Goal: Information Seeking & Learning: Learn about a topic

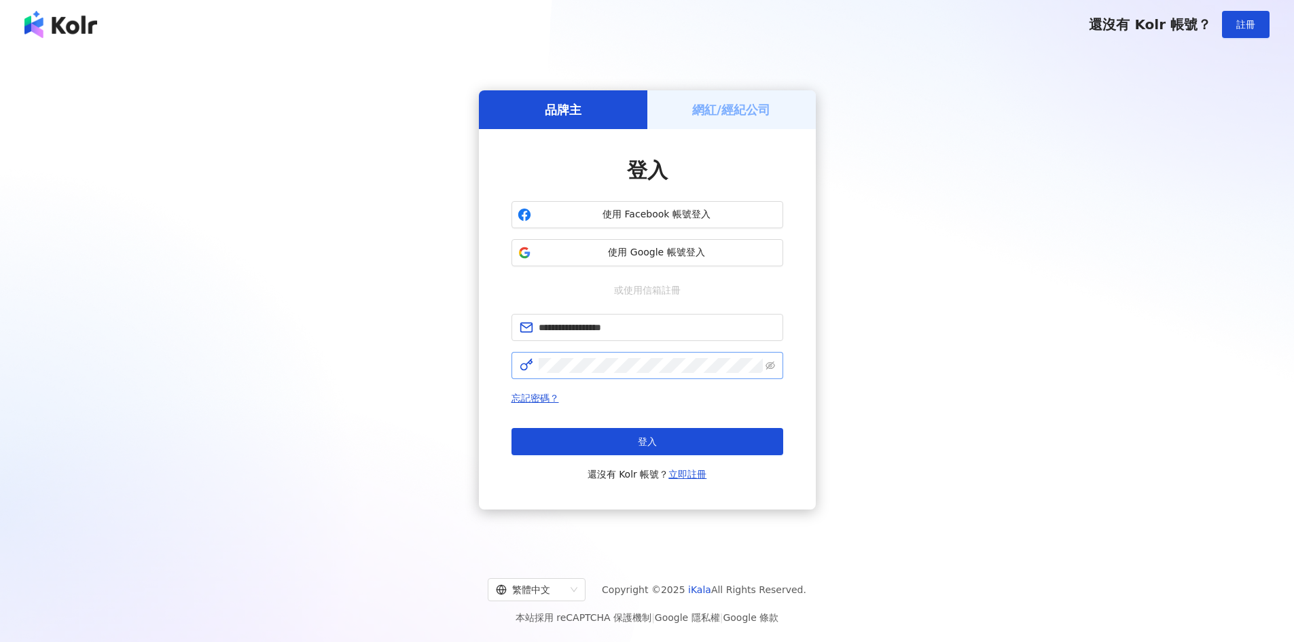
click at [621, 353] on span at bounding box center [647, 365] width 272 height 27
click at [624, 435] on button "登入" at bounding box center [647, 441] width 272 height 27
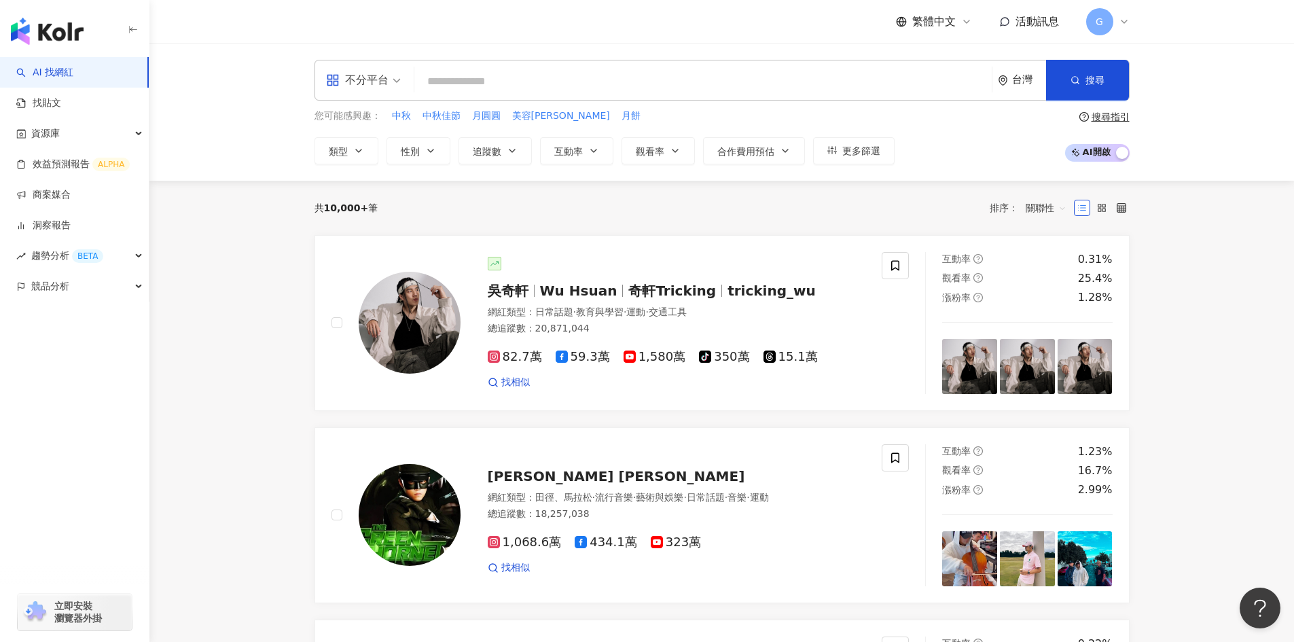
click at [461, 77] on input "search" at bounding box center [703, 82] width 566 height 26
type input "*"
click at [460, 77] on input "**" at bounding box center [703, 82] width 566 height 26
type input "*"
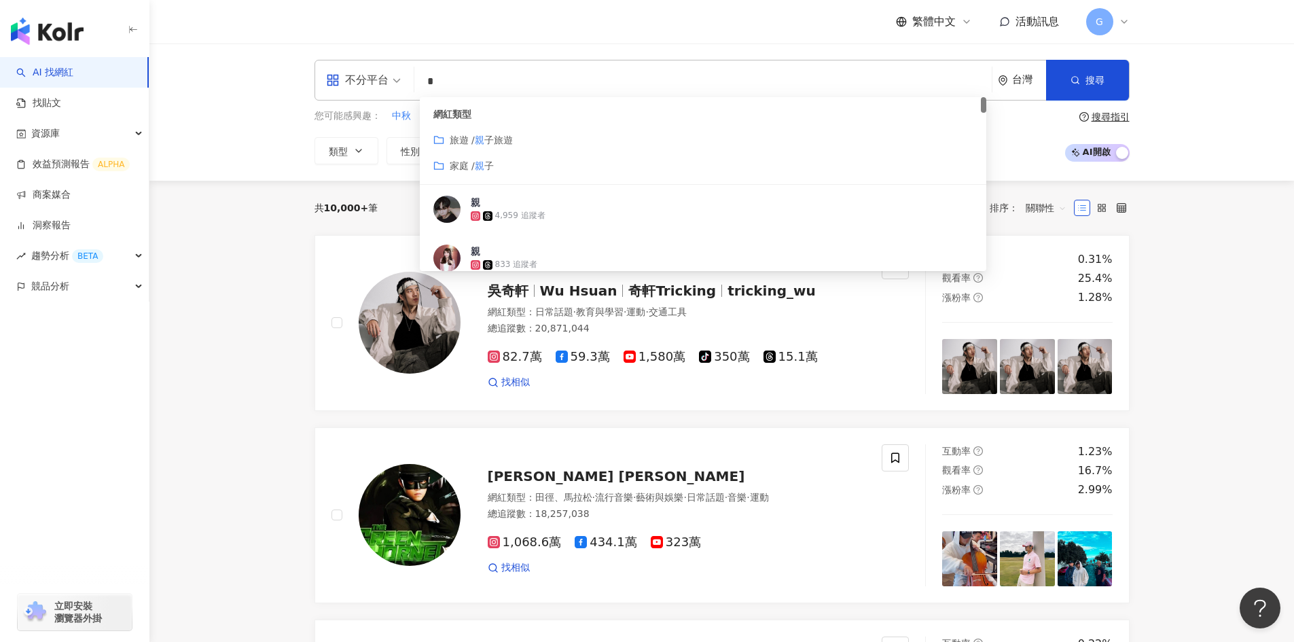
click at [469, 165] on span "家庭 /" at bounding box center [462, 165] width 25 height 11
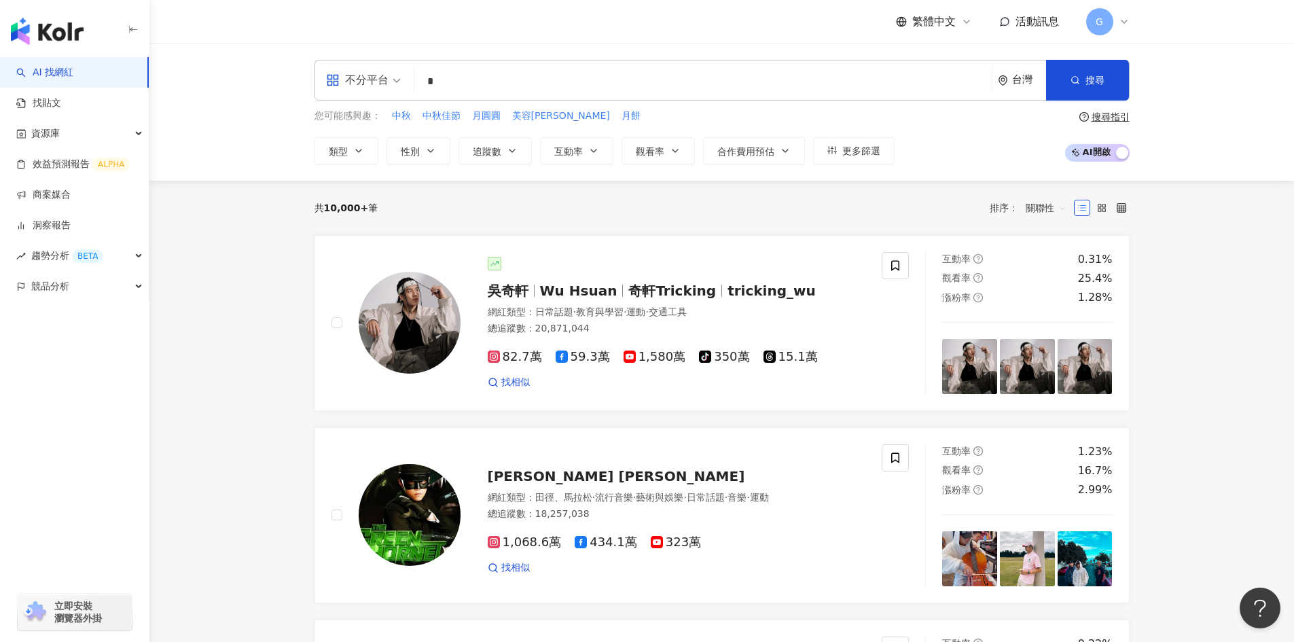
click at [530, 74] on input "*" at bounding box center [703, 82] width 566 height 26
click at [460, 77] on input "*" at bounding box center [703, 82] width 566 height 26
click at [461, 77] on input "**" at bounding box center [703, 82] width 566 height 26
click at [387, 77] on div "不分平台" at bounding box center [357, 80] width 62 height 22
click at [386, 77] on div "不分平台" at bounding box center [357, 80] width 62 height 22
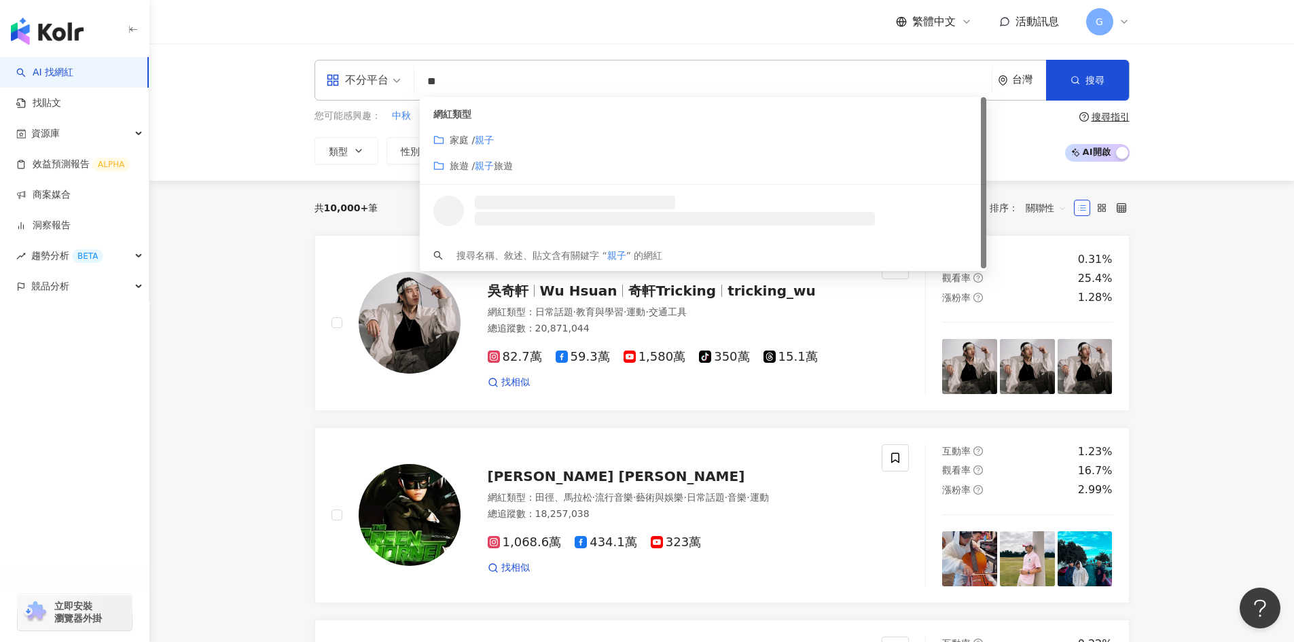
click at [457, 79] on input "**" at bounding box center [703, 82] width 566 height 26
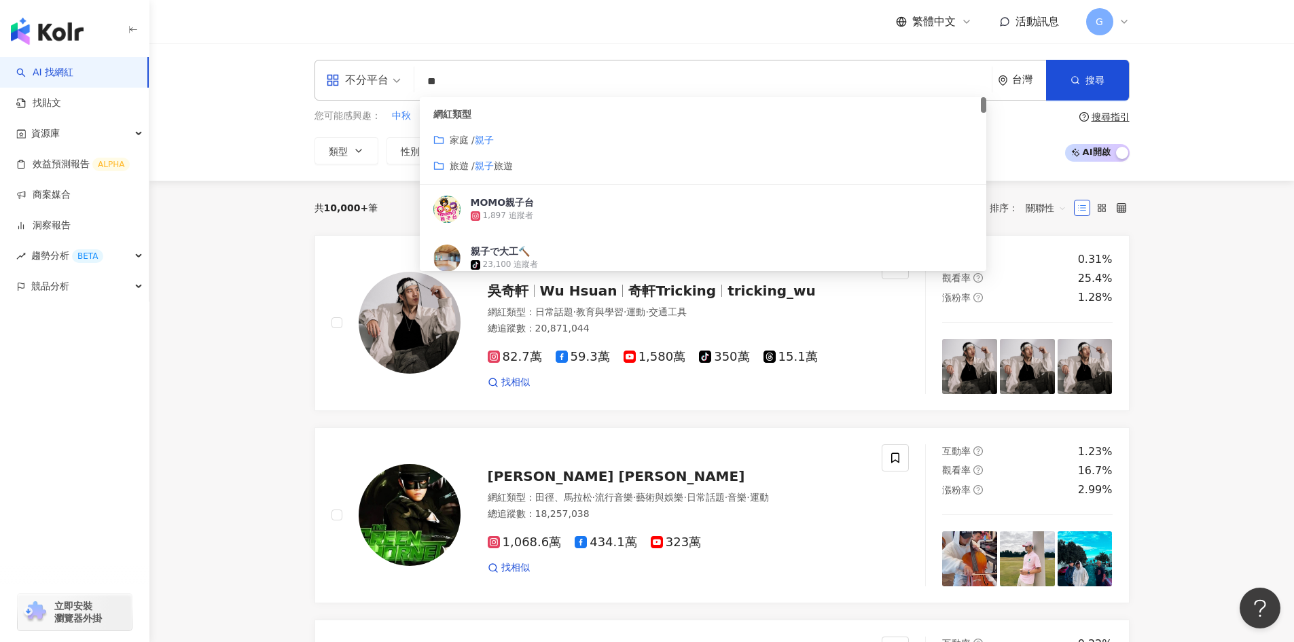
click at [481, 147] on div "網紅類型 家庭 / 親子 旅遊 / 親子 旅遊" at bounding box center [703, 141] width 566 height 88
click at [479, 143] on mark "親子" at bounding box center [484, 139] width 19 height 11
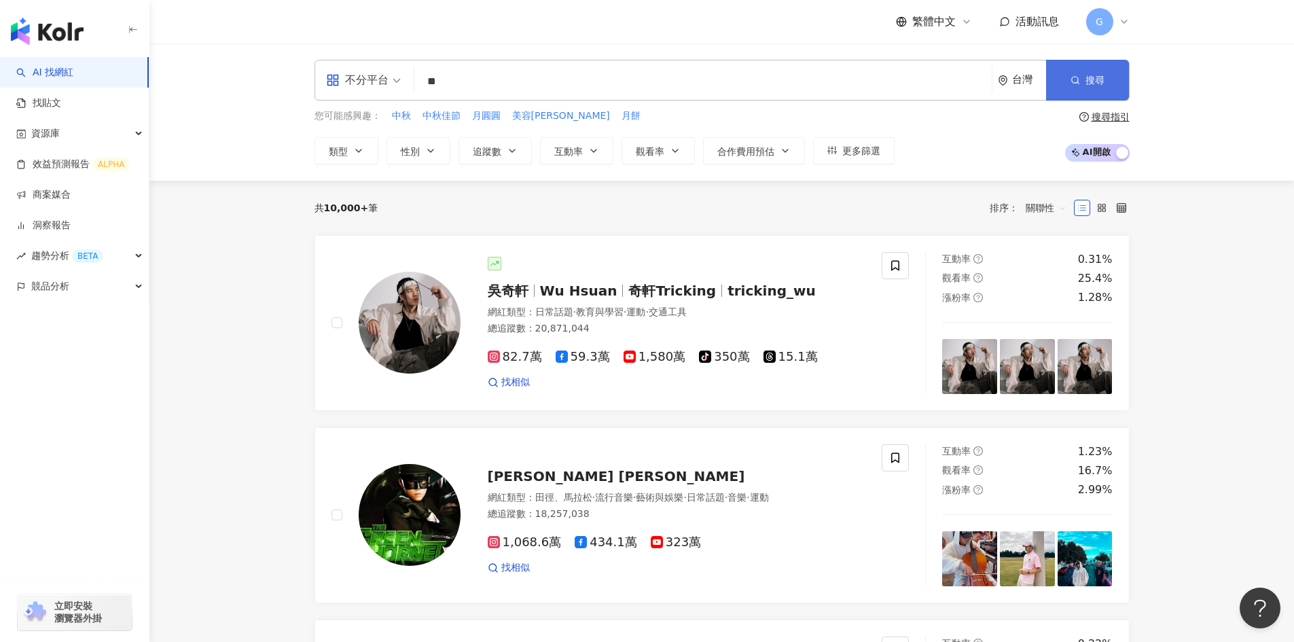
click at [1070, 81] on icon "button" at bounding box center [1075, 80] width 10 height 10
click at [473, 68] on div "不分平台 ** 台灣 搜尋 customizedTag cbe2179b-2b8f-417a-9e2f-af77eca0f1f9 網紅類型 家庭 / 親子 旅…" at bounding box center [721, 80] width 815 height 41
click at [468, 81] on input "**" at bounding box center [703, 82] width 566 height 26
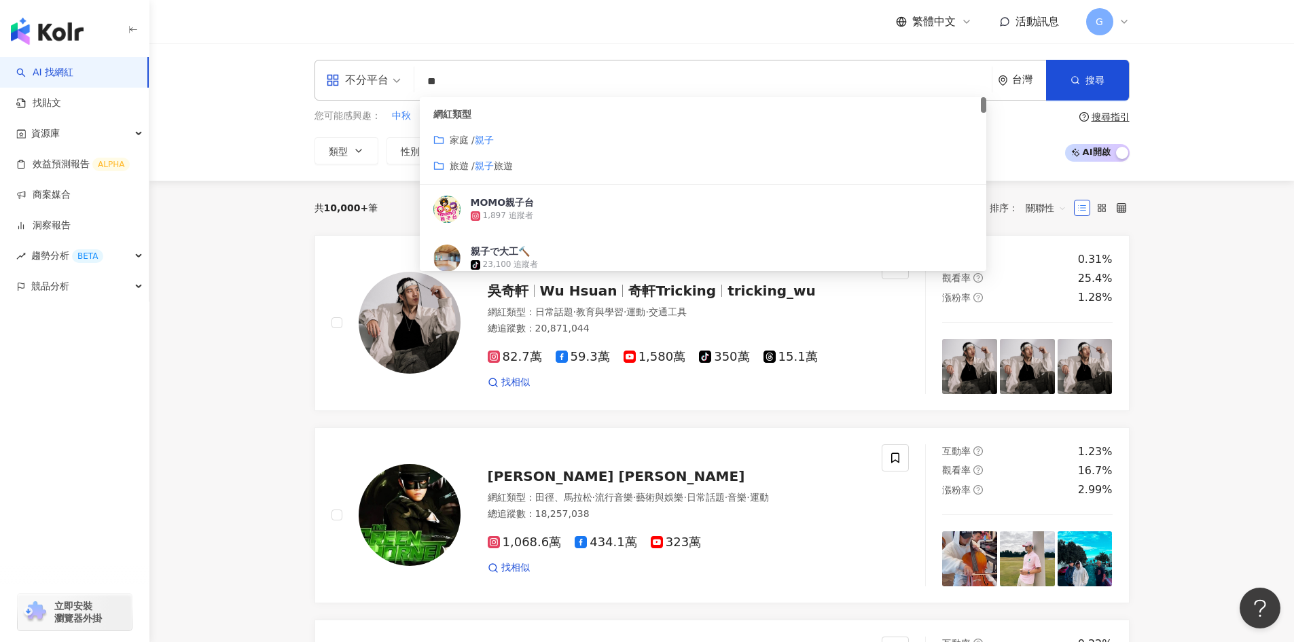
click at [469, 143] on span "家庭 /" at bounding box center [462, 139] width 25 height 11
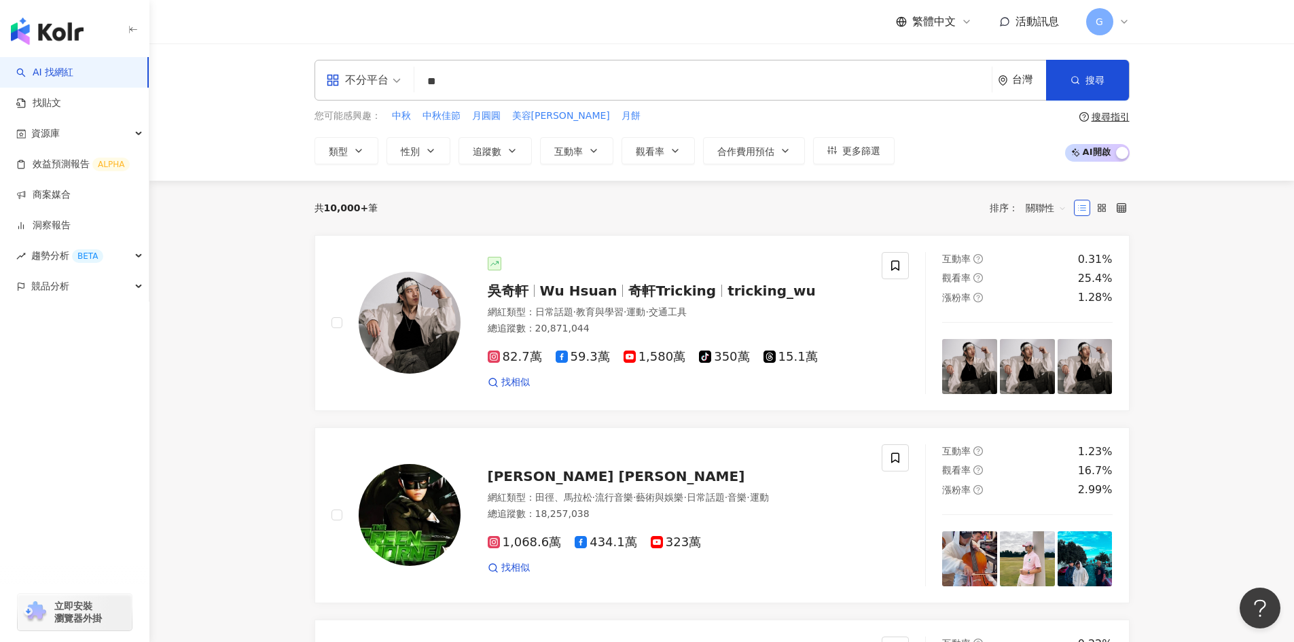
click at [457, 84] on input "**" at bounding box center [703, 82] width 566 height 26
type input "*"
click at [374, 81] on div "不分平台" at bounding box center [357, 80] width 62 height 22
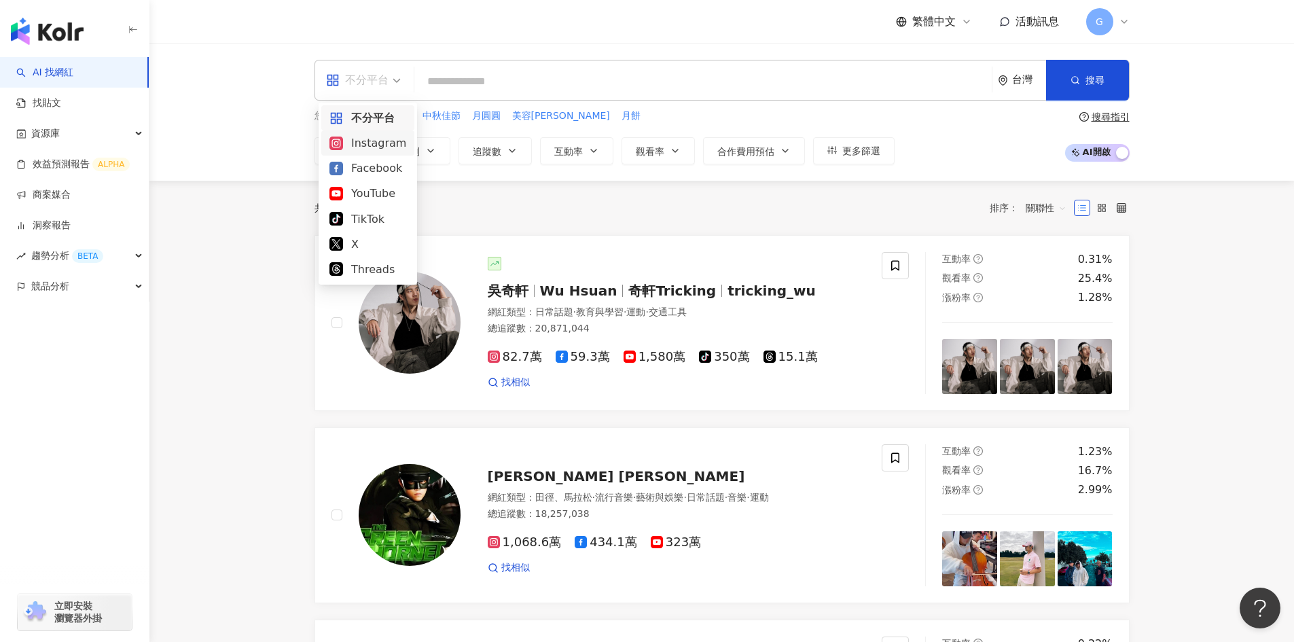
click at [378, 134] on div "Instagram" at bounding box center [367, 142] width 93 height 25
click at [436, 92] on input "search" at bounding box center [703, 82] width 566 height 26
click at [377, 84] on div "不分平台" at bounding box center [357, 80] width 62 height 22
click at [378, 147] on div "Instagram" at bounding box center [367, 142] width 77 height 17
click at [450, 90] on input "search" at bounding box center [703, 82] width 566 height 26
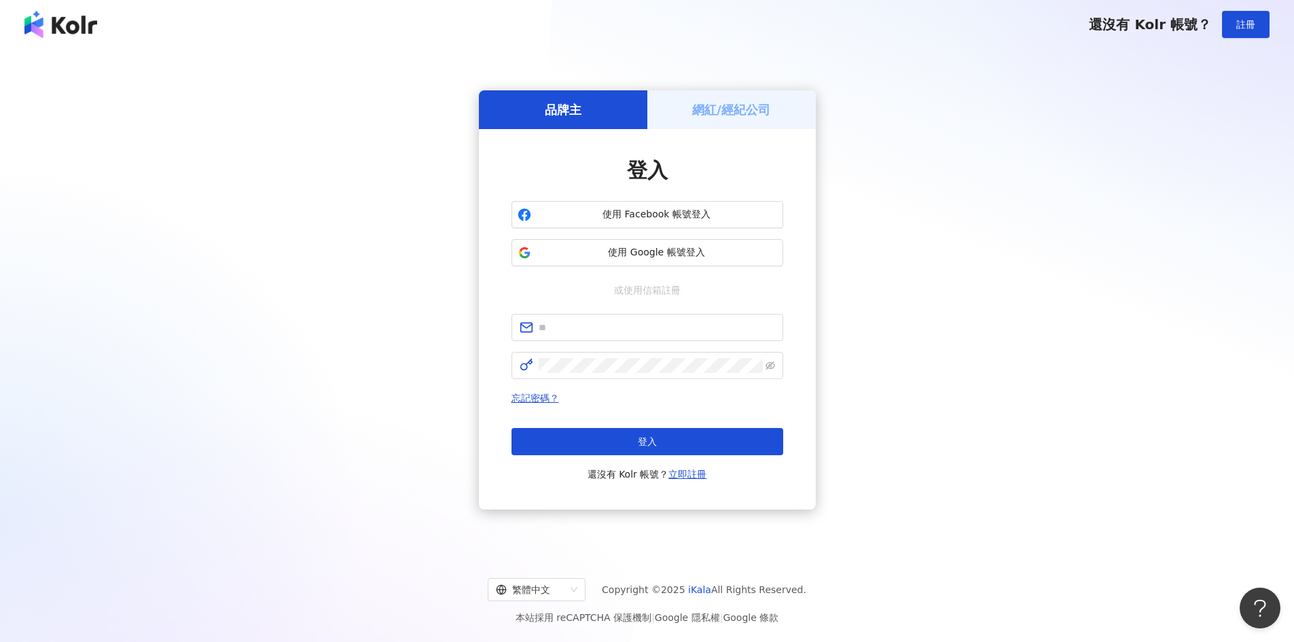
drag, startPoint x: 1151, startPoint y: 185, endPoint x: 1140, endPoint y: 177, distance: 14.1
click at [1151, 185] on div "品牌主 網紅/經紀公司 登入 使用 Facebook 帳號登入 使用 Google 帳號登入 或使用信箱註冊 忘記密碼？ 登入 還沒有 Kolr 帳號？ 立即…" at bounding box center [646, 300] width 1261 height 480
click at [581, 336] on span at bounding box center [647, 327] width 272 height 27
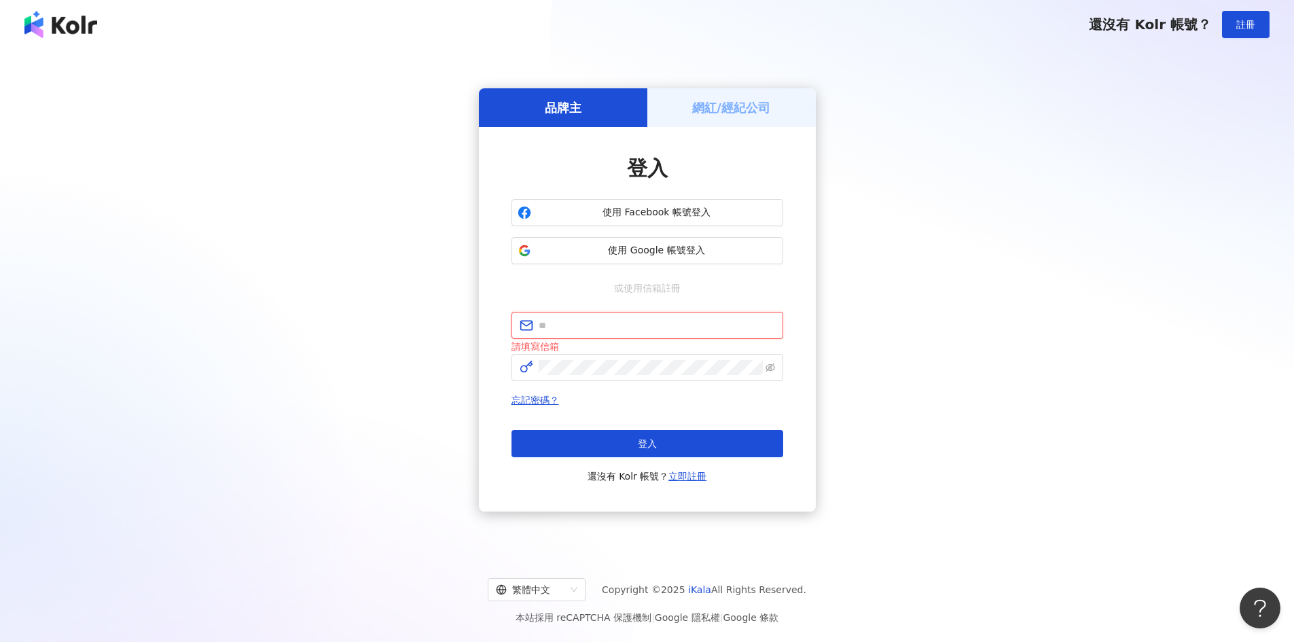
click at [609, 319] on input "text" at bounding box center [657, 325] width 236 height 15
paste input "**********"
type input "**********"
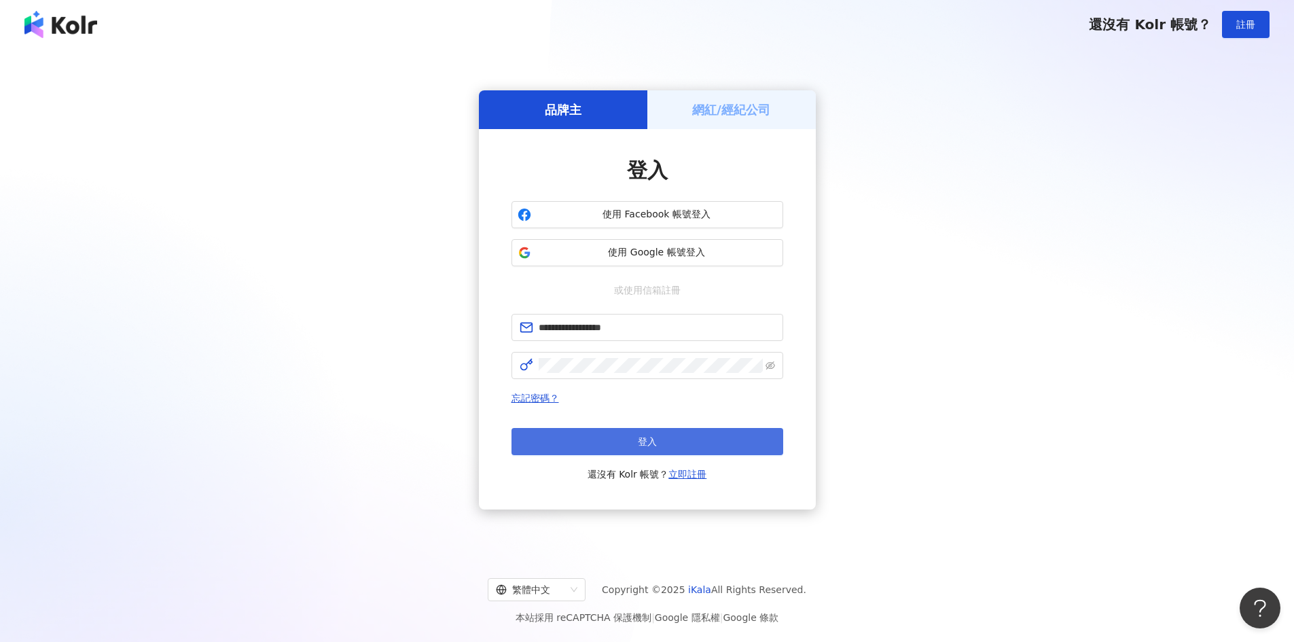
click at [614, 433] on button "登入" at bounding box center [647, 441] width 272 height 27
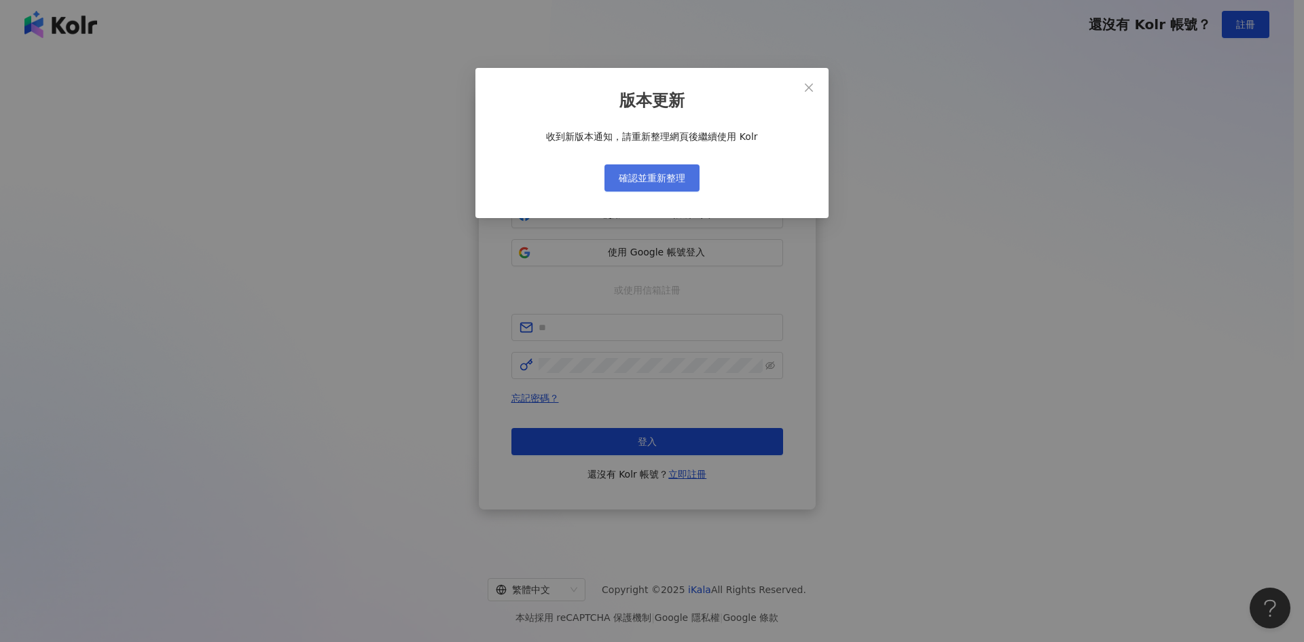
click at [674, 182] on span "確認並重新整理" at bounding box center [652, 178] width 67 height 11
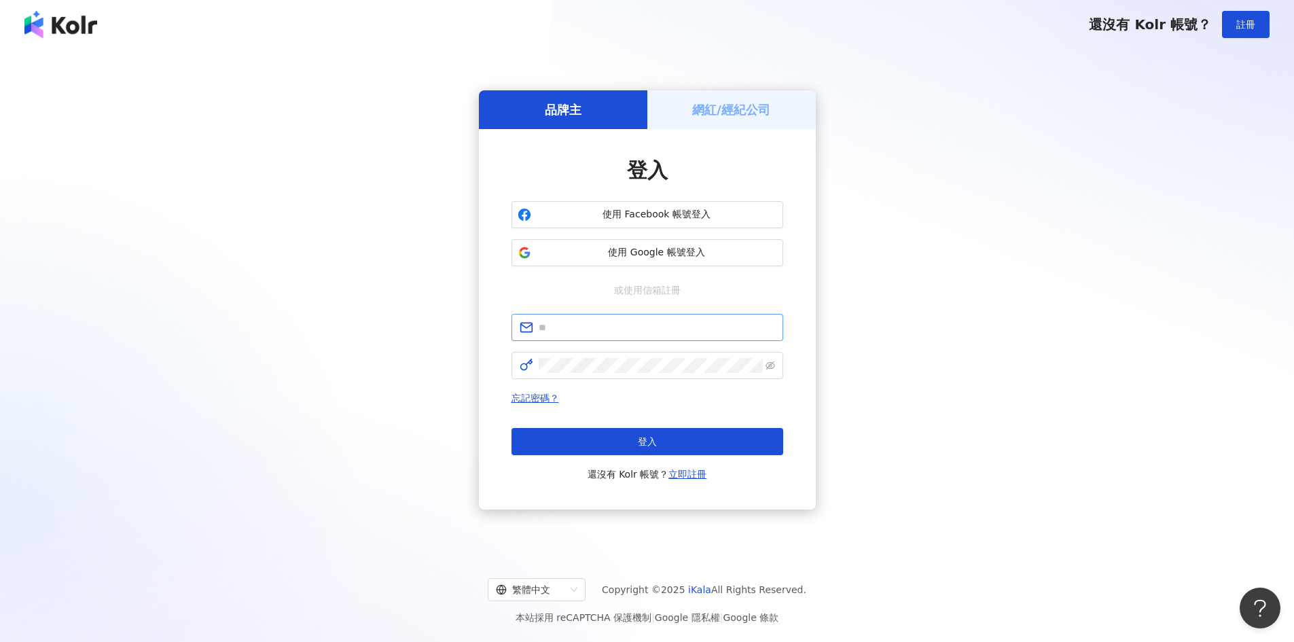
click at [642, 316] on span at bounding box center [647, 327] width 272 height 27
click at [590, 355] on span at bounding box center [647, 365] width 272 height 27
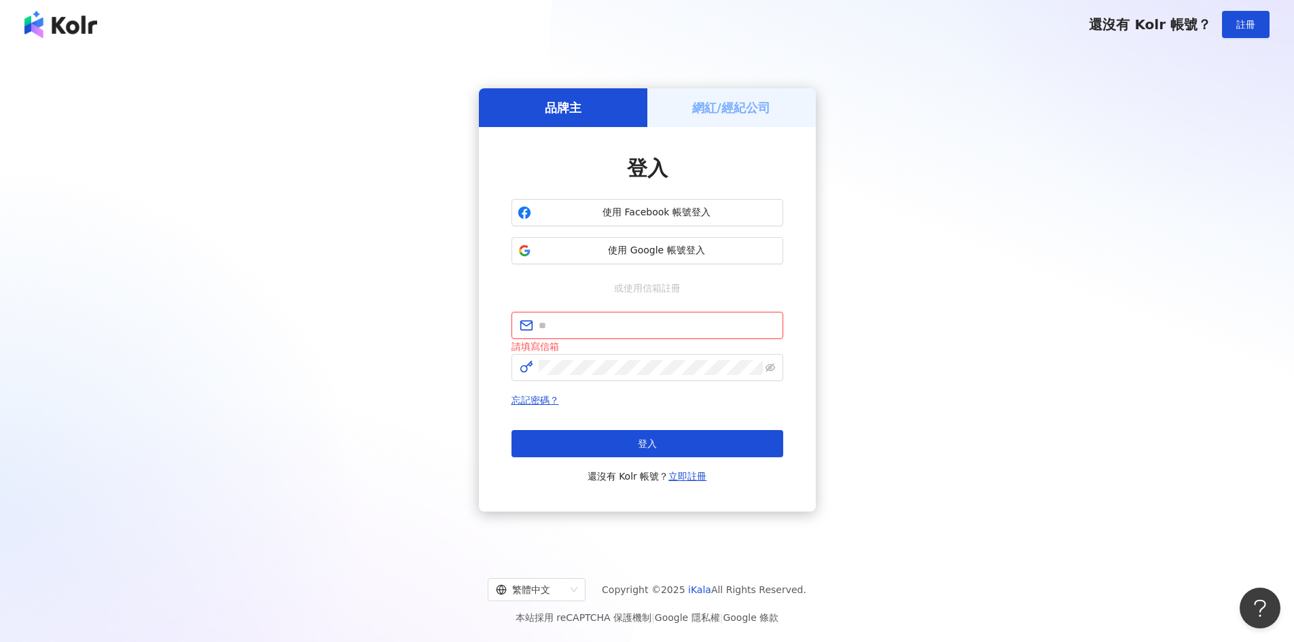
click at [606, 329] on input "text" at bounding box center [657, 325] width 236 height 15
paste input "**********"
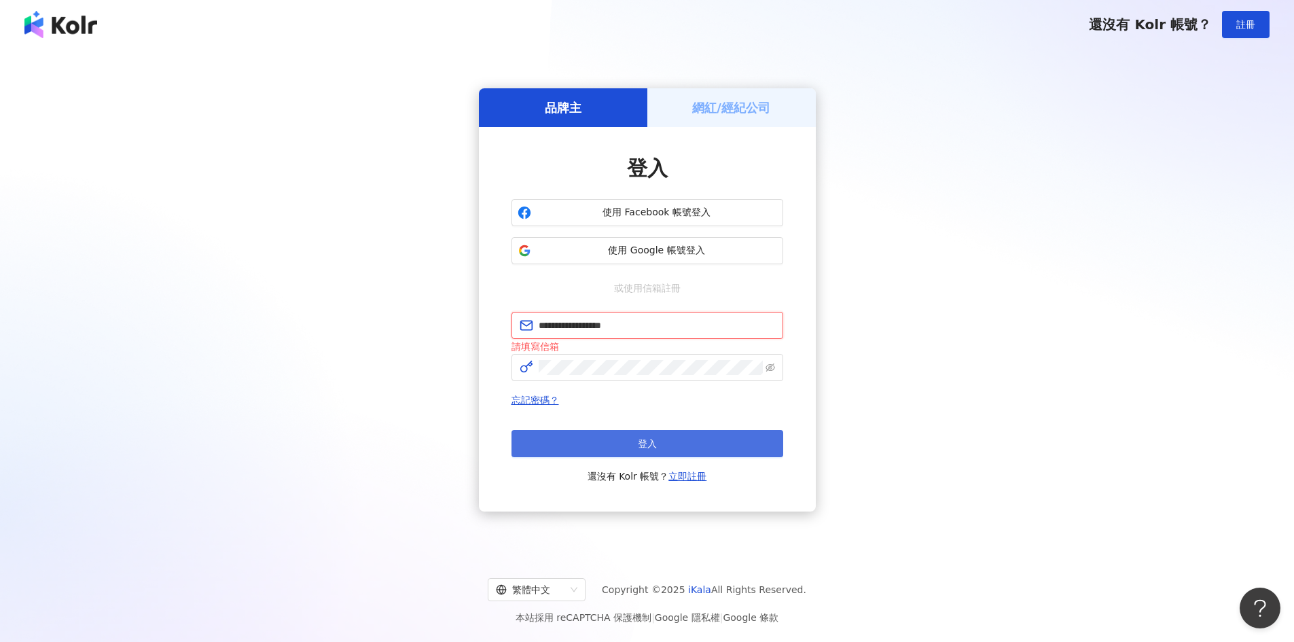
type input "**********"
click at [597, 451] on button "登入" at bounding box center [647, 443] width 272 height 27
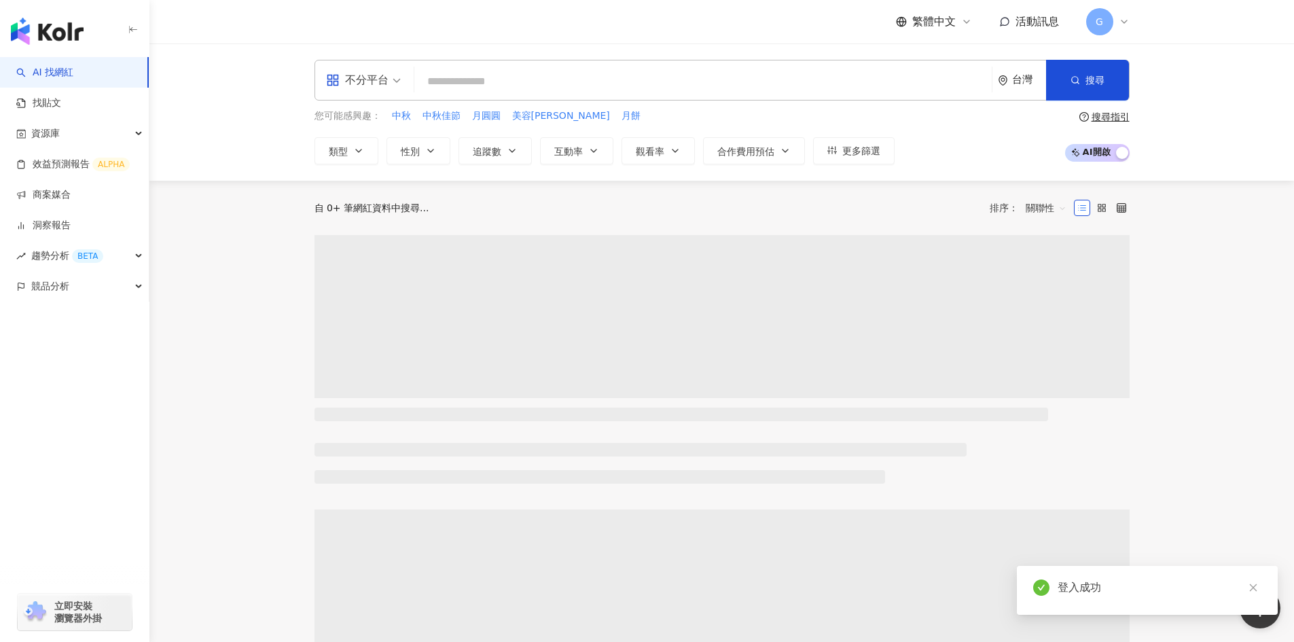
click at [388, 84] on span "不分平台" at bounding box center [363, 80] width 75 height 22
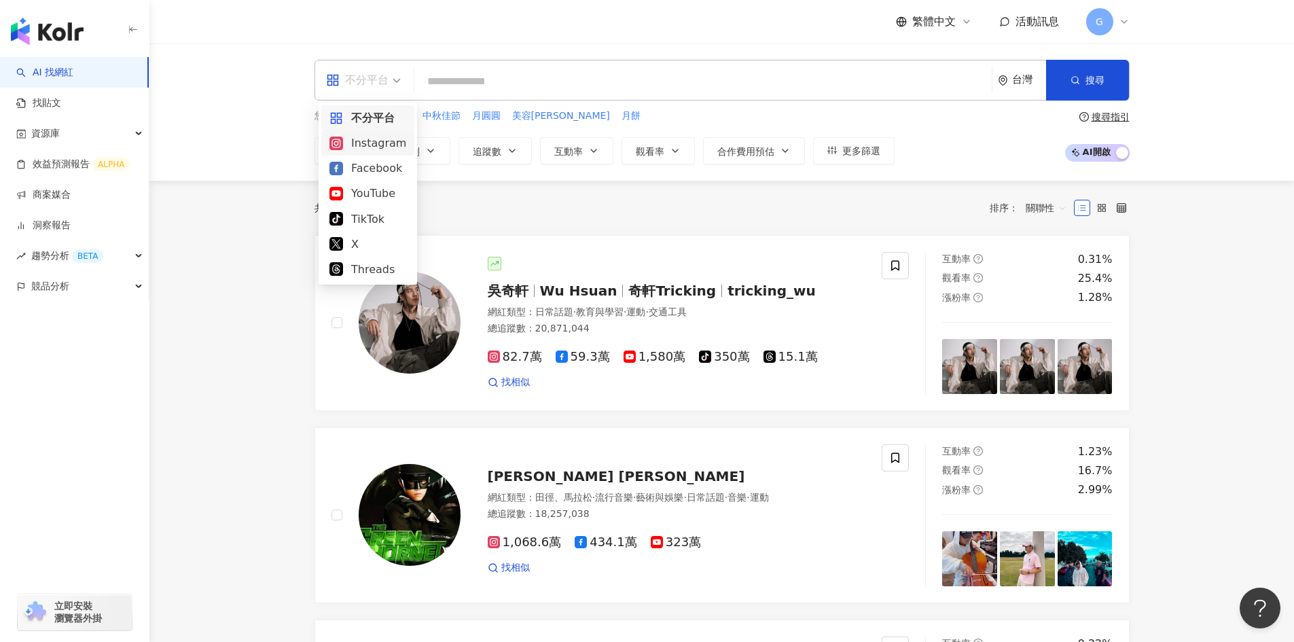
click at [368, 139] on div "Instagram" at bounding box center [367, 142] width 77 height 17
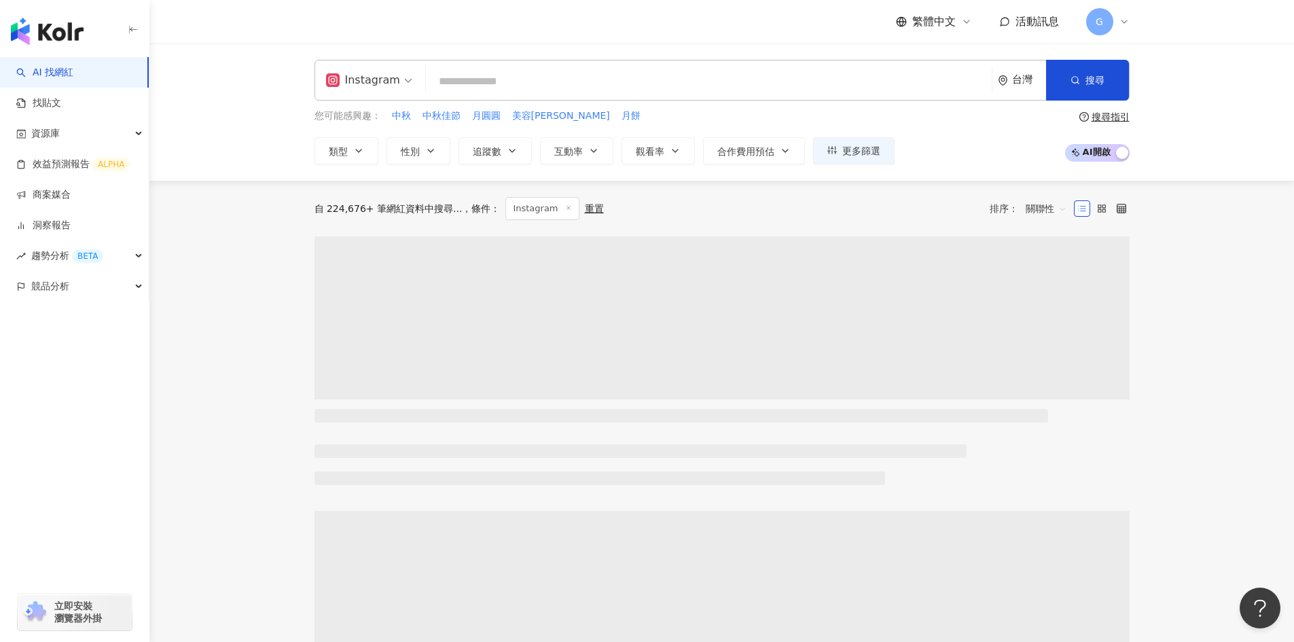
click at [448, 83] on input "search" at bounding box center [708, 82] width 555 height 26
type input "*"
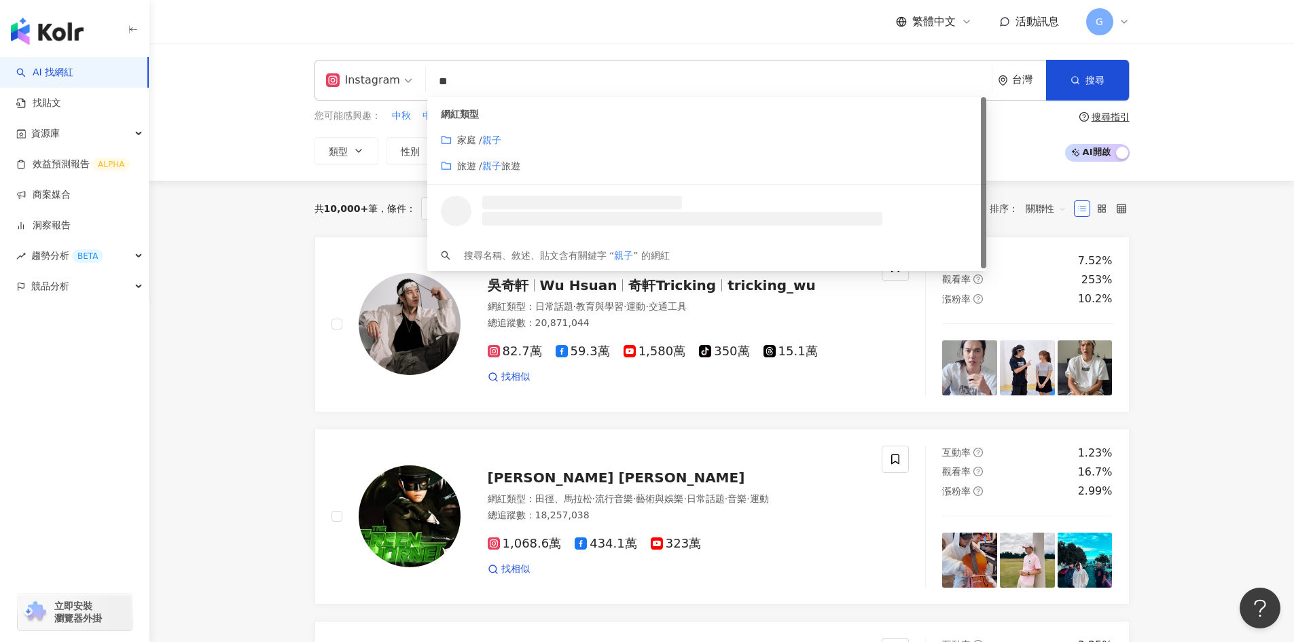
click at [481, 141] on span "家庭 /" at bounding box center [469, 139] width 25 height 11
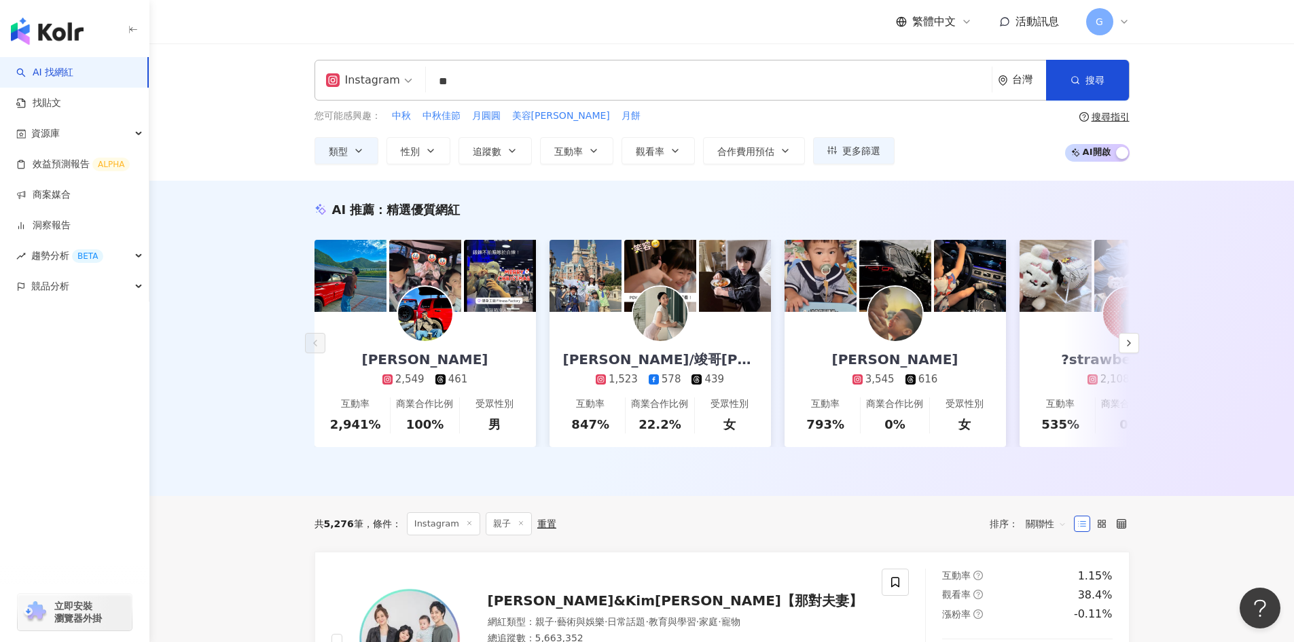
click at [474, 75] on input "**" at bounding box center [708, 82] width 555 height 26
type input "**"
click at [230, 295] on div "AI 推薦 ： 精選優質網紅 愷文 2,549 461 互動率 2,941% 商業合作比例 100% 受眾性別 男 欣瑜/竣哥菲馜妹 三寶媽咪 1,523 5…" at bounding box center [721, 338] width 1144 height 315
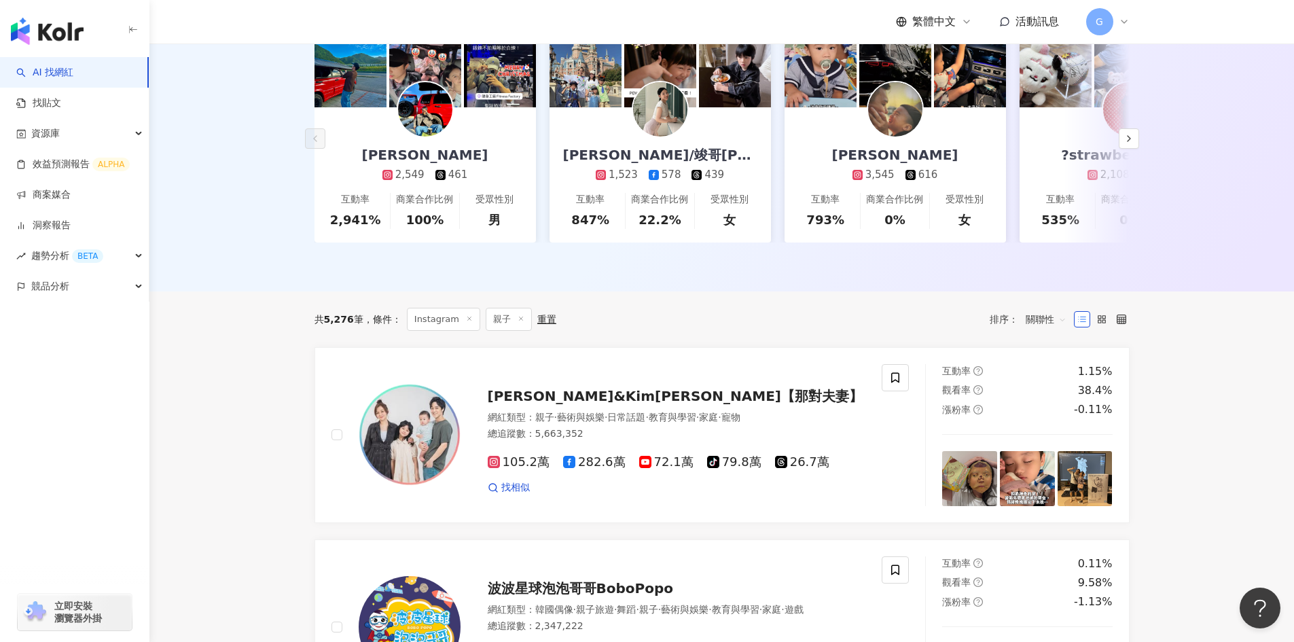
scroll to position [204, 0]
click at [1108, 328] on label at bounding box center [1101, 320] width 16 height 16
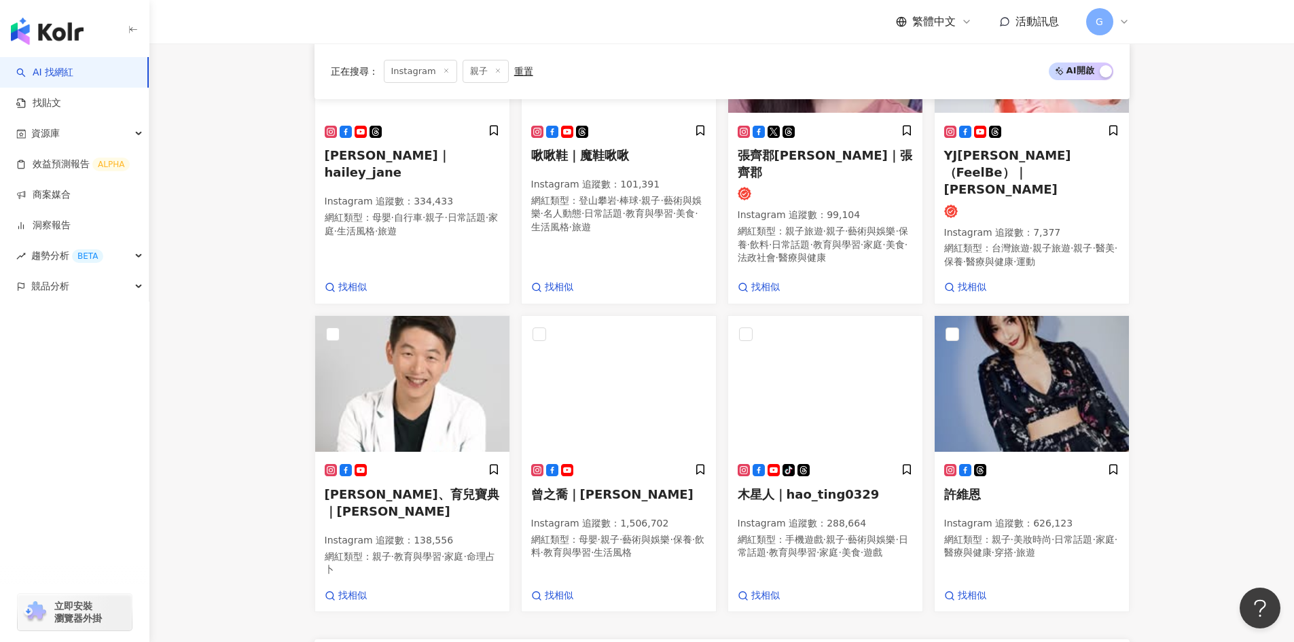
scroll to position [1173, 0]
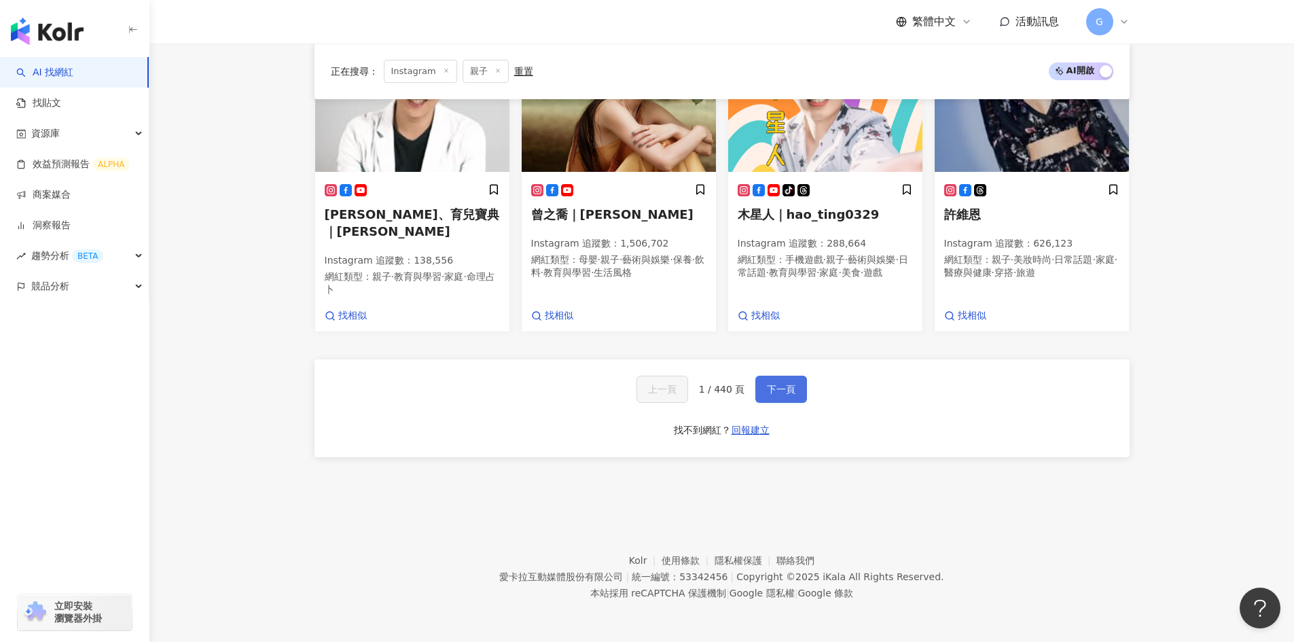
click at [795, 399] on button "下一頁" at bounding box center [781, 389] width 52 height 27
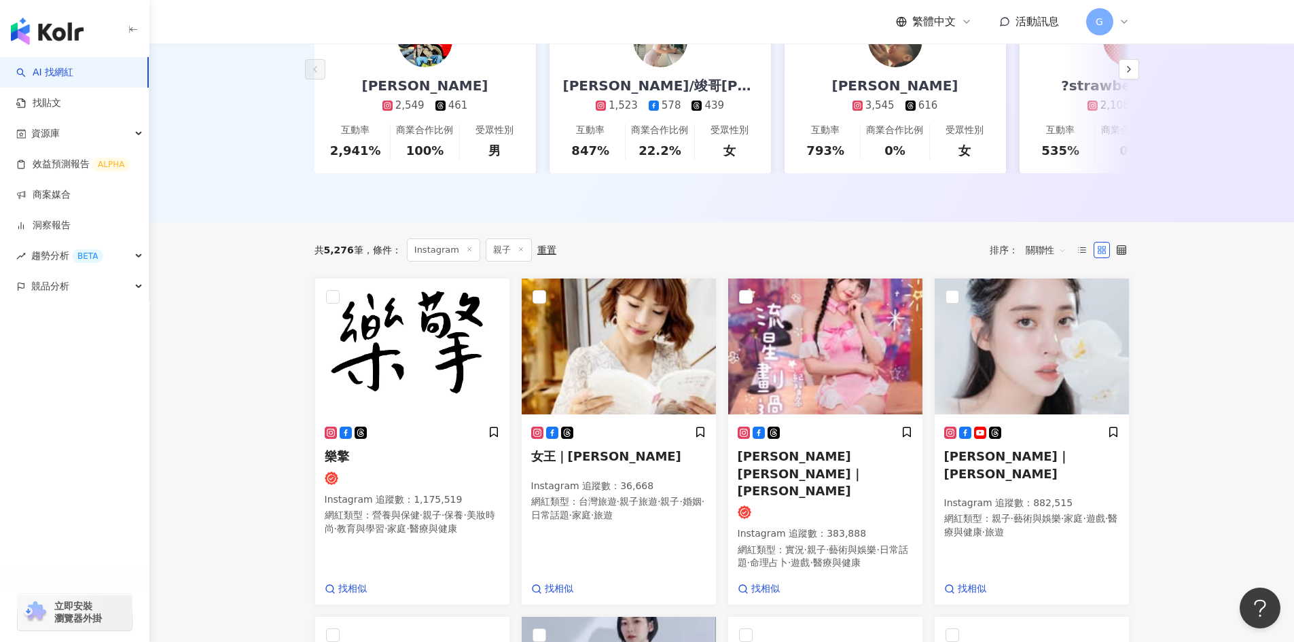
scroll to position [0, 0]
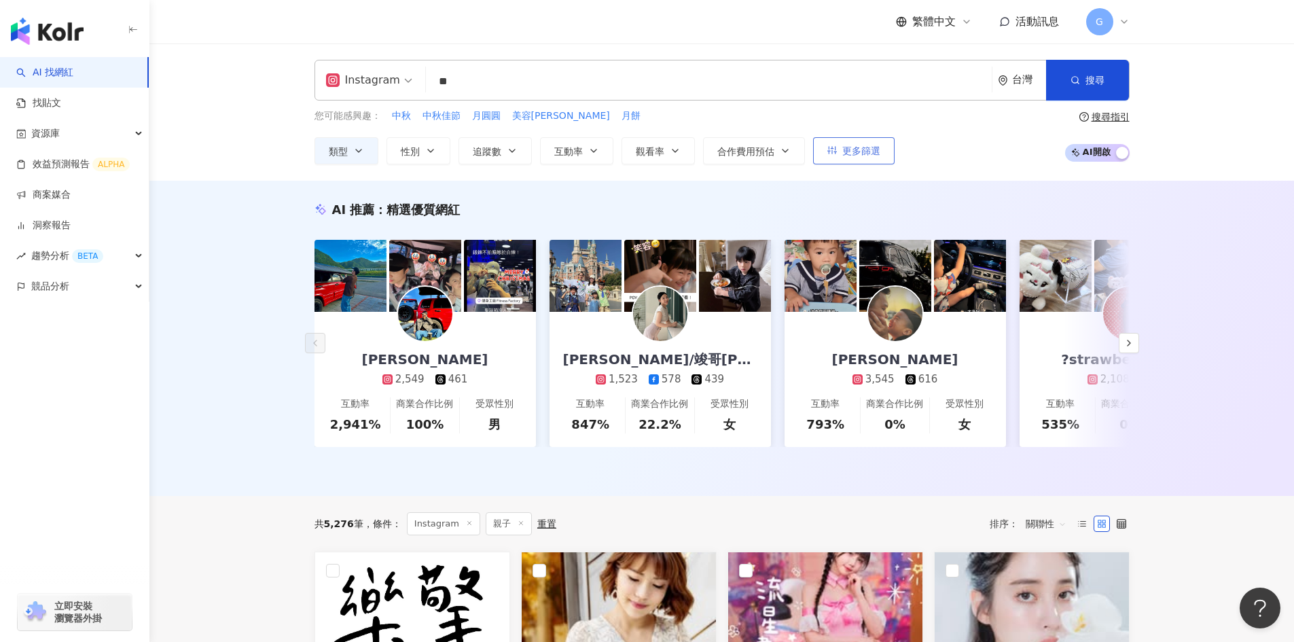
click at [830, 162] on button "更多篩選" at bounding box center [853, 150] width 81 height 27
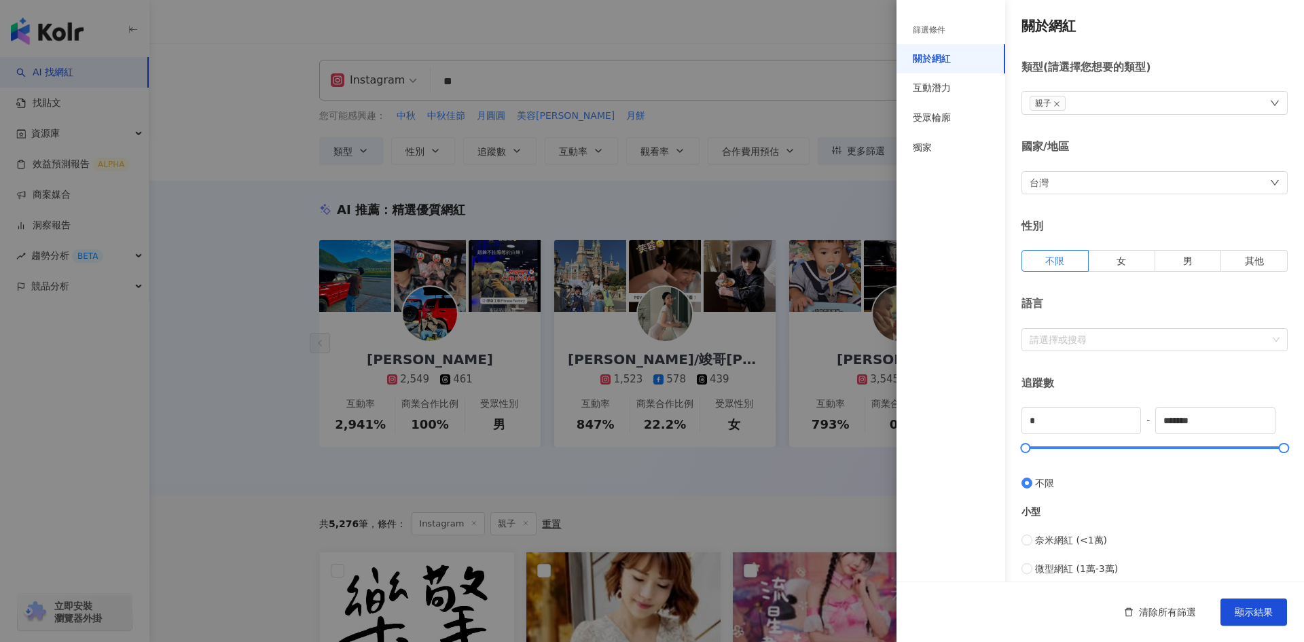
click at [494, 172] on div at bounding box center [652, 321] width 1304 height 642
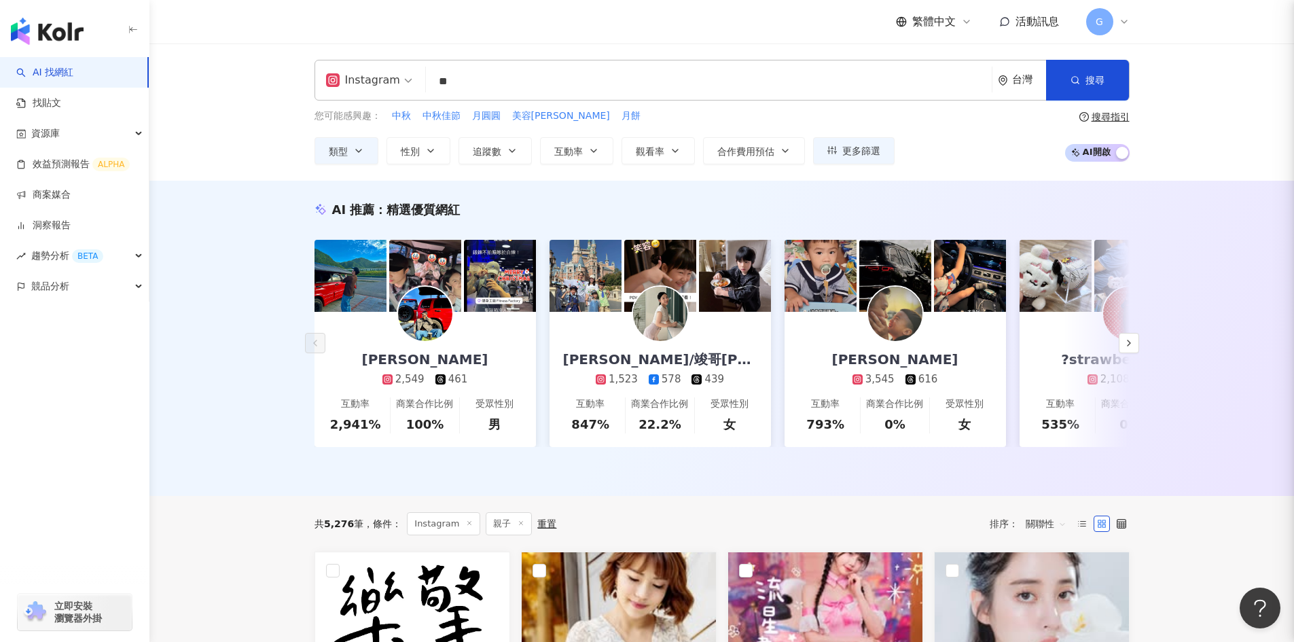
click at [494, 151] on div at bounding box center [647, 321] width 1294 height 642
click at [502, 149] on button "追蹤數" at bounding box center [494, 150] width 73 height 27
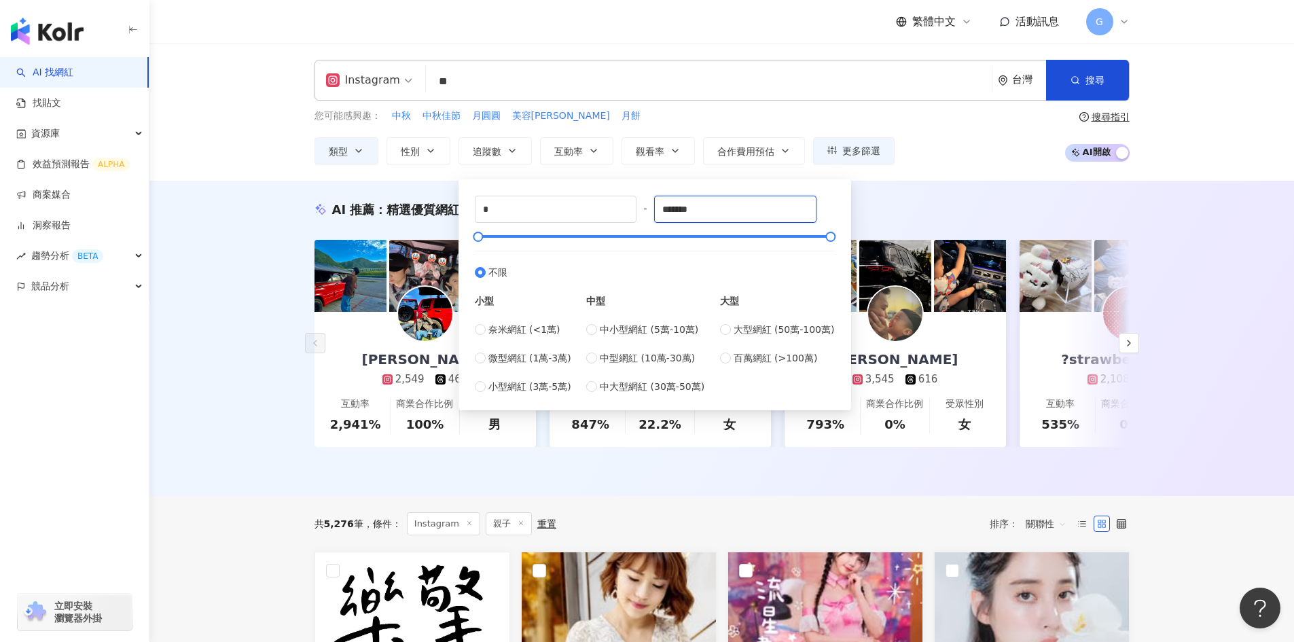
drag, startPoint x: 712, startPoint y: 215, endPoint x: 653, endPoint y: 215, distance: 59.1
click at [653, 215] on div "* - ******* 不限 小型 奈米網紅 (<1萬) 微型網紅 (1萬-3萬) 小型網紅 (3萬-5萬) 中型 中小型網紅 (5萬-10萬) 中型網紅 (…" at bounding box center [655, 295] width 360 height 198
type input "*"
type input "******"
click at [786, 204] on input "******" at bounding box center [735, 209] width 161 height 26
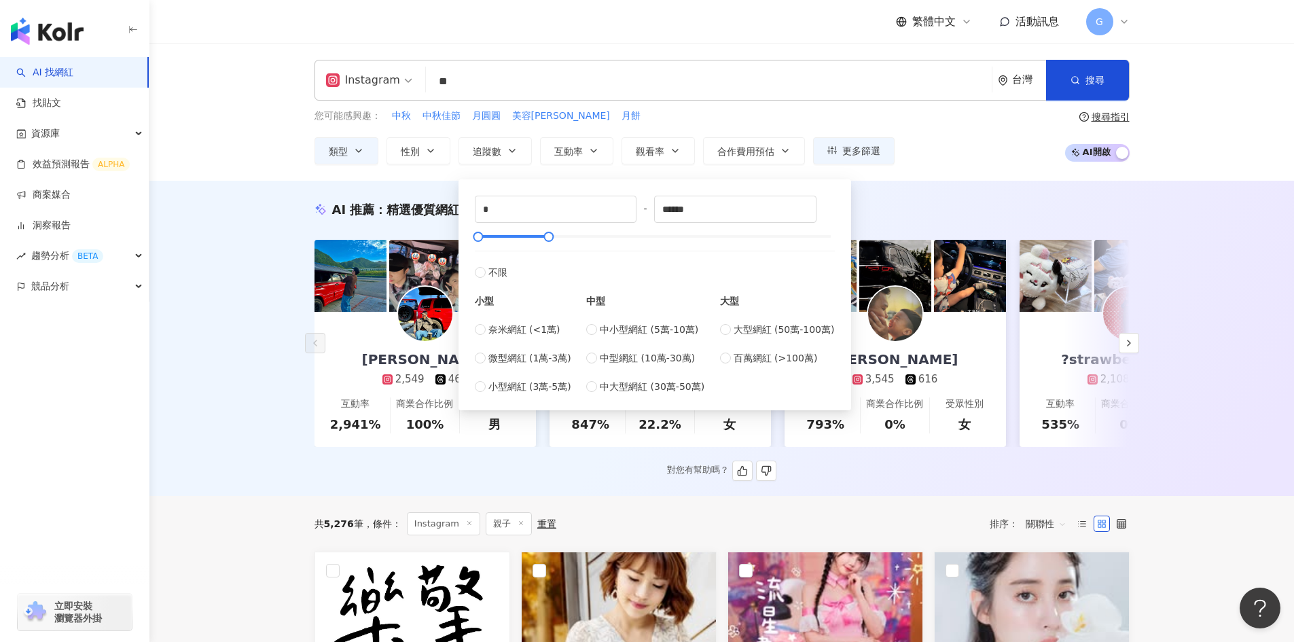
click at [1053, 210] on div "AI 推薦 ： 精選優質網紅" at bounding box center [721, 209] width 815 height 17
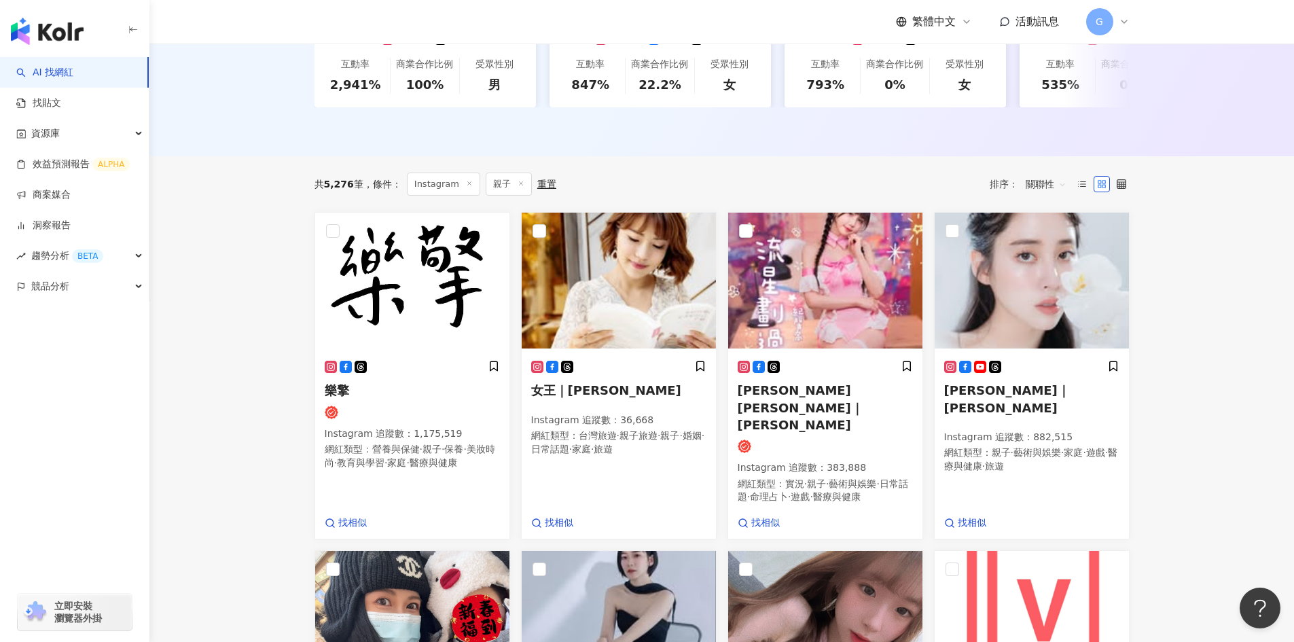
scroll to position [475, 0]
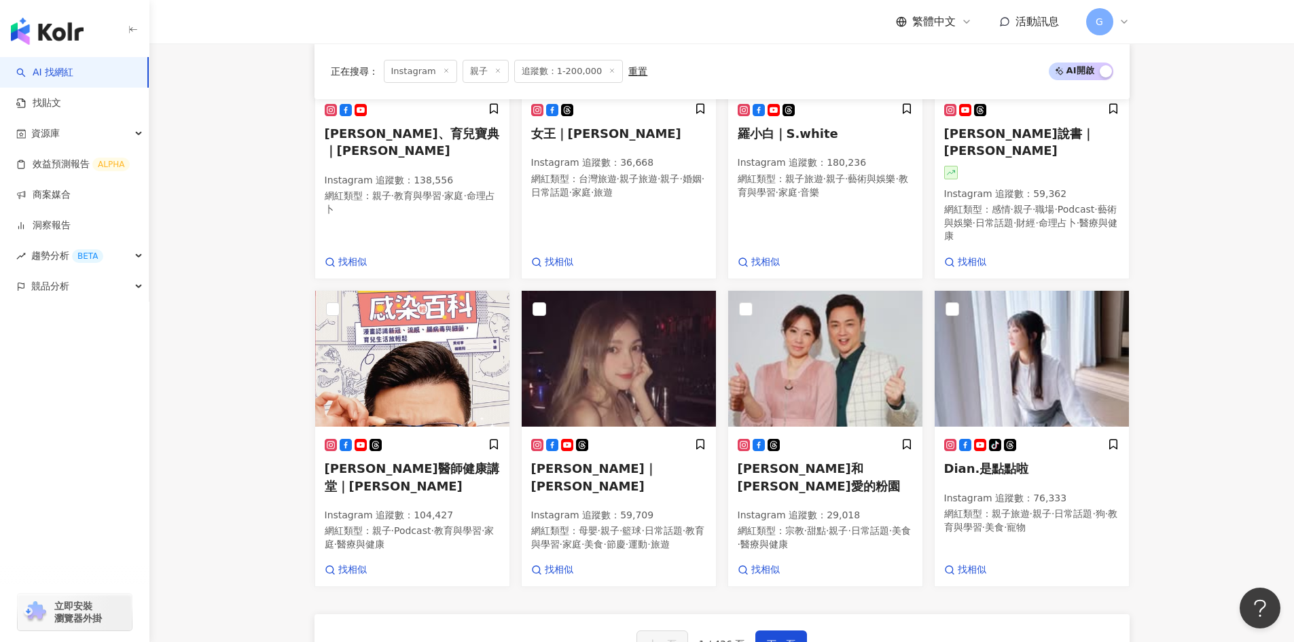
scroll to position [1087, 0]
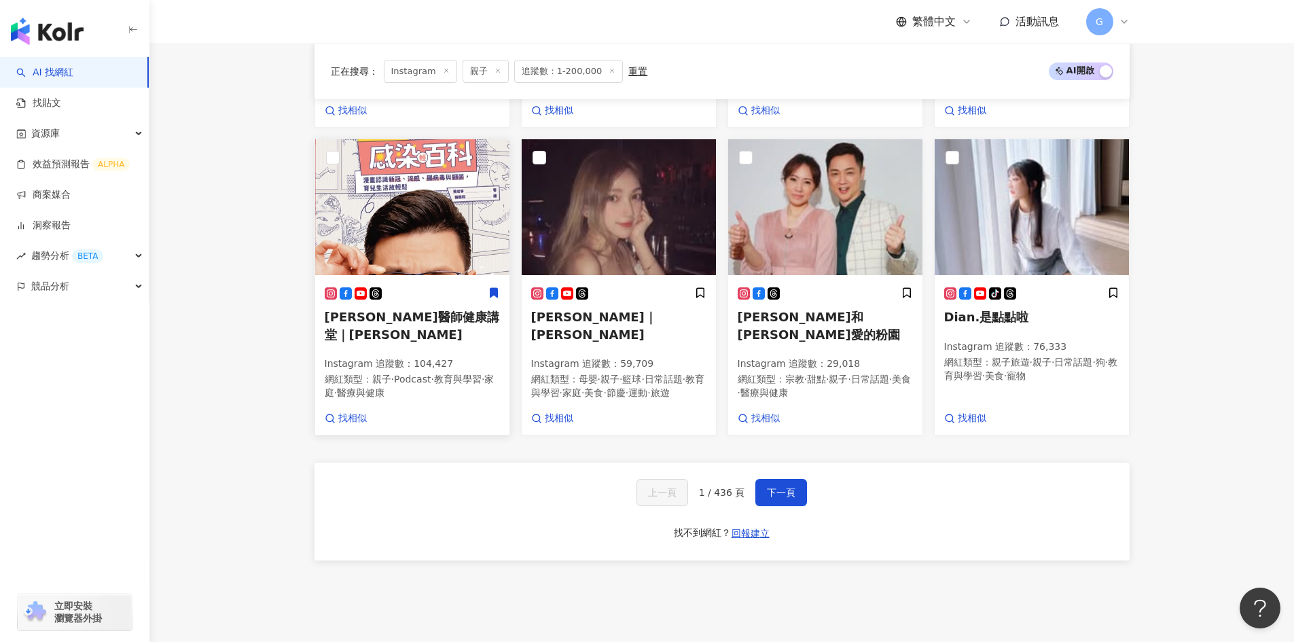
click at [323, 359] on div "黃瑽寧醫師健康講堂｜黃瑽寧 Instagram 追蹤數 ： 104,427 網紅類型 ： 親子 · Podcast · 教育與學習 · 家庭 · 醫療與健康 …" at bounding box center [412, 356] width 194 height 158
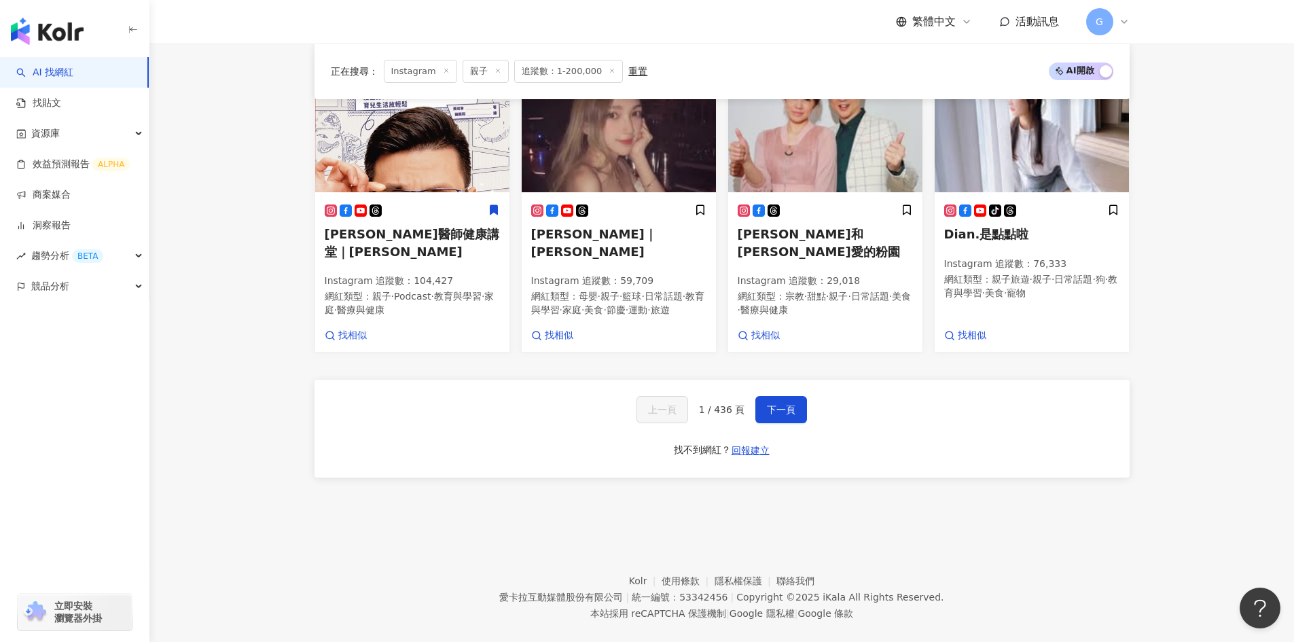
scroll to position [898, 0]
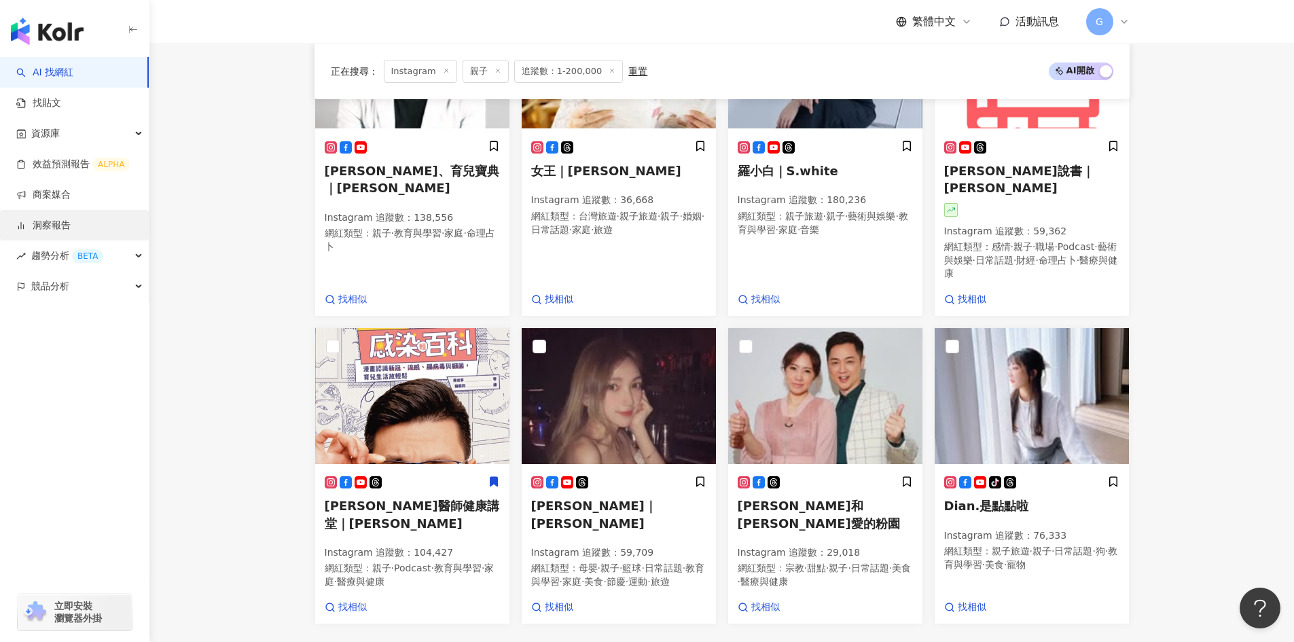
click at [71, 225] on link "洞察報告" at bounding box center [43, 226] width 54 height 14
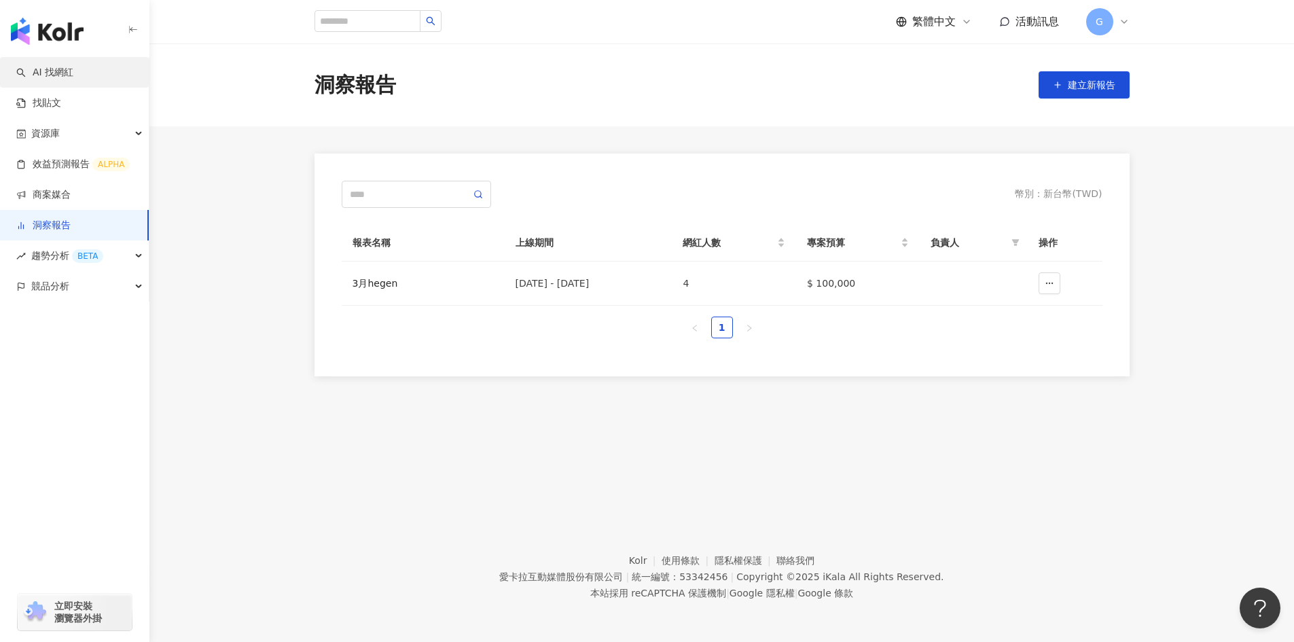
click at [60, 71] on link "AI 找網紅" at bounding box center [44, 73] width 57 height 14
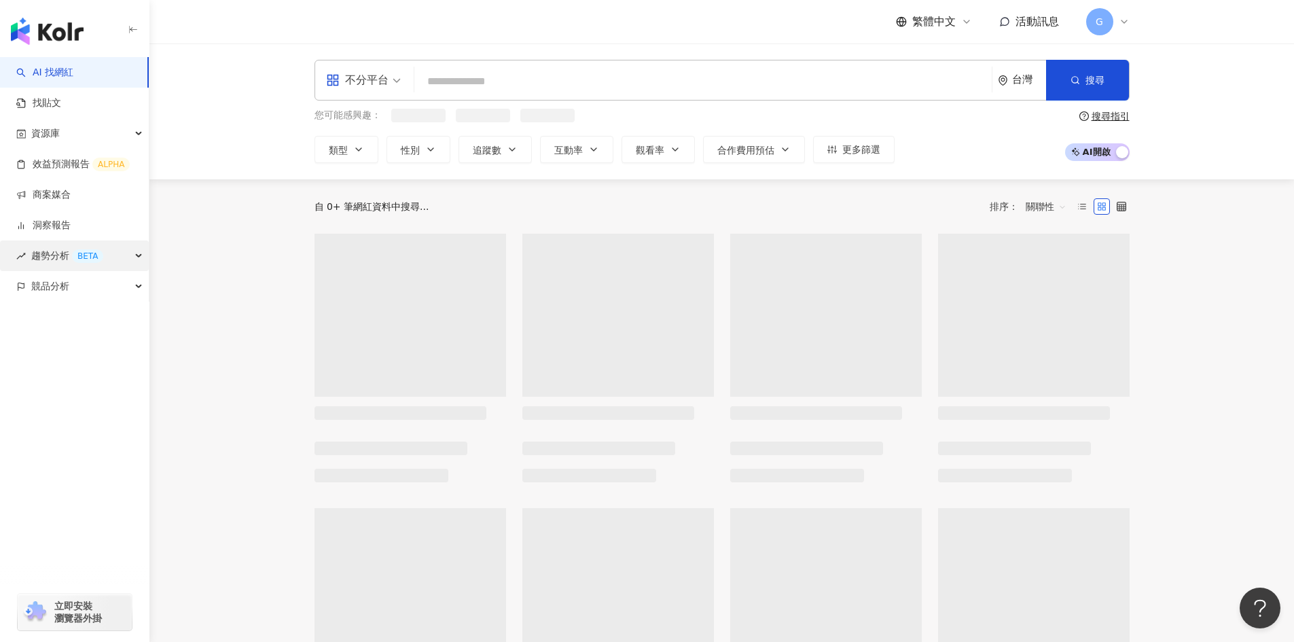
click at [89, 249] on span "趨勢分析 BETA" at bounding box center [67, 255] width 72 height 31
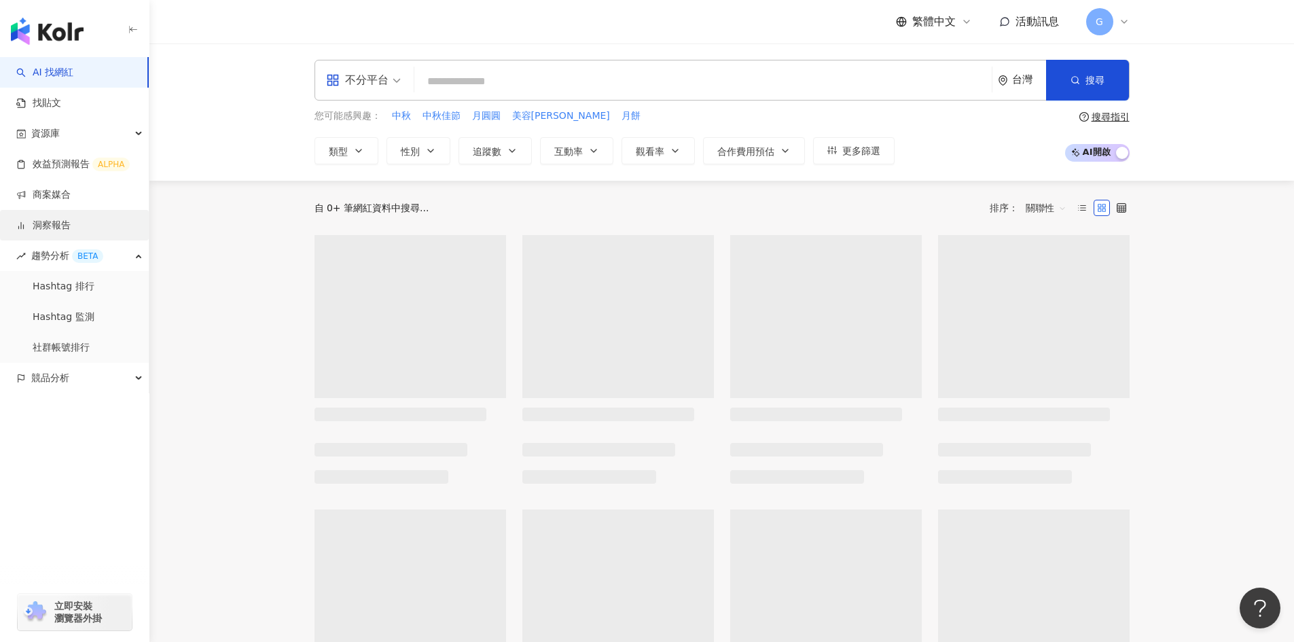
click at [71, 232] on link "洞察報告" at bounding box center [43, 226] width 54 height 14
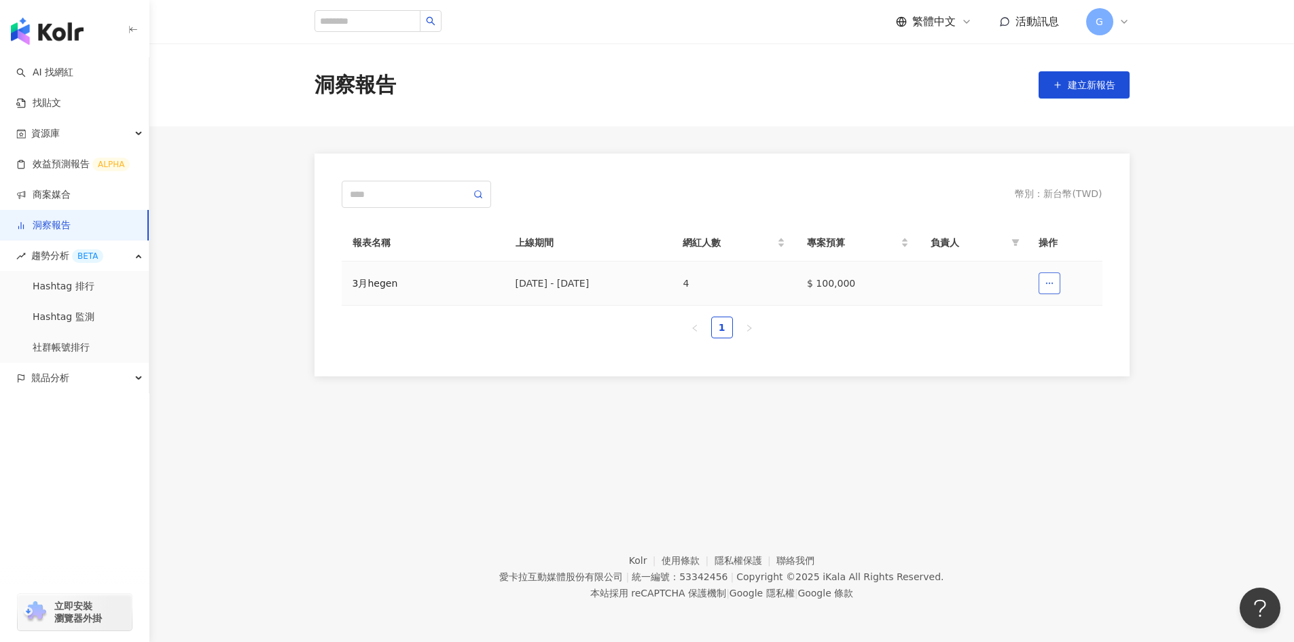
click at [1050, 280] on icon "button" at bounding box center [1050, 283] width 10 height 10
click at [1051, 280] on icon "button" at bounding box center [1050, 283] width 10 height 10
click at [706, 276] on td "4" at bounding box center [734, 283] width 124 height 44
click at [542, 277] on div "2025/3/1 - 2025/3/31" at bounding box center [588, 283] width 146 height 15
click at [64, 197] on link "商案媒合" at bounding box center [43, 195] width 54 height 14
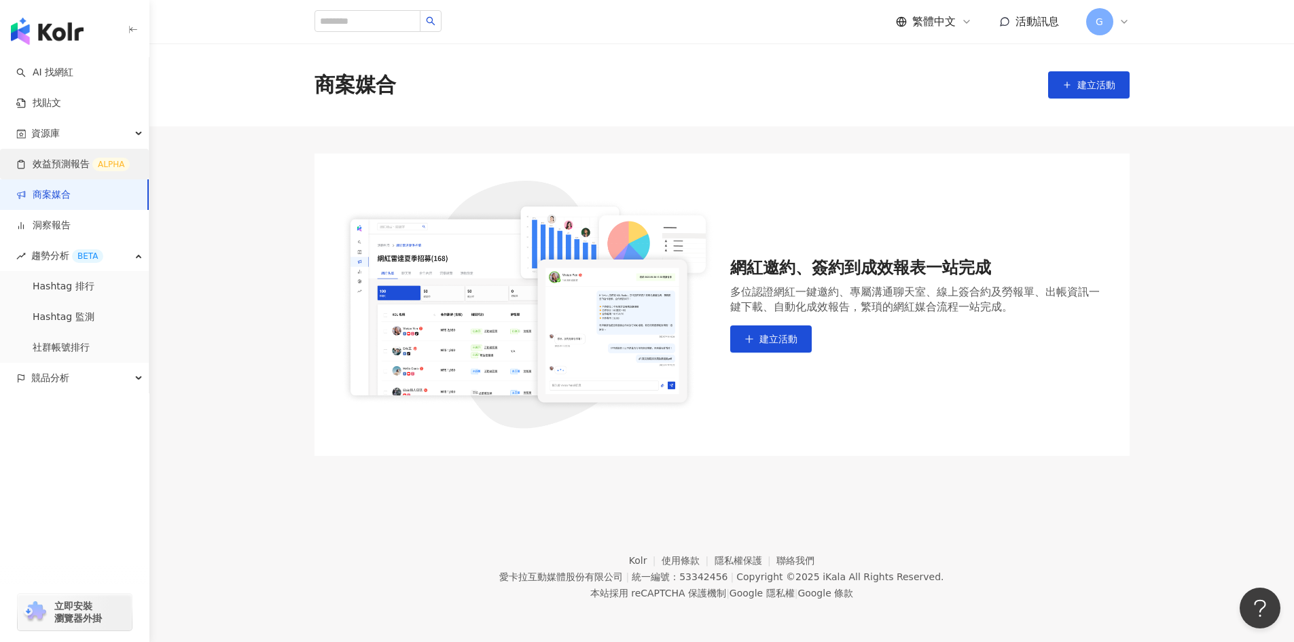
click at [71, 158] on link "效益預測報告 ALPHA" at bounding box center [72, 165] width 113 height 14
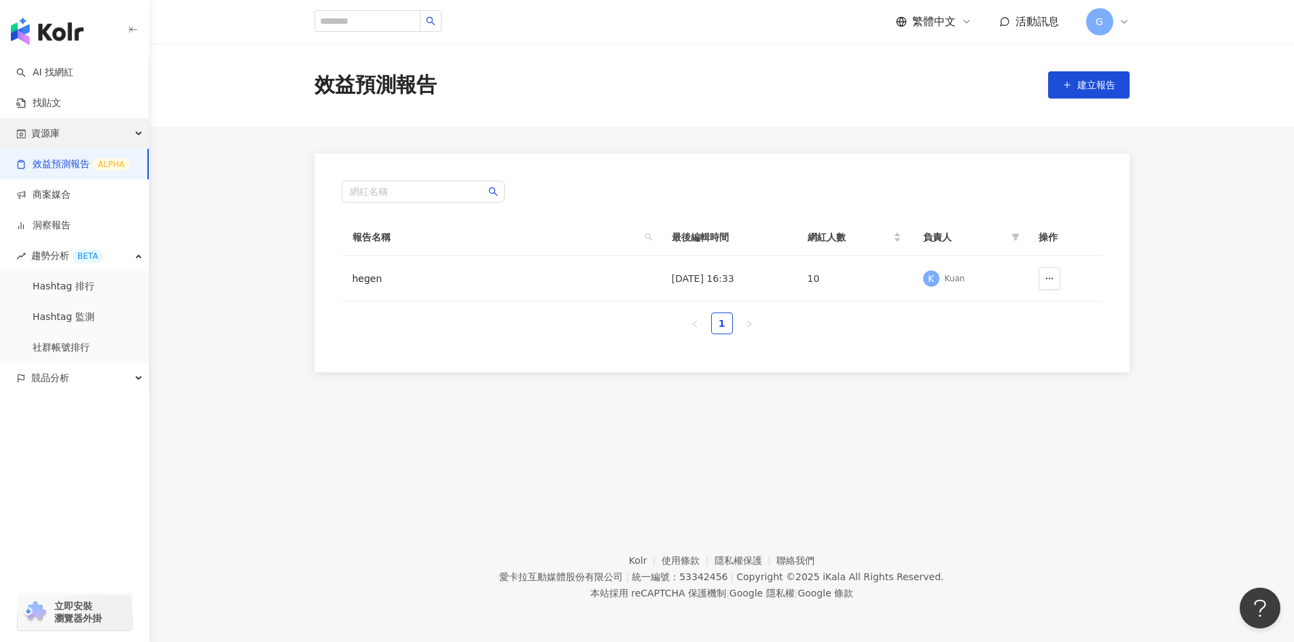
click at [67, 132] on div "資源庫" at bounding box center [74, 133] width 149 height 31
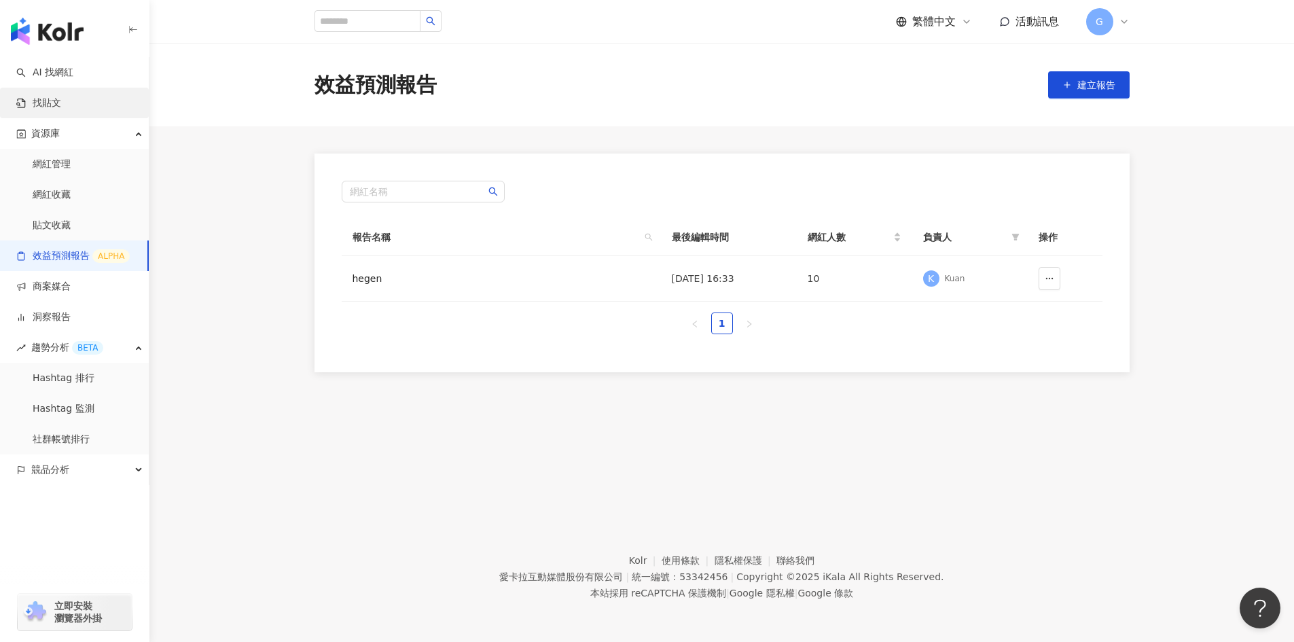
click at [61, 105] on link "找貼文" at bounding box center [38, 103] width 45 height 14
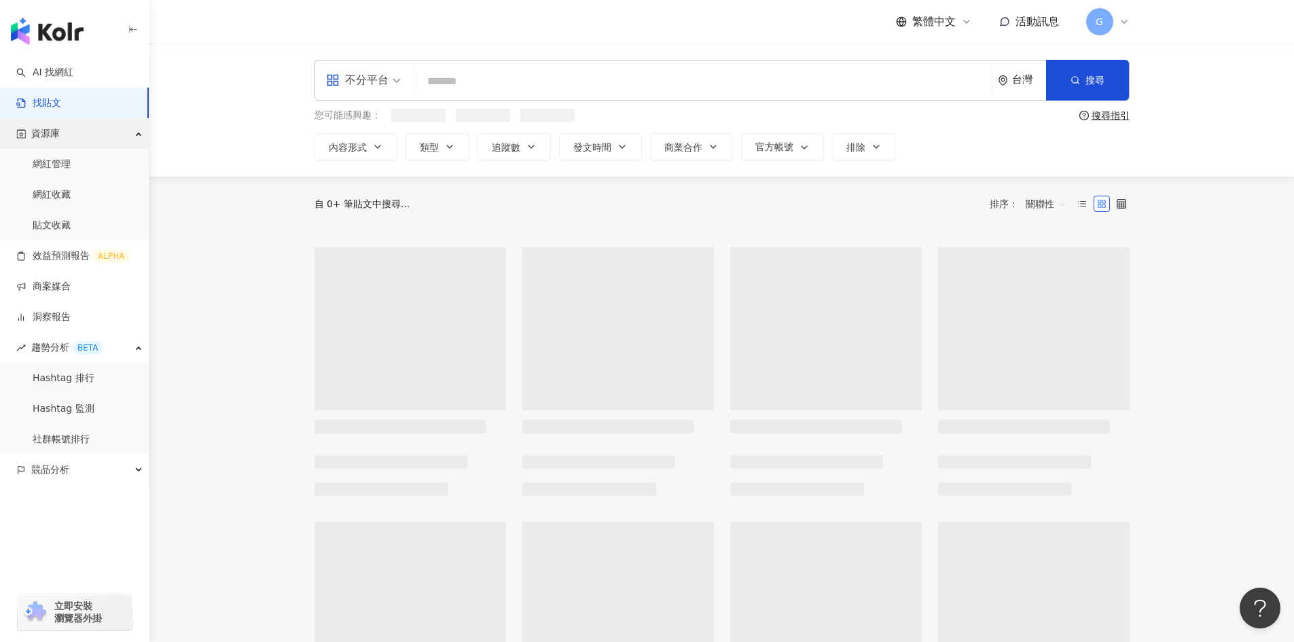
click at [68, 129] on div "資源庫" at bounding box center [74, 133] width 149 height 31
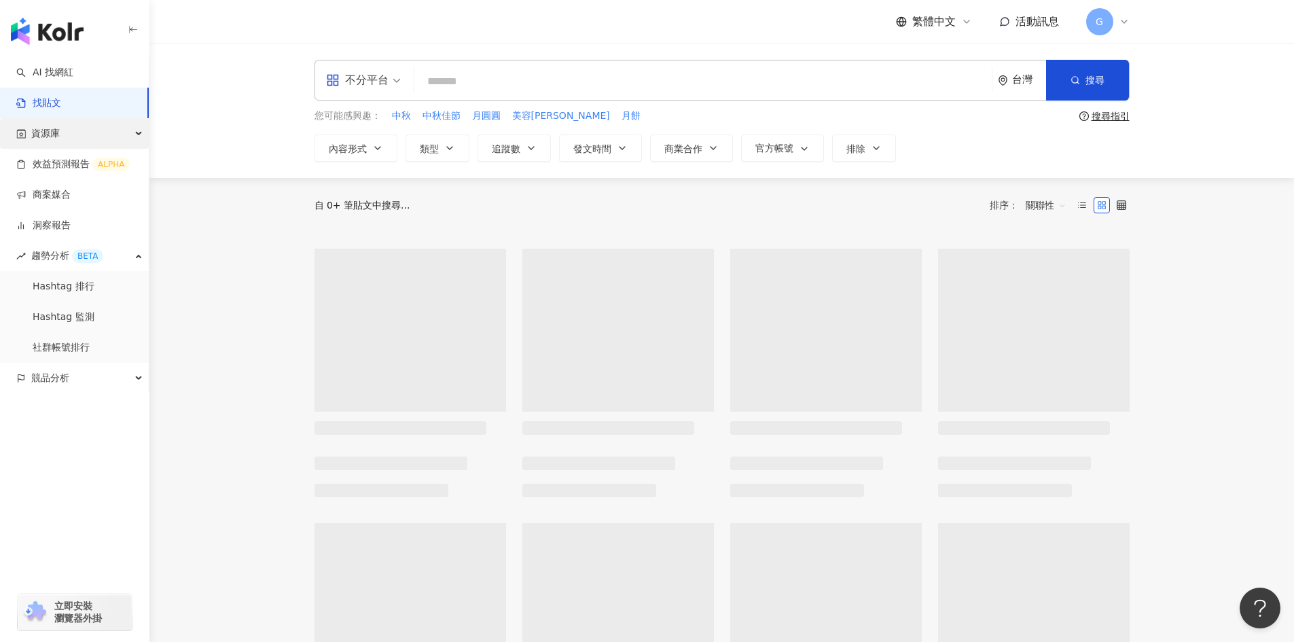
click at [63, 134] on div "資源庫" at bounding box center [74, 133] width 149 height 31
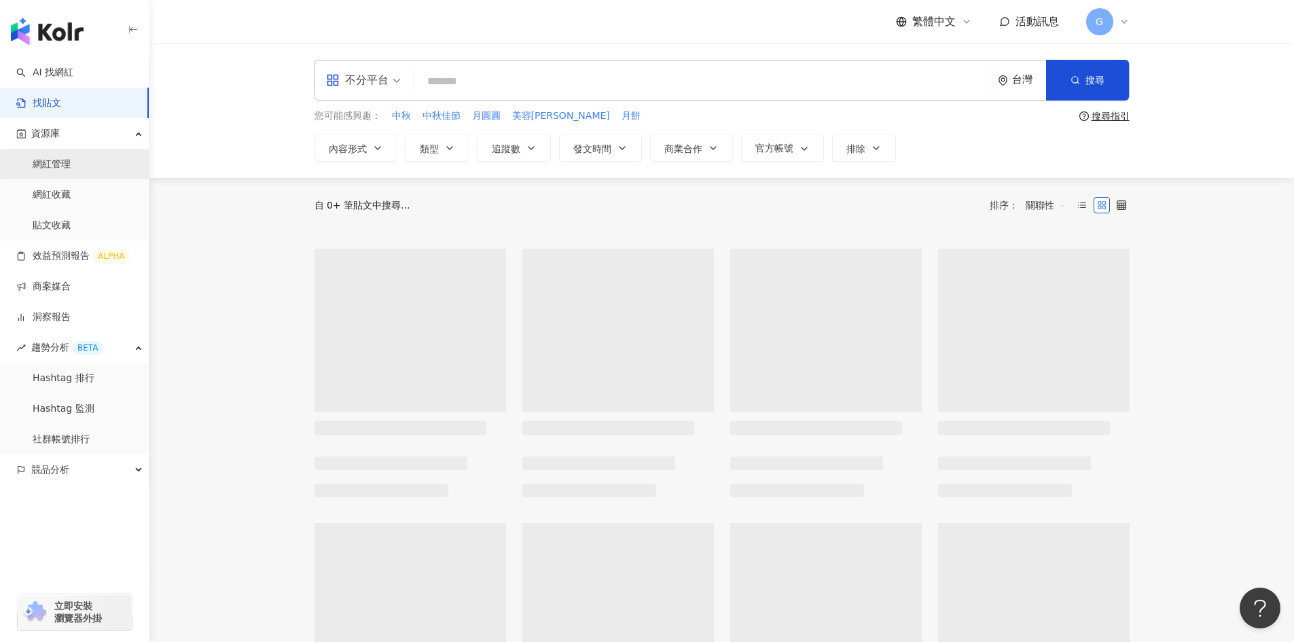
click at [66, 158] on link "網紅管理" at bounding box center [52, 165] width 38 height 14
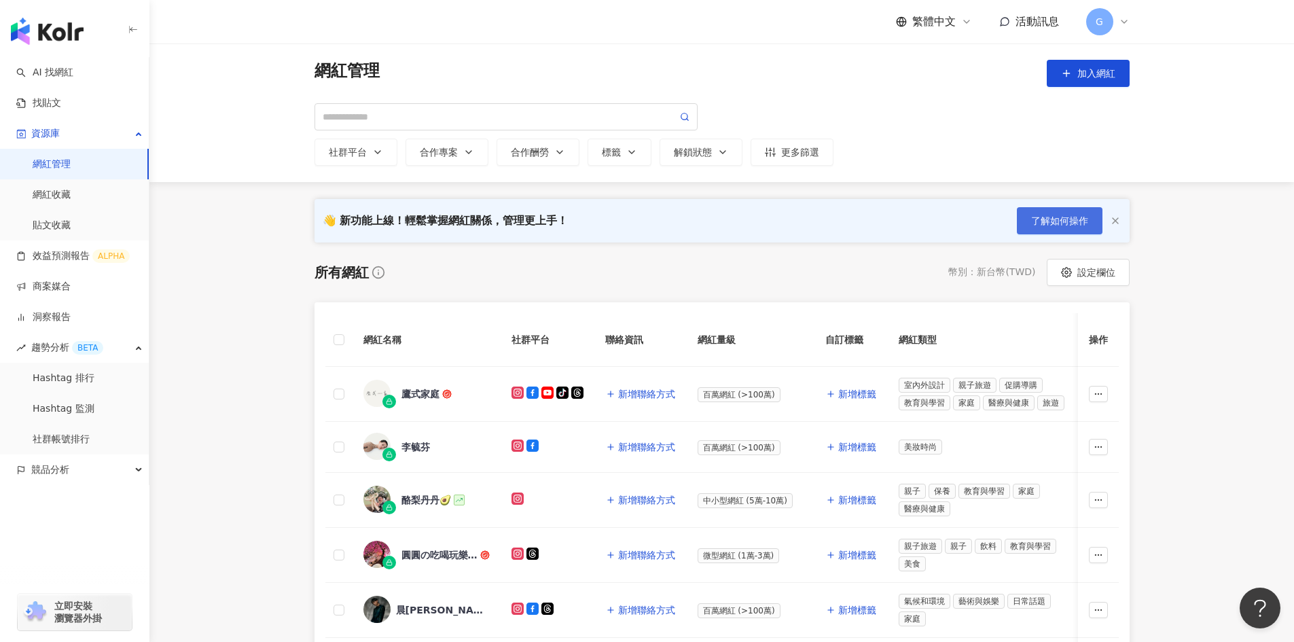
click at [1051, 228] on button "了解如何操作" at bounding box center [1060, 220] width 86 height 27
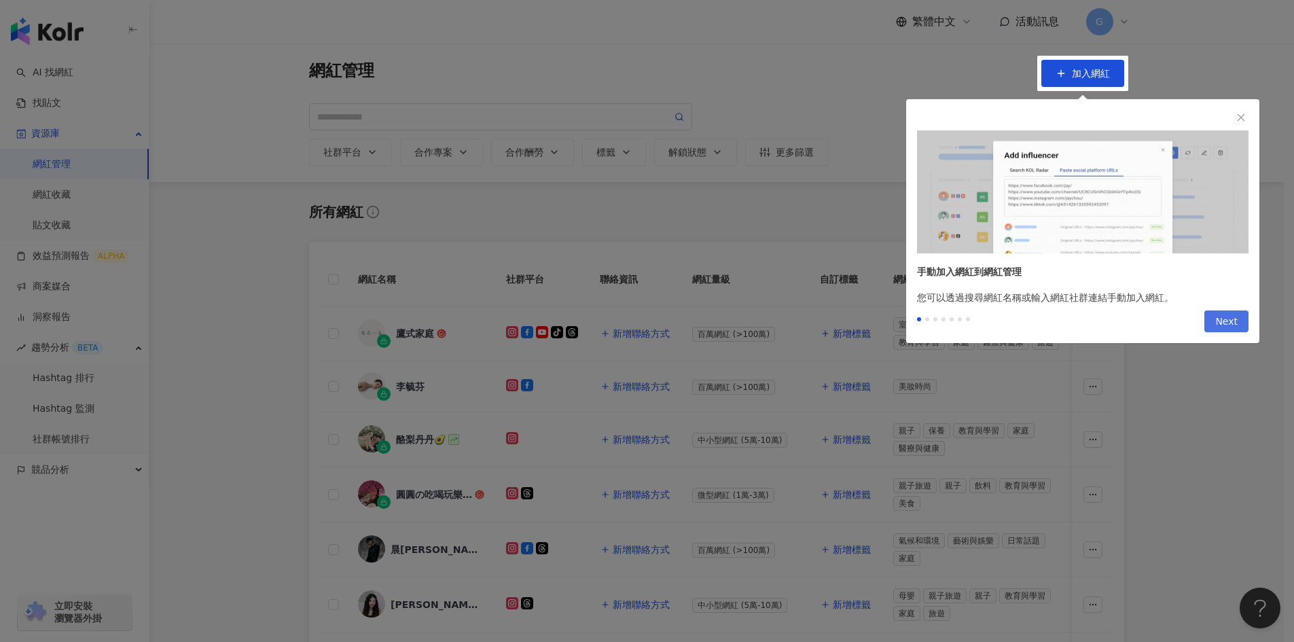
click at [1230, 322] on span "Next" at bounding box center [1226, 322] width 22 height 22
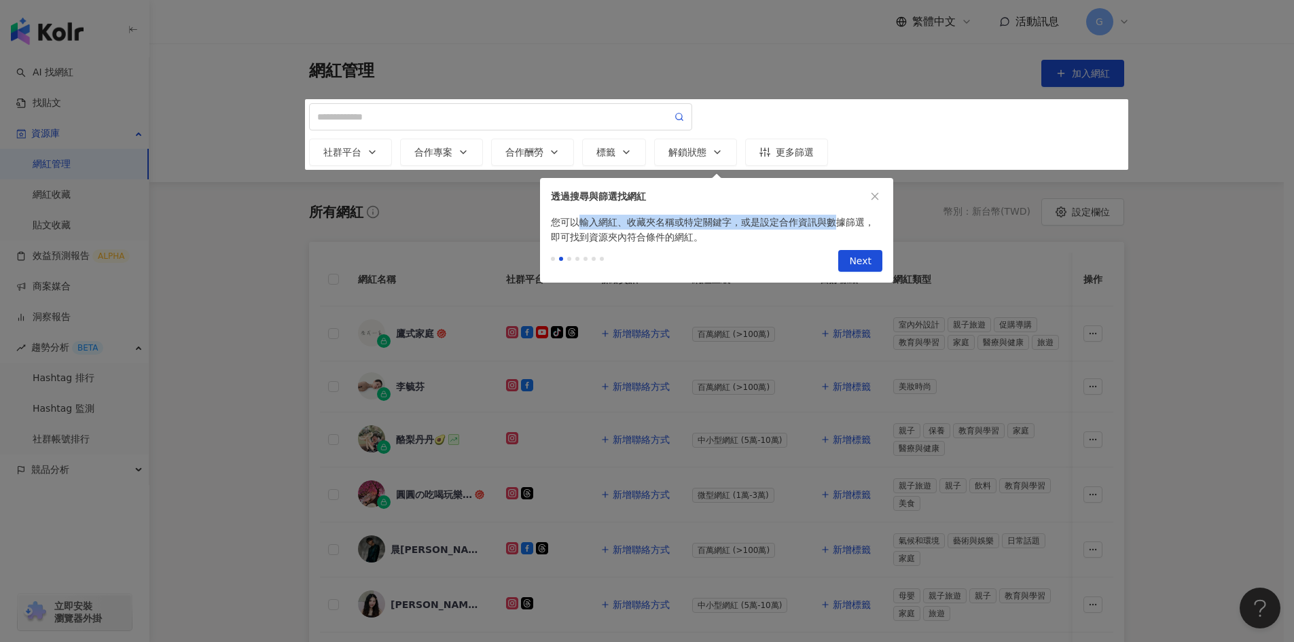
drag, startPoint x: 575, startPoint y: 223, endPoint x: 843, endPoint y: 223, distance: 268.3
click at [843, 223] on div "您可以輸入網紅、收藏夾名稱或特定關鍵字，或是設定合作資訊與數據篩選，即可找到資源夾內符合條件的網紅。" at bounding box center [716, 230] width 353 height 30
click at [855, 223] on div "您可以輸入網紅、收藏夾名稱或特定關鍵字，或是設定合作資訊與數據篩選，即可找到資源夾內符合條件的網紅。" at bounding box center [716, 230] width 353 height 30
click at [856, 257] on span "Next" at bounding box center [860, 262] width 22 height 22
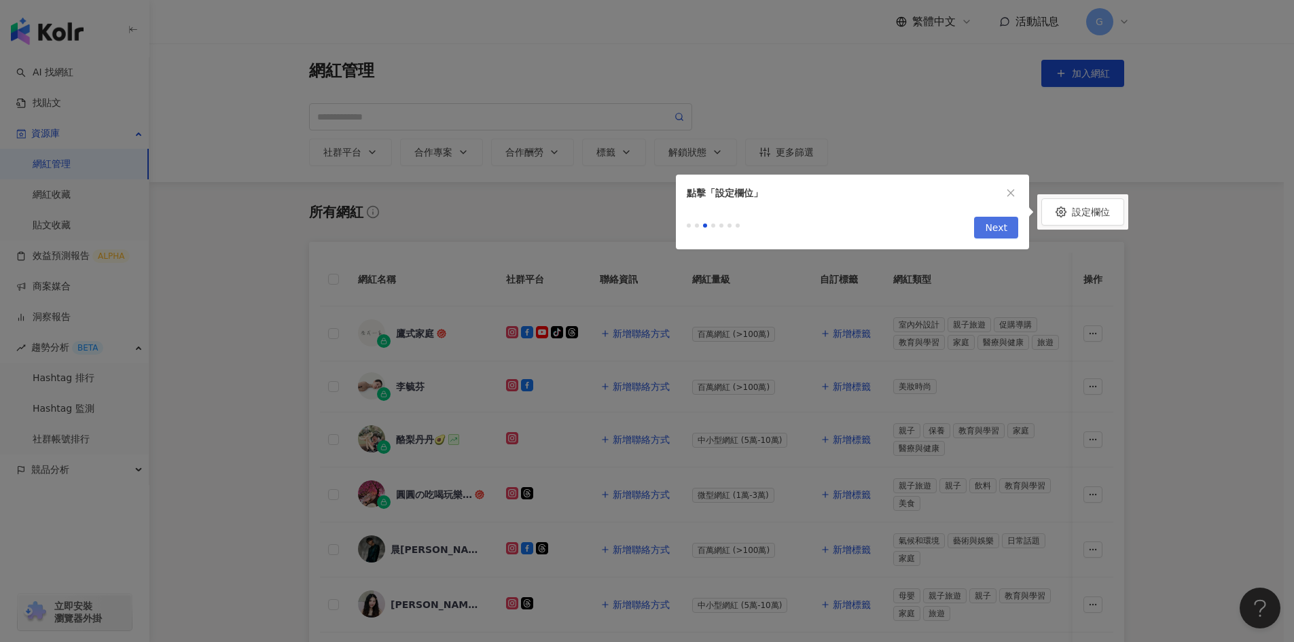
click at [1006, 232] on span "Next" at bounding box center [996, 228] width 22 height 22
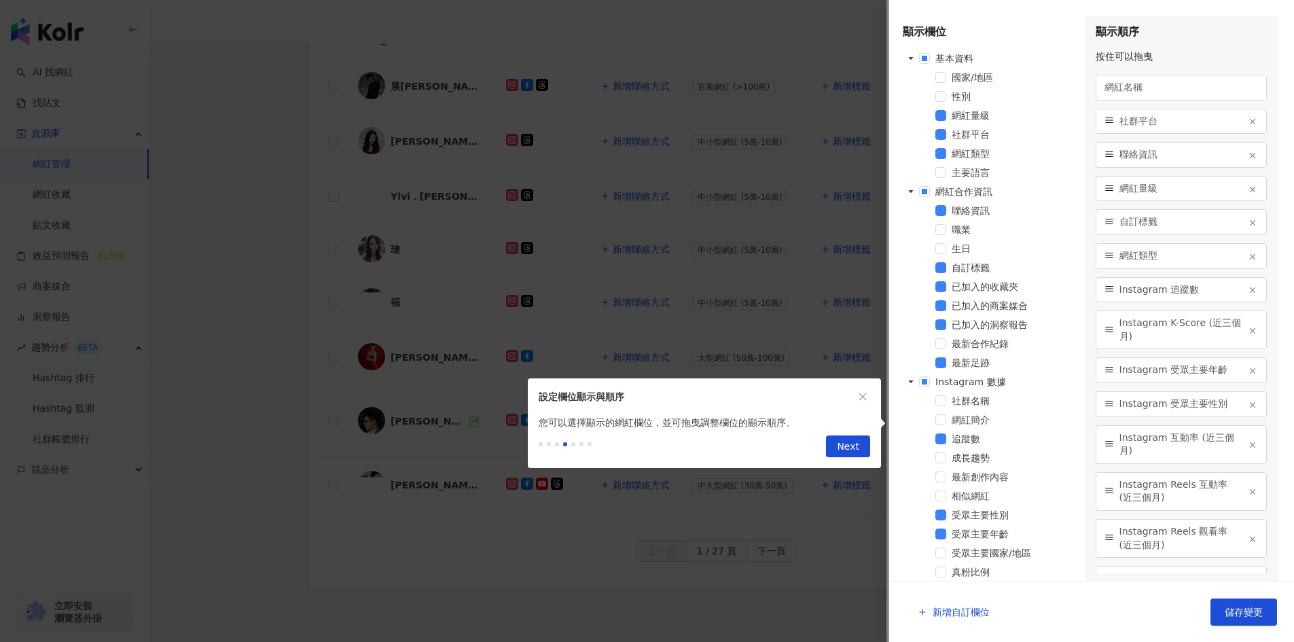
scroll to position [570, 0]
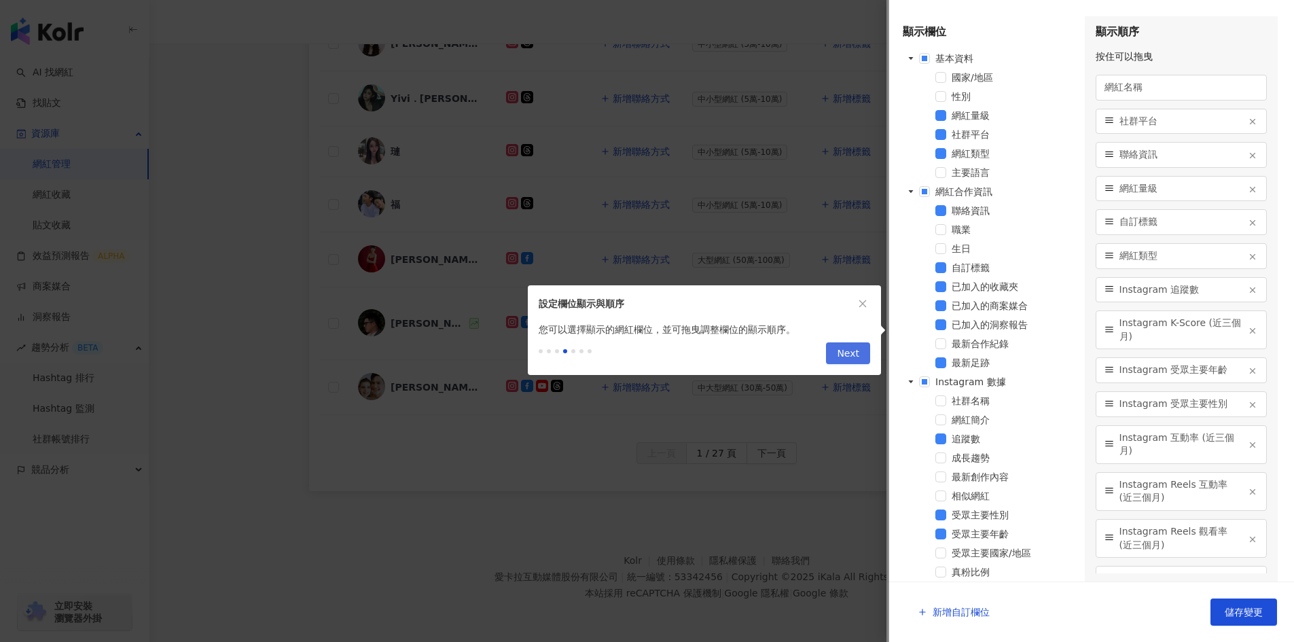
click at [843, 346] on span "Next" at bounding box center [848, 354] width 22 height 22
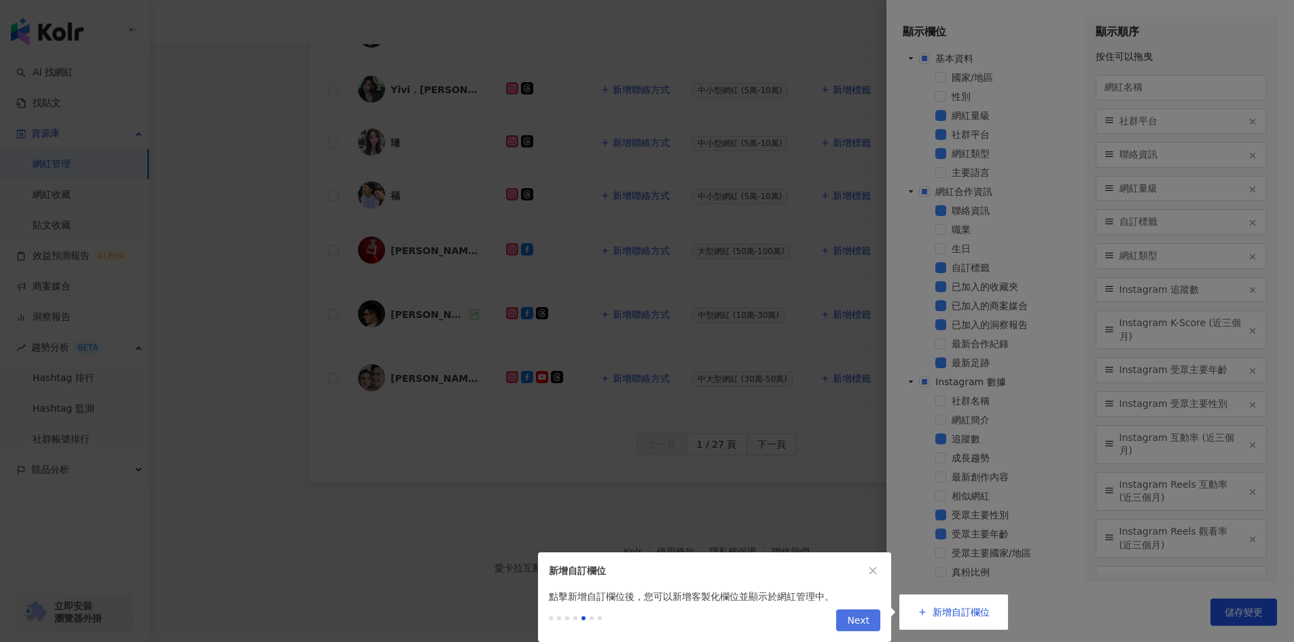
click at [858, 619] on span "Next" at bounding box center [858, 621] width 22 height 22
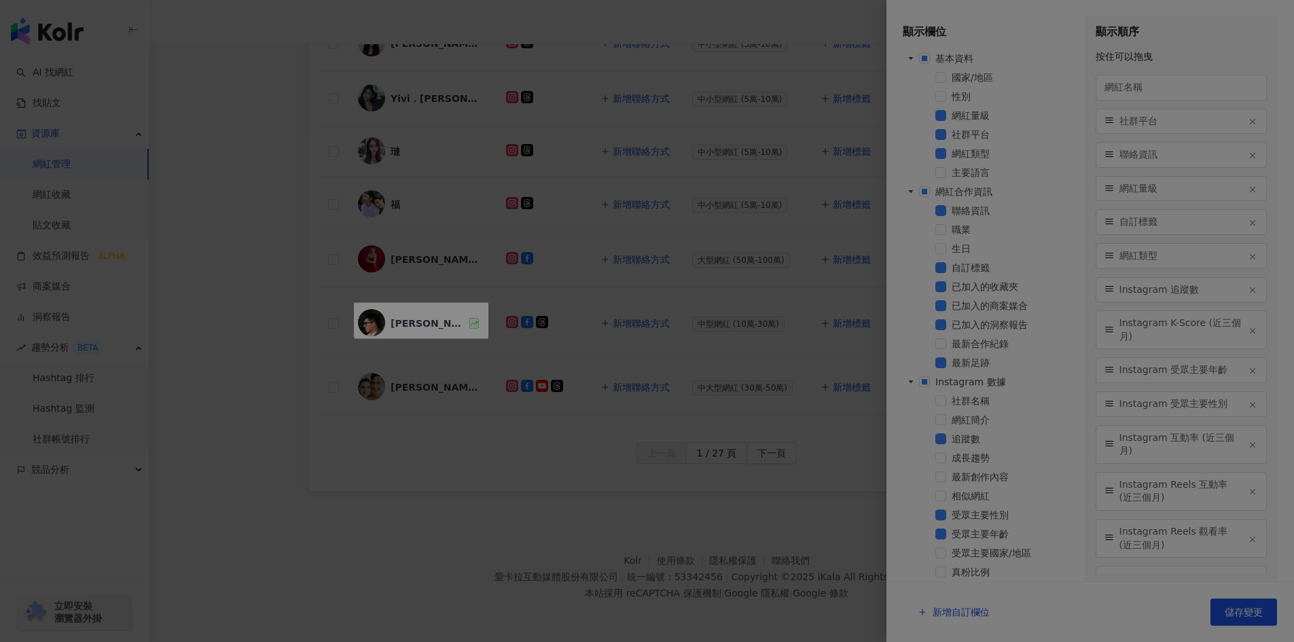
scroll to position [13, 0]
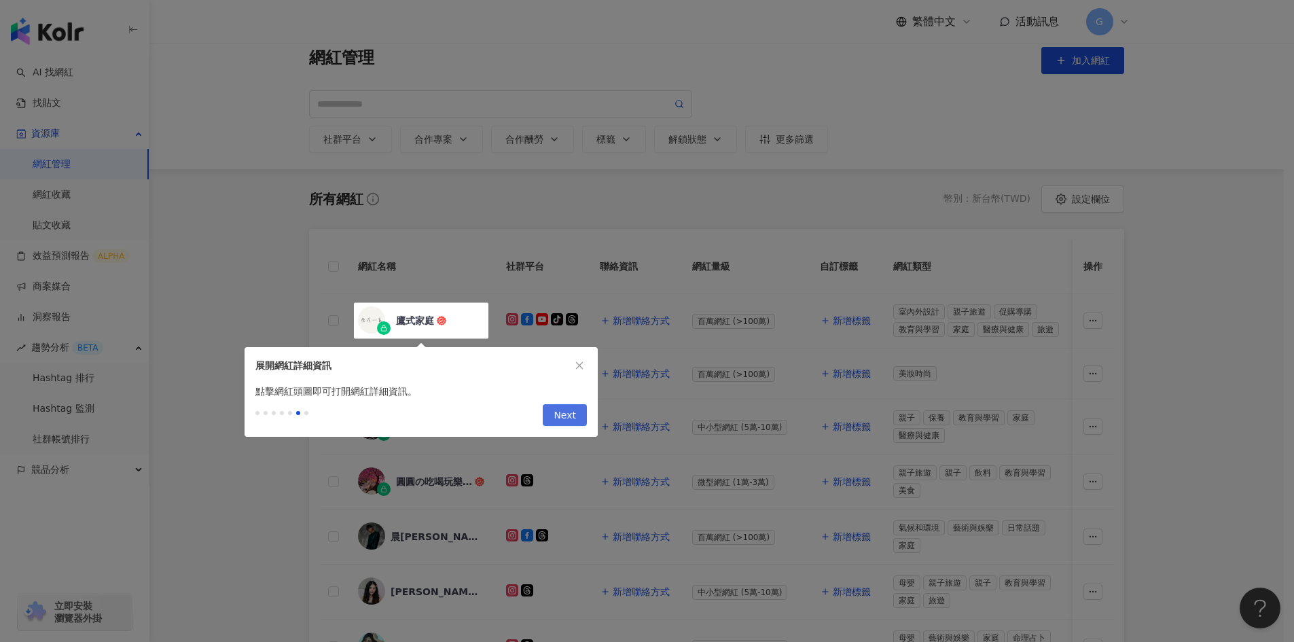
click at [571, 407] on span "Next" at bounding box center [564, 416] width 22 height 22
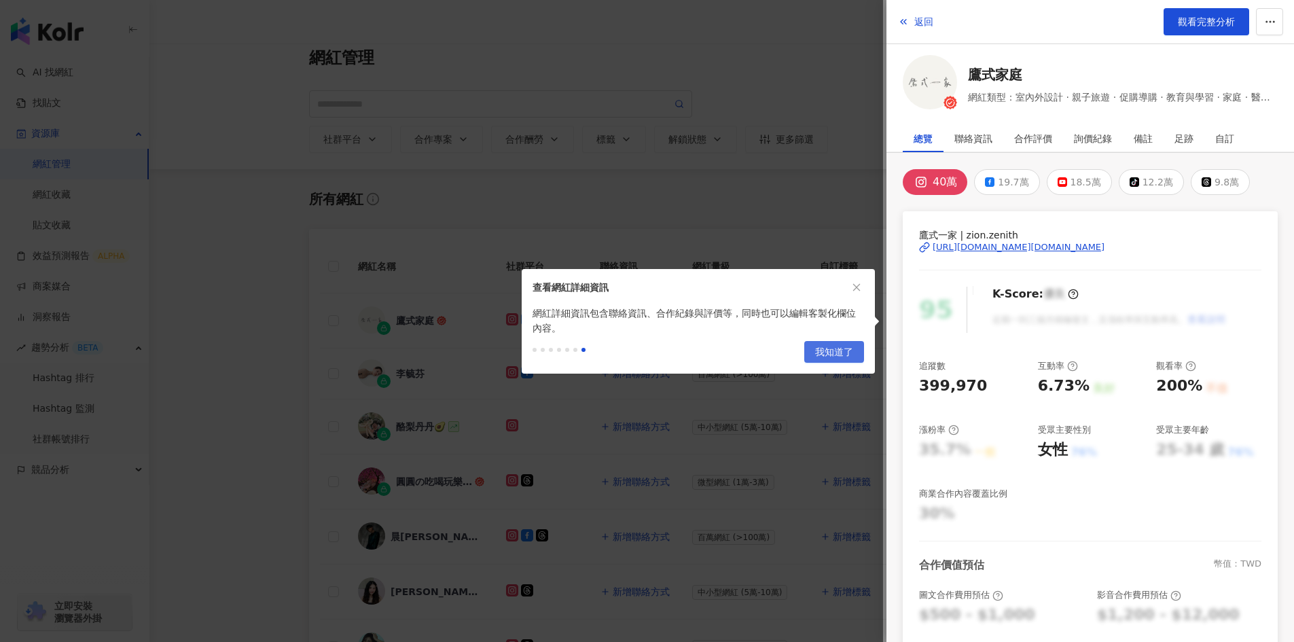
click at [847, 355] on span "我知道了" at bounding box center [834, 353] width 38 height 22
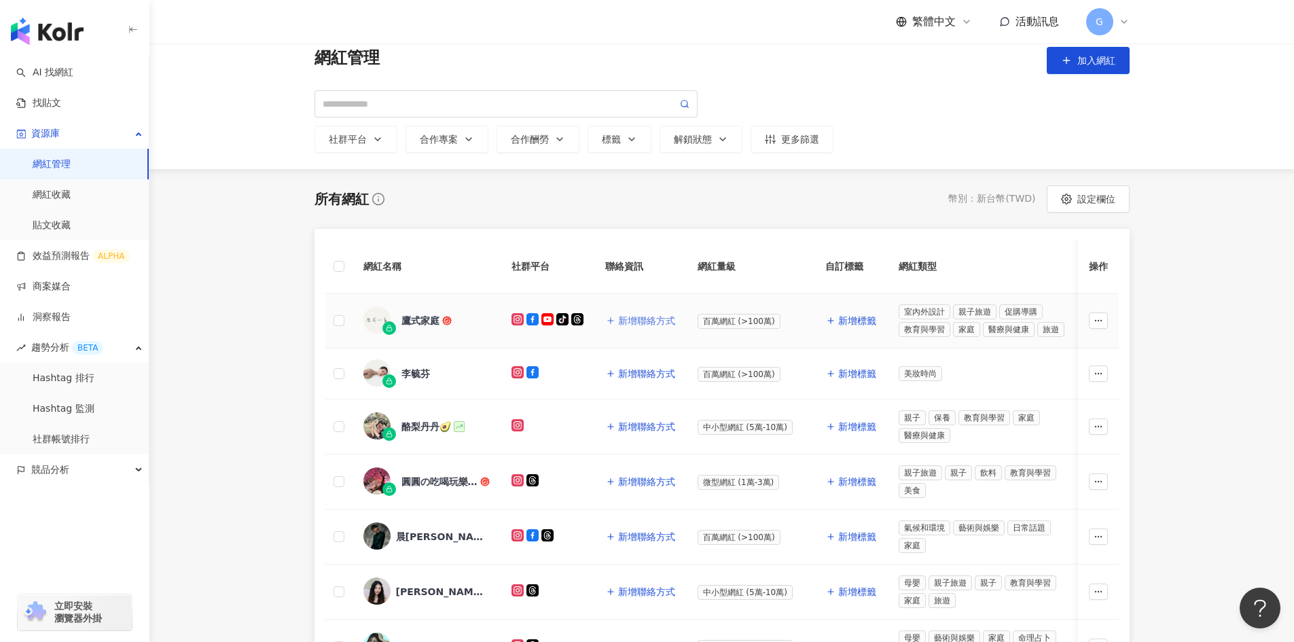
click at [642, 317] on span "新增聯絡方式" at bounding box center [646, 320] width 57 height 11
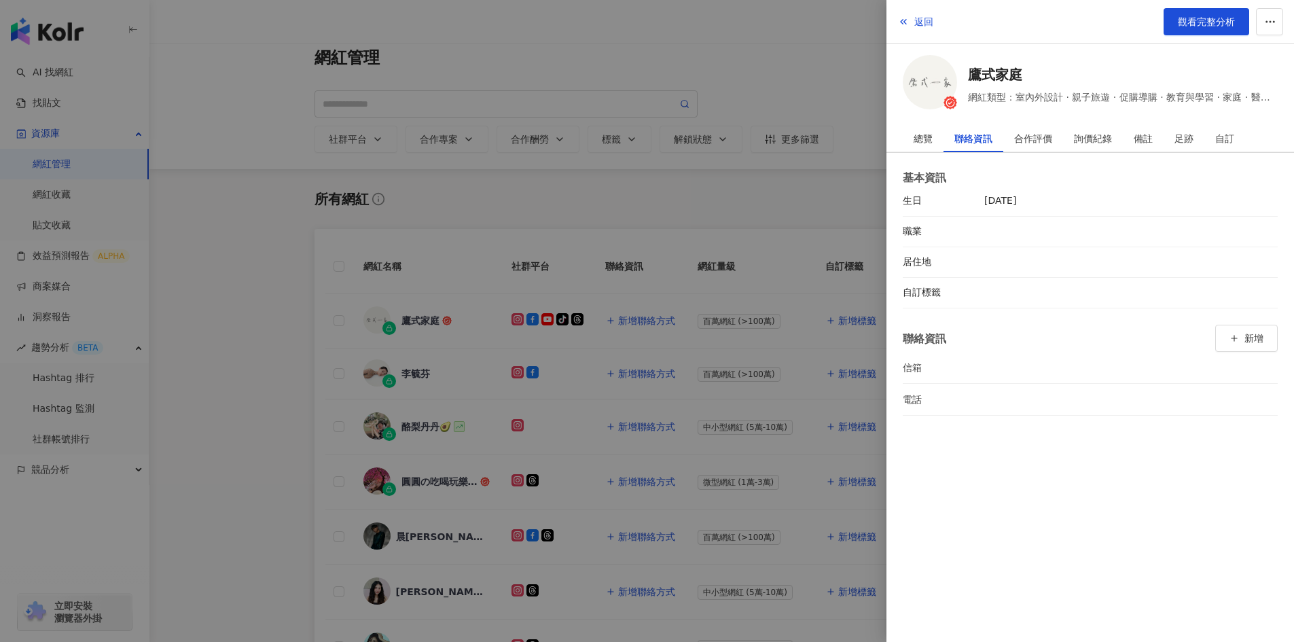
drag, startPoint x: 543, startPoint y: 183, endPoint x: 452, endPoint y: 302, distance: 149.7
click at [541, 185] on div at bounding box center [647, 321] width 1294 height 642
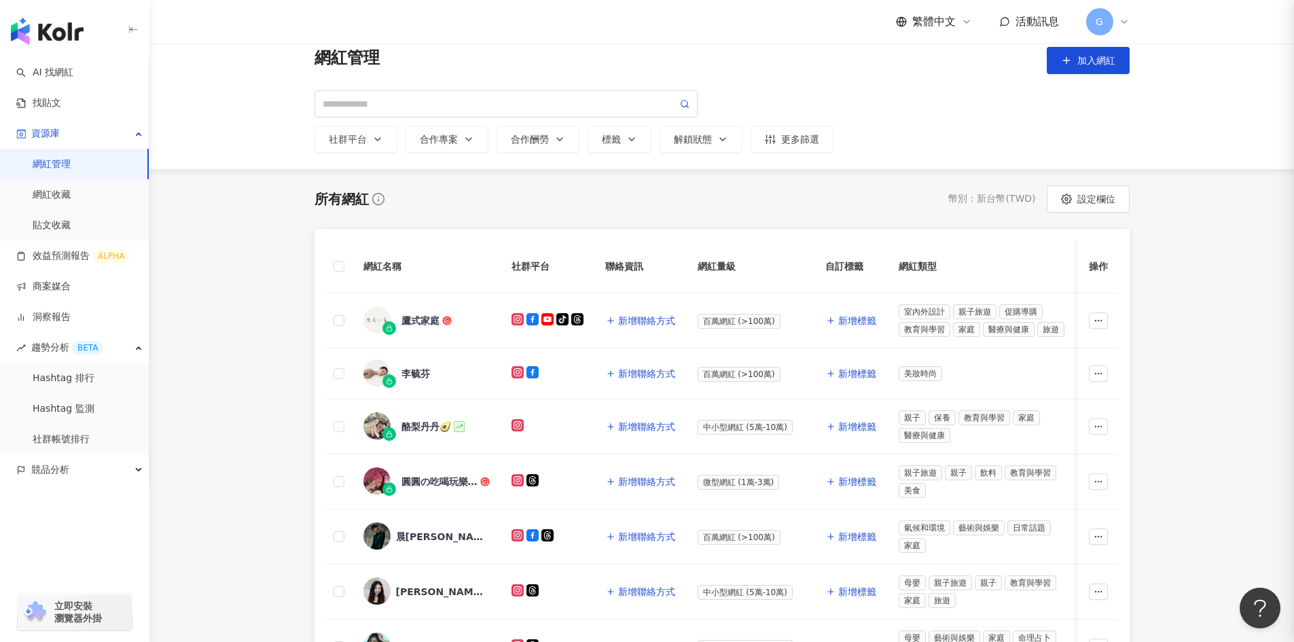
click at [457, 316] on span "鷹式家庭" at bounding box center [445, 321] width 88 height 14
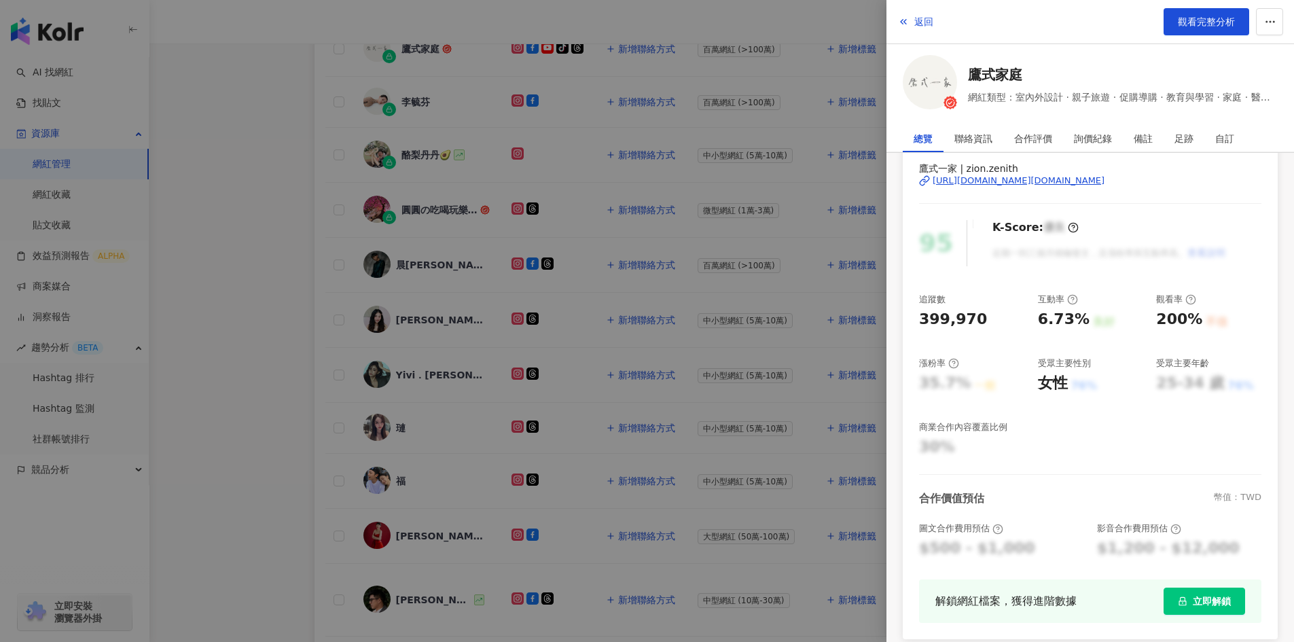
scroll to position [66, 0]
click at [303, 234] on div at bounding box center [647, 321] width 1294 height 642
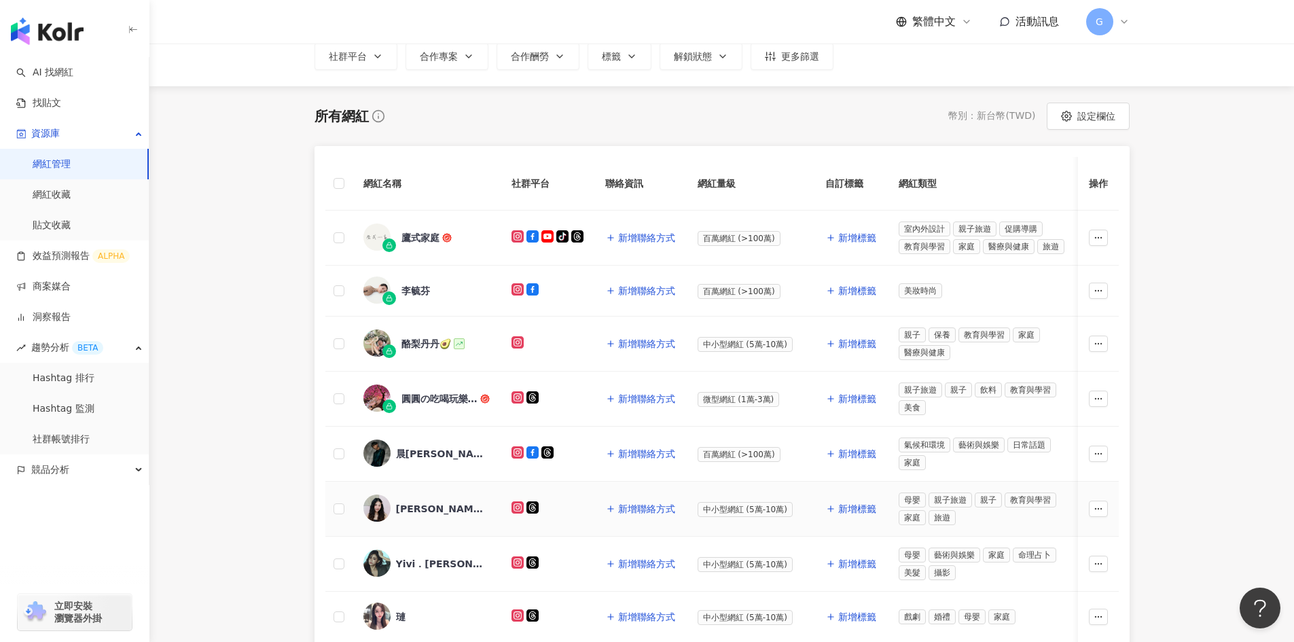
scroll to position [0, 0]
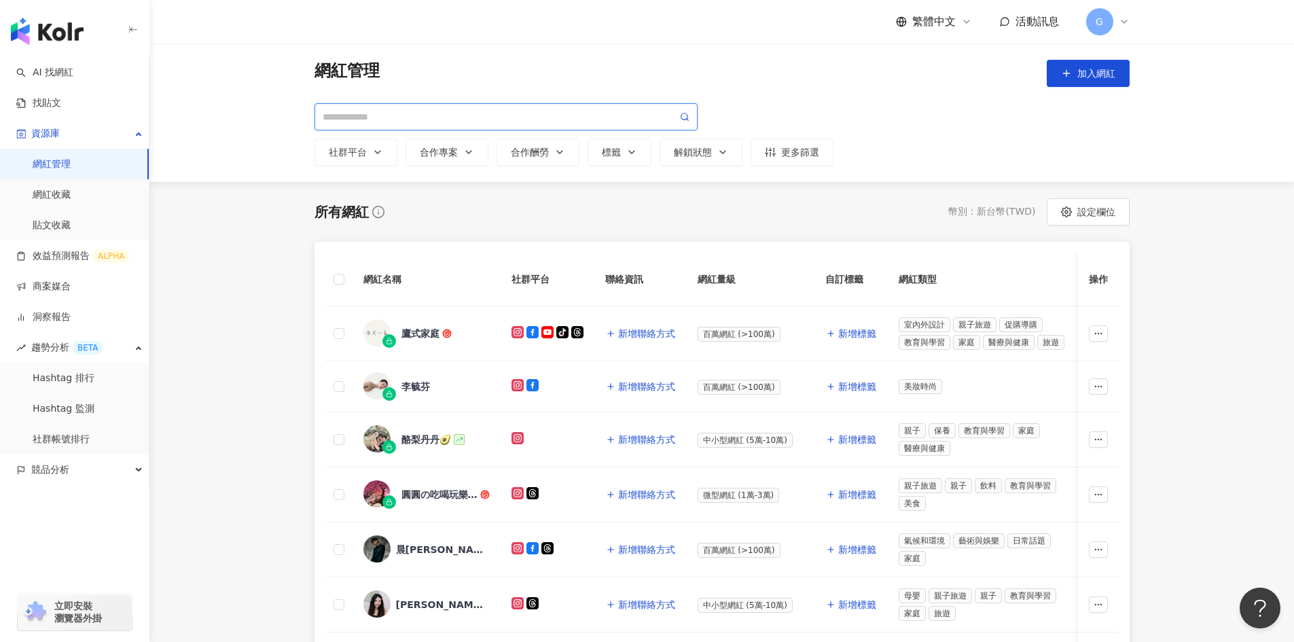
click at [422, 122] on input "search" at bounding box center [500, 116] width 355 height 15
type input "*"
click at [756, 85] on div "網紅管理 加入網紅" at bounding box center [721, 73] width 815 height 27
click at [634, 144] on button "標籤" at bounding box center [619, 152] width 64 height 27
click at [634, 197] on div "button" at bounding box center [686, 202] width 160 height 10
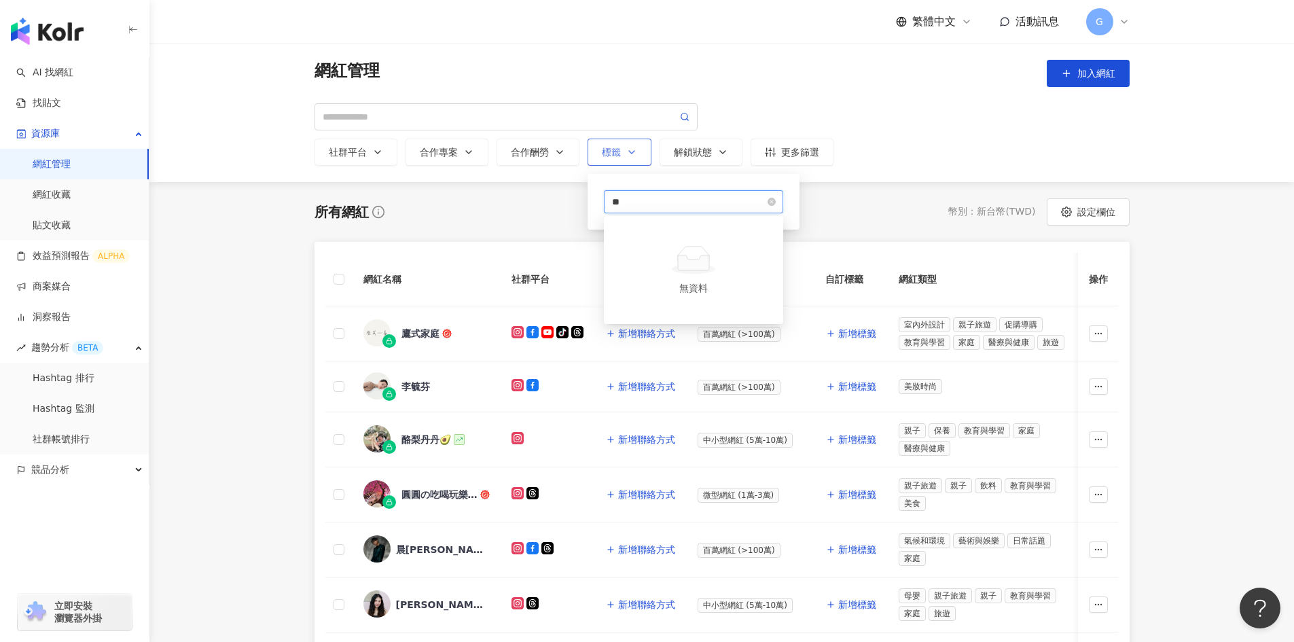
type input "*"
click at [1246, 347] on main "網紅管理 加入網紅 社群平台 合作專案 合作酬勞 標籤 請選擇或搜尋 解鎖狀態 更多篩選 loading 所有網紅 幣別 ： 新台幣 ( TWD ) 設定欄位…" at bounding box center [721, 547] width 1144 height 1009
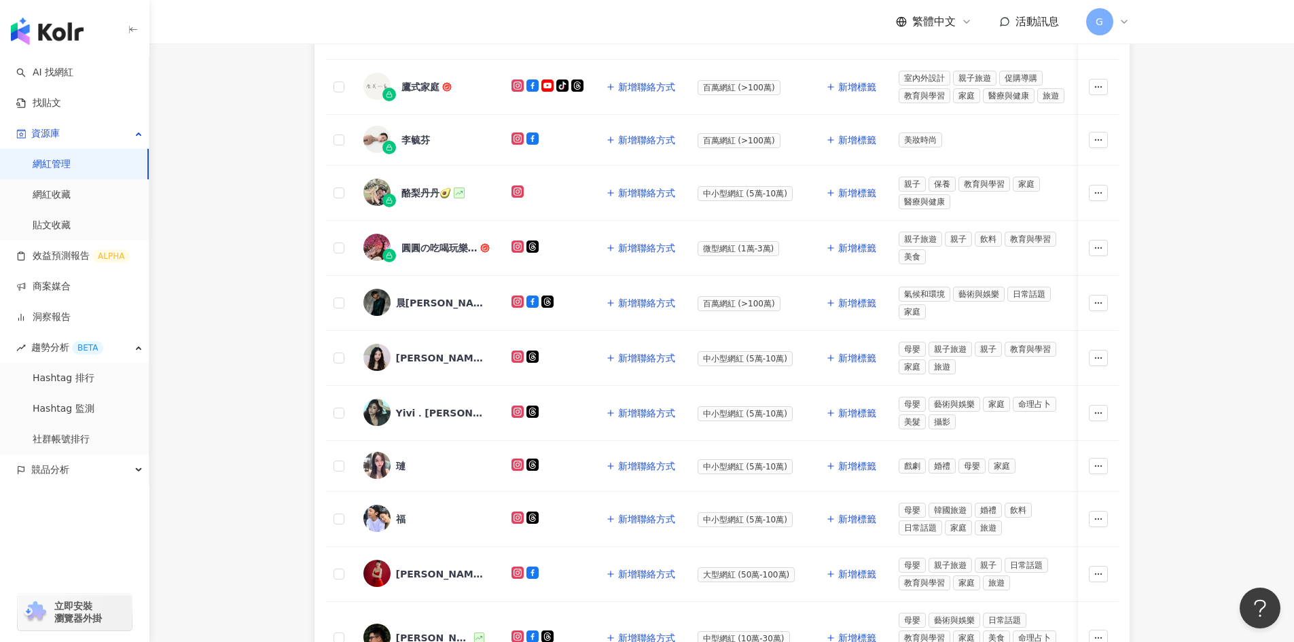
scroll to position [272, 0]
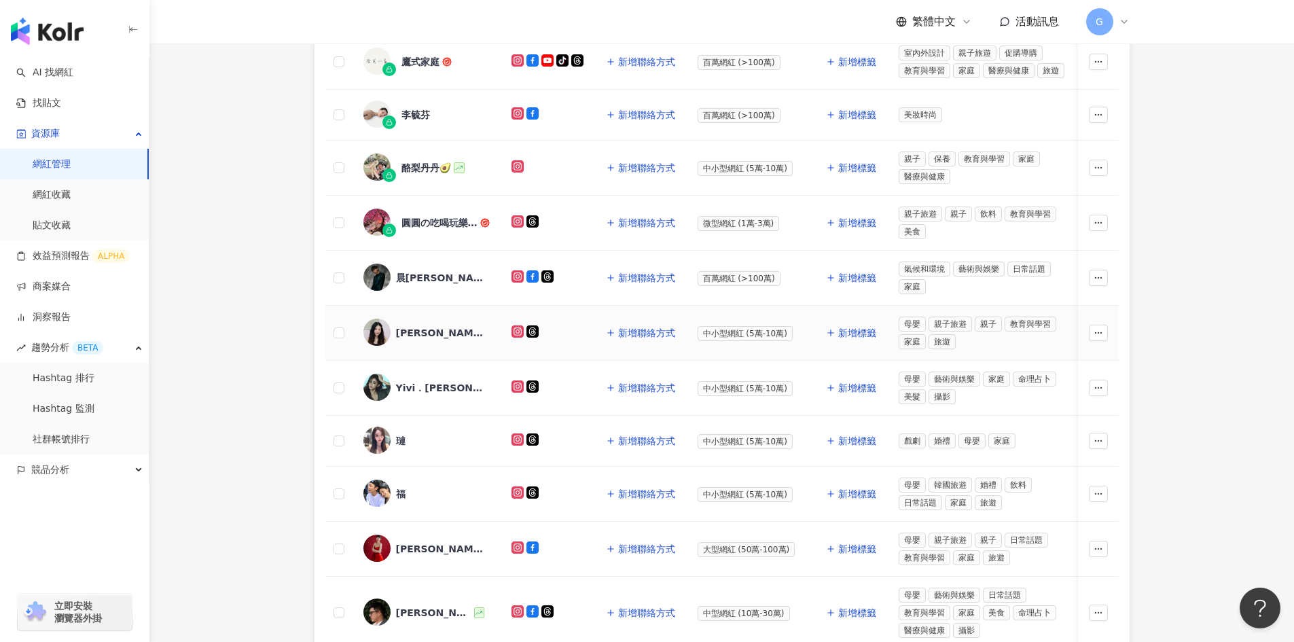
drag, startPoint x: 399, startPoint y: 331, endPoint x: 379, endPoint y: 337, distance: 20.6
click at [379, 337] on img at bounding box center [376, 332] width 27 height 27
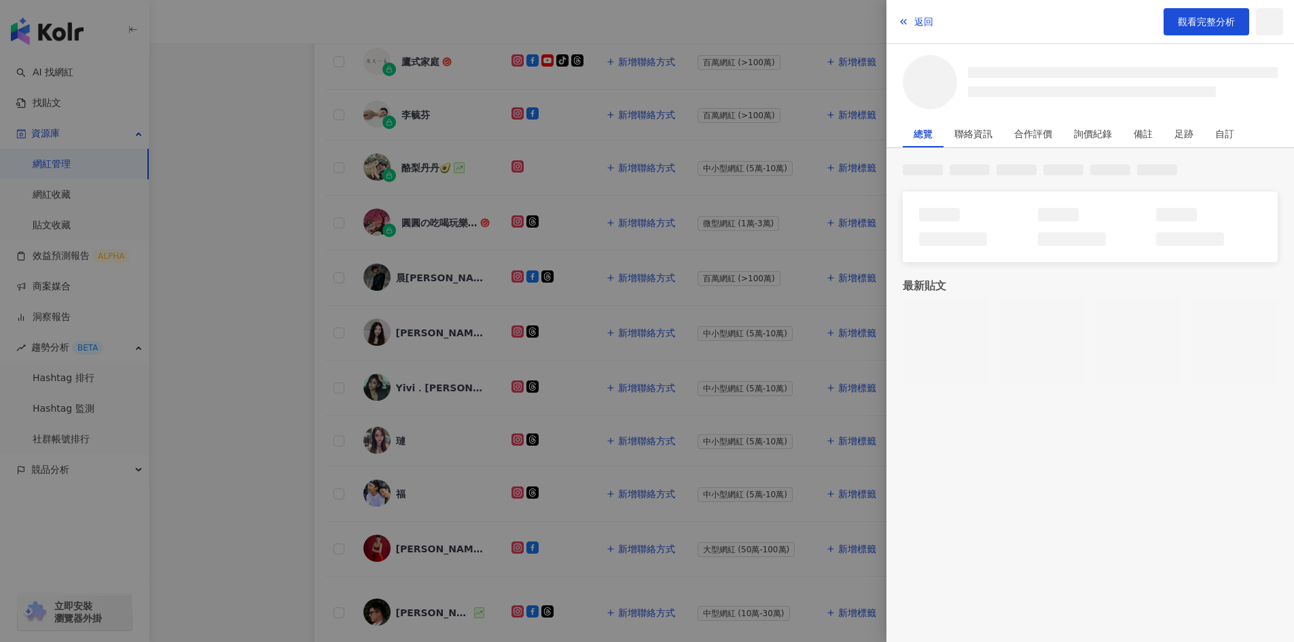
click at [395, 332] on div at bounding box center [647, 321] width 1294 height 642
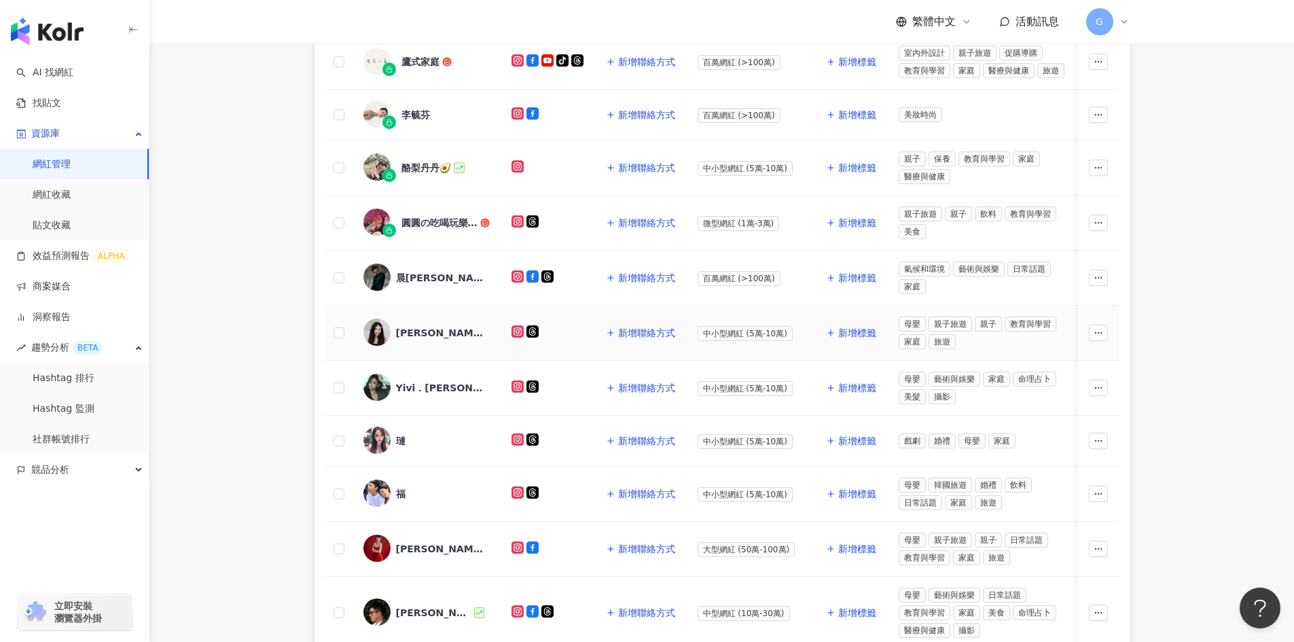
click at [371, 332] on img at bounding box center [376, 332] width 27 height 27
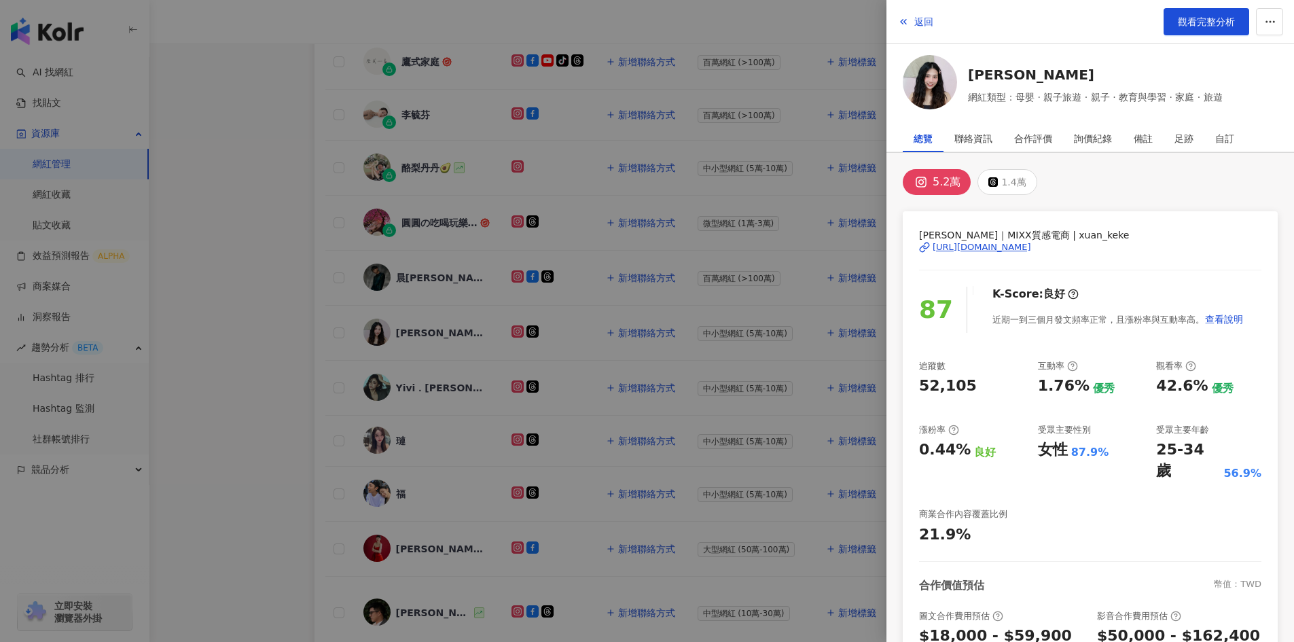
click at [939, 185] on div "5.2萬" at bounding box center [946, 182] width 28 height 19
click at [968, 249] on div "https://www.instagram.com/xuan_keke/" at bounding box center [981, 247] width 98 height 12
click at [289, 198] on div at bounding box center [647, 321] width 1294 height 642
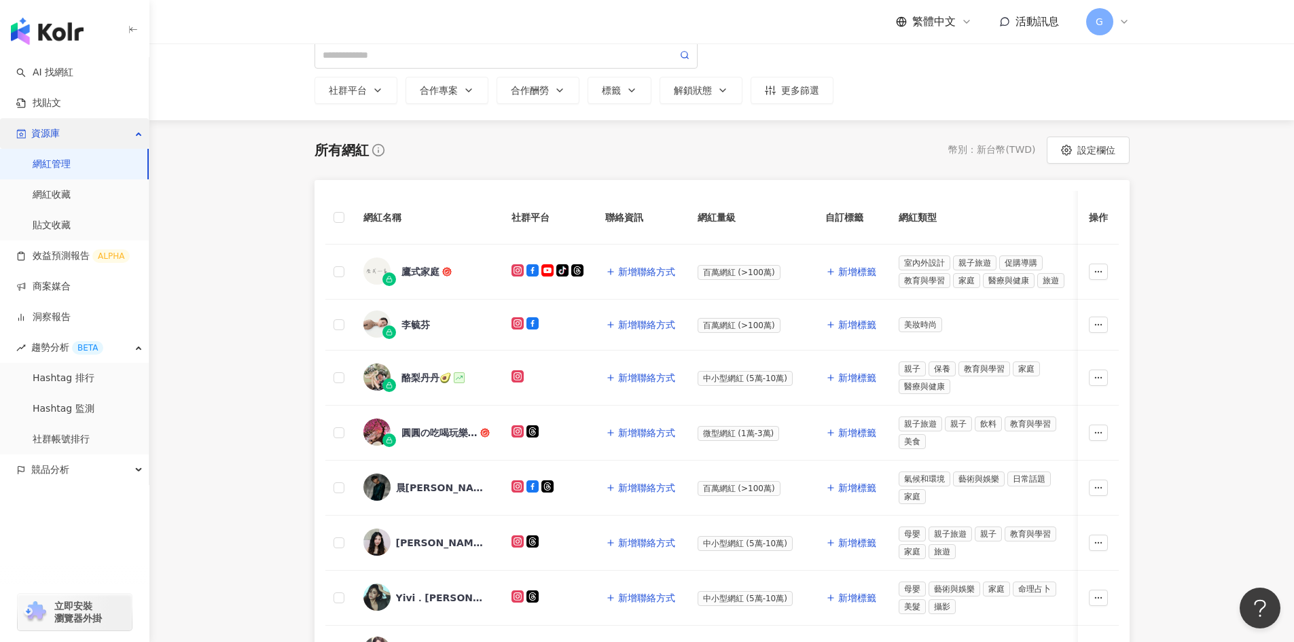
scroll to position [0, 0]
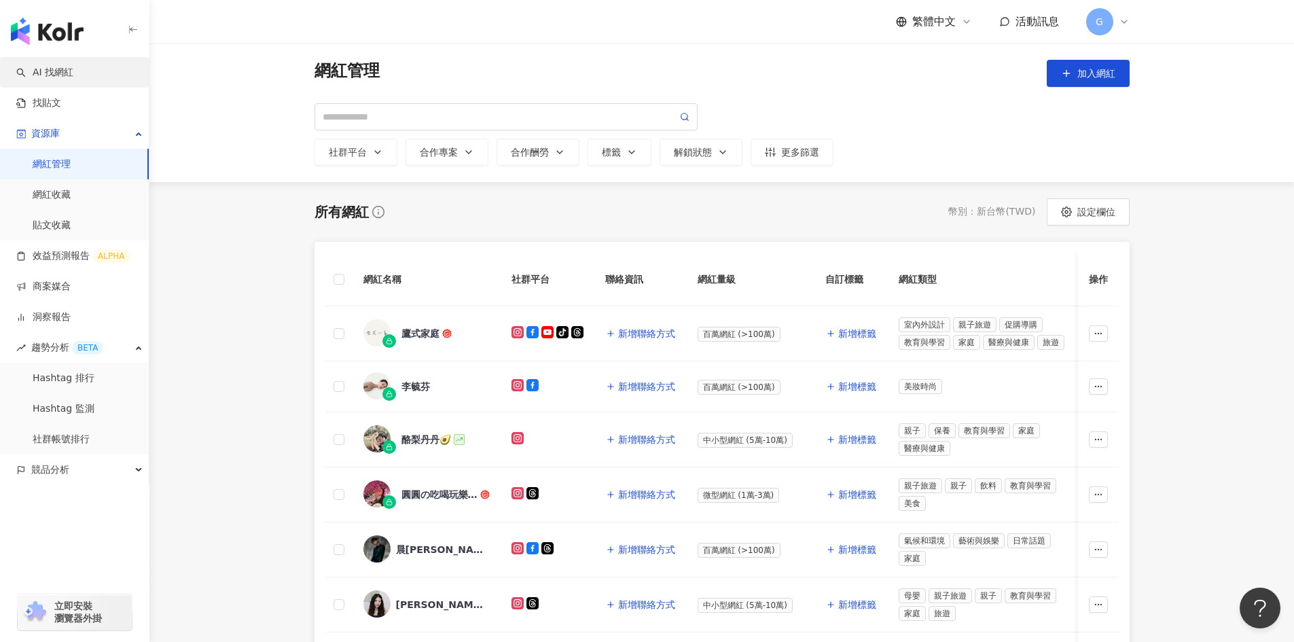
click at [73, 77] on link "AI 找網紅" at bounding box center [44, 73] width 57 height 14
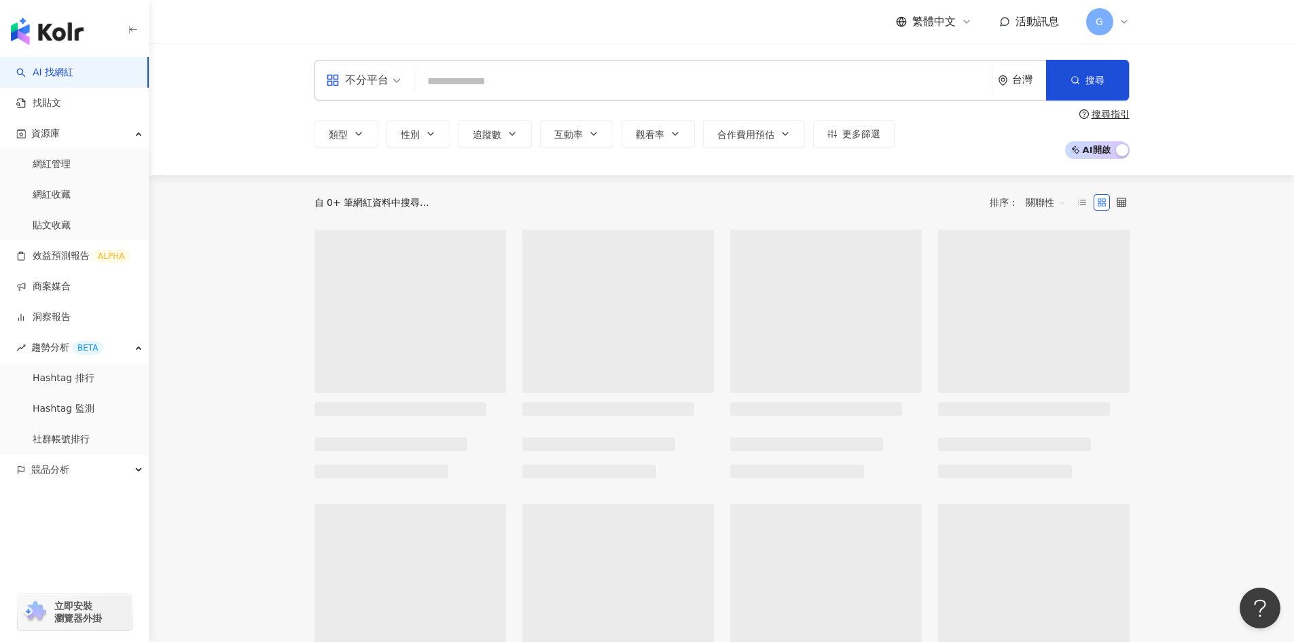
click at [484, 75] on input "search" at bounding box center [703, 82] width 566 height 26
click at [395, 75] on span "不分平台" at bounding box center [363, 80] width 75 height 22
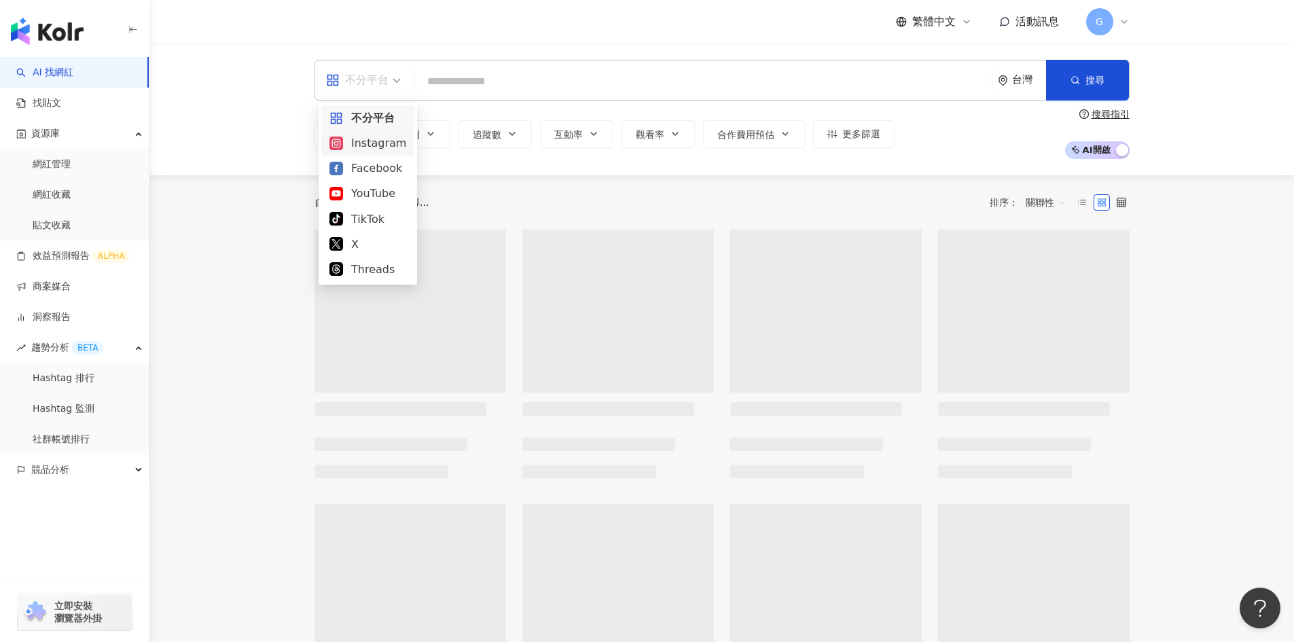
click at [363, 147] on div "Instagram" at bounding box center [367, 142] width 77 height 17
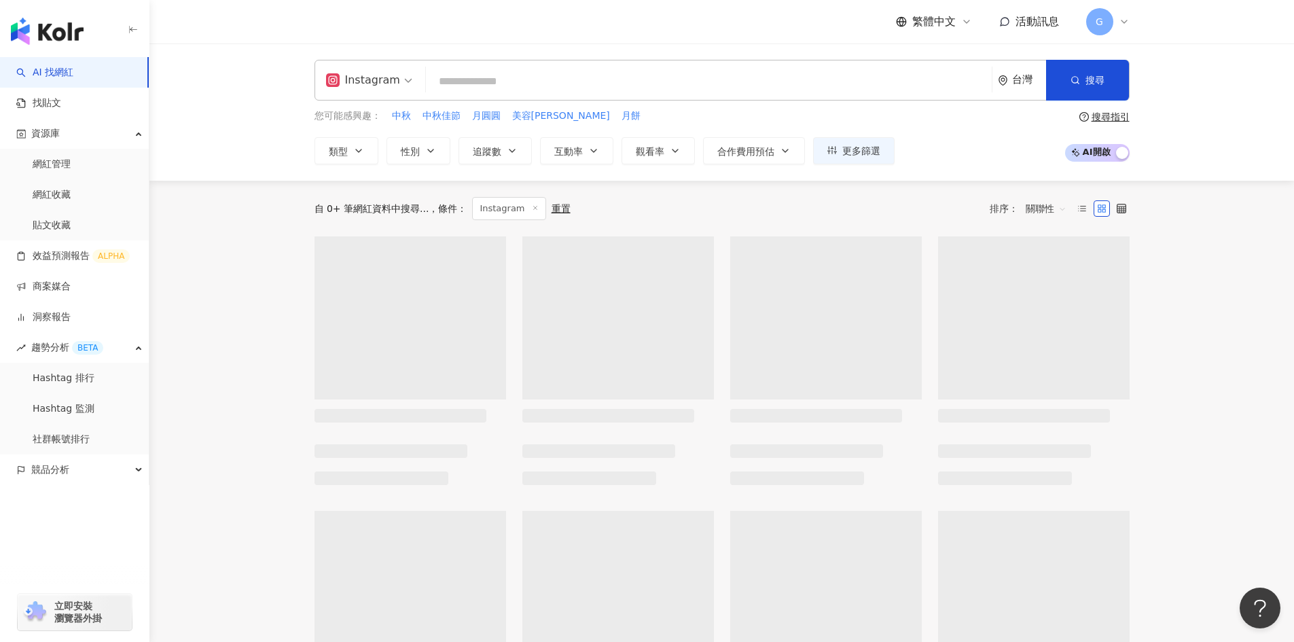
click at [448, 84] on input "search" at bounding box center [708, 82] width 555 height 26
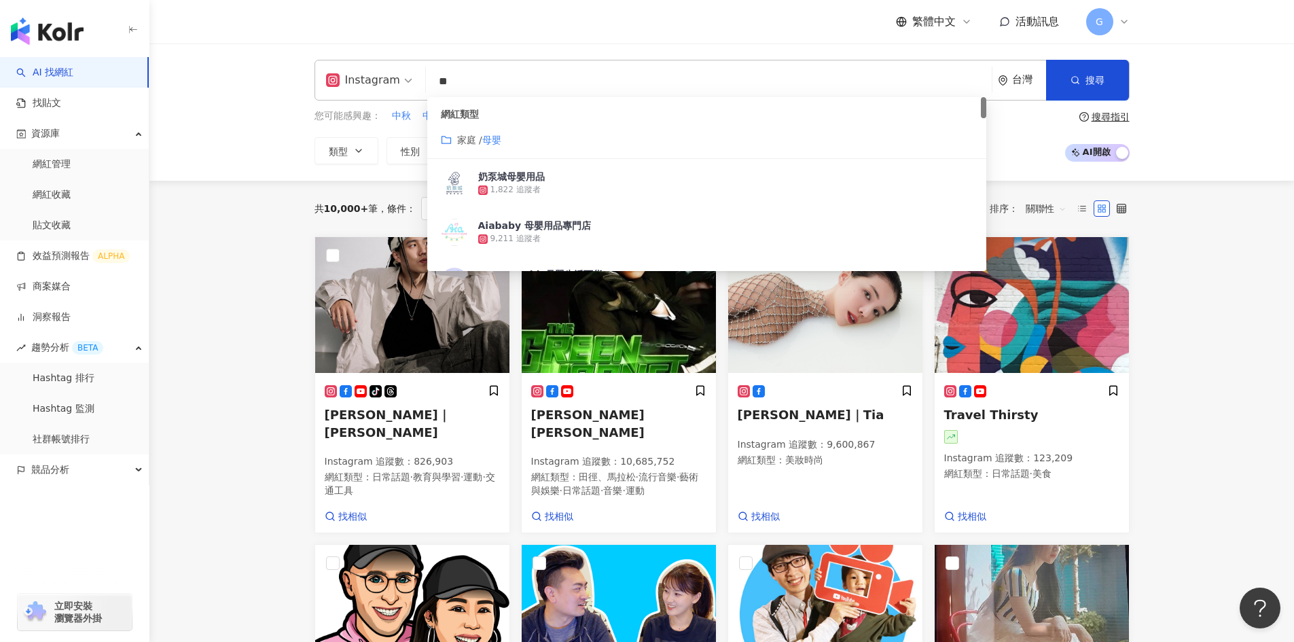
click at [477, 141] on span "家庭 /" at bounding box center [469, 139] width 25 height 11
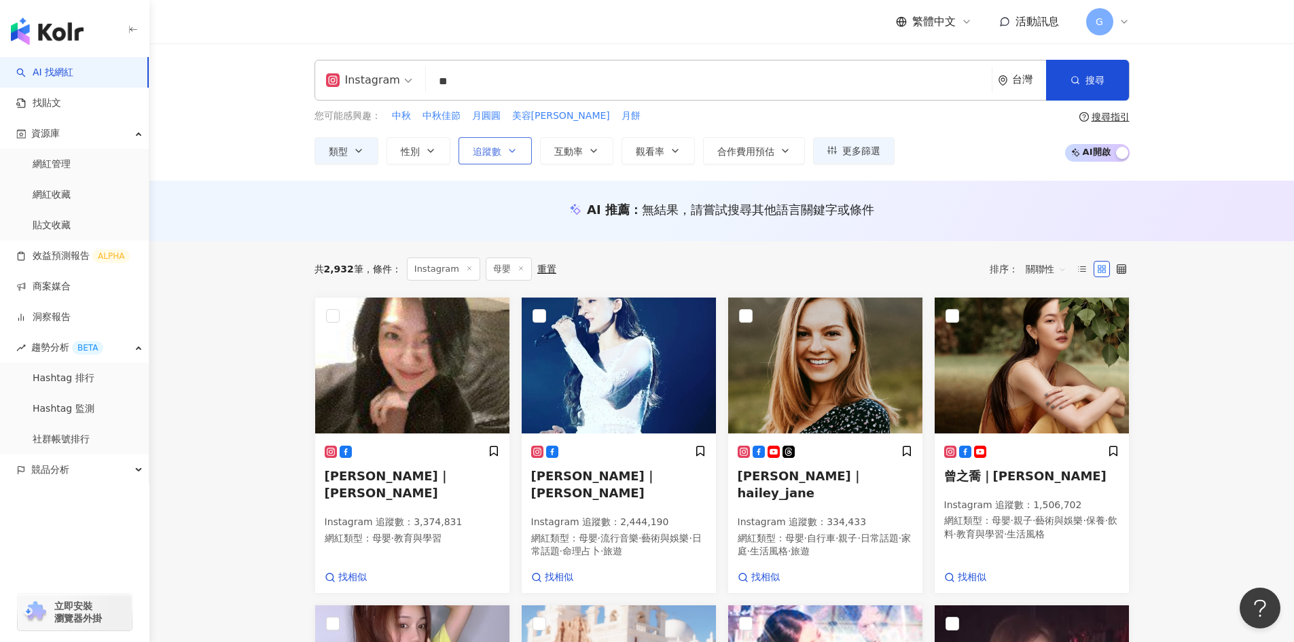
type input "**"
click at [486, 146] on span "追蹤數" at bounding box center [487, 151] width 29 height 11
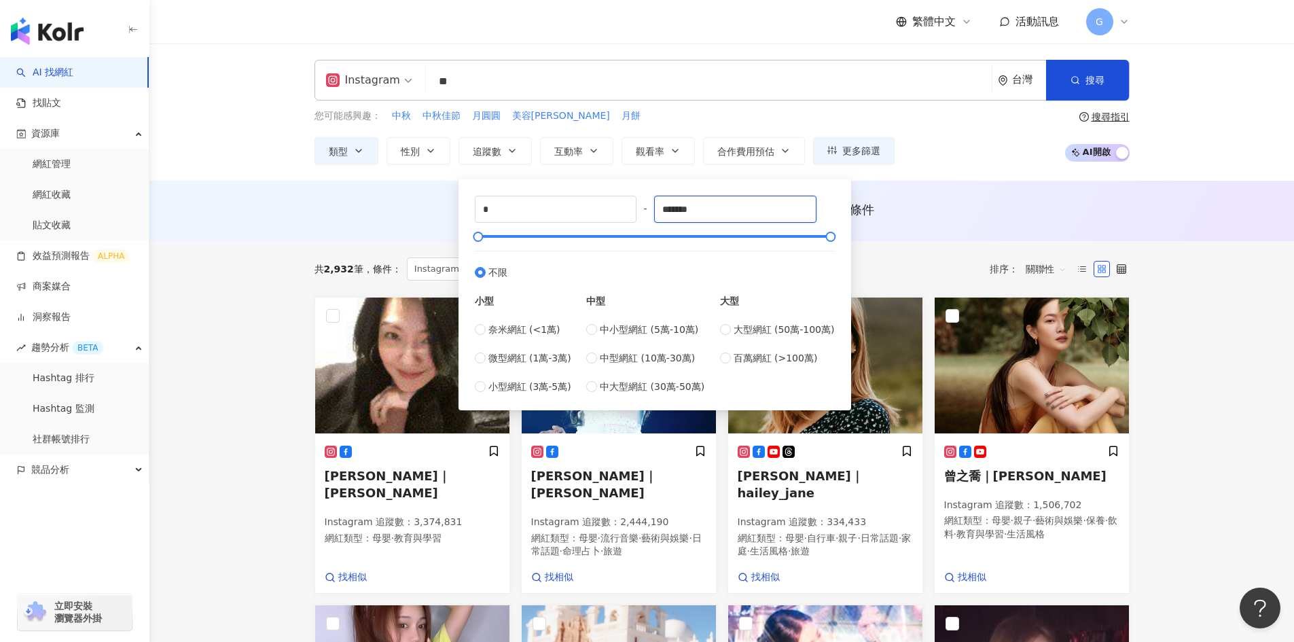
drag, startPoint x: 715, startPoint y: 212, endPoint x: 649, endPoint y: 215, distance: 66.6
click at [649, 215] on div "* - ******* 不限 小型 奈米網紅 (<1萬) 微型網紅 (1萬-3萬) 小型網紅 (3萬-5萬) 中型 中小型網紅 (5萬-10萬) 中型網紅 (…" at bounding box center [655, 295] width 360 height 198
type input "*"
type input "******"
click at [532, 357] on span "微型網紅 (1萬-3萬)" at bounding box center [529, 357] width 83 height 15
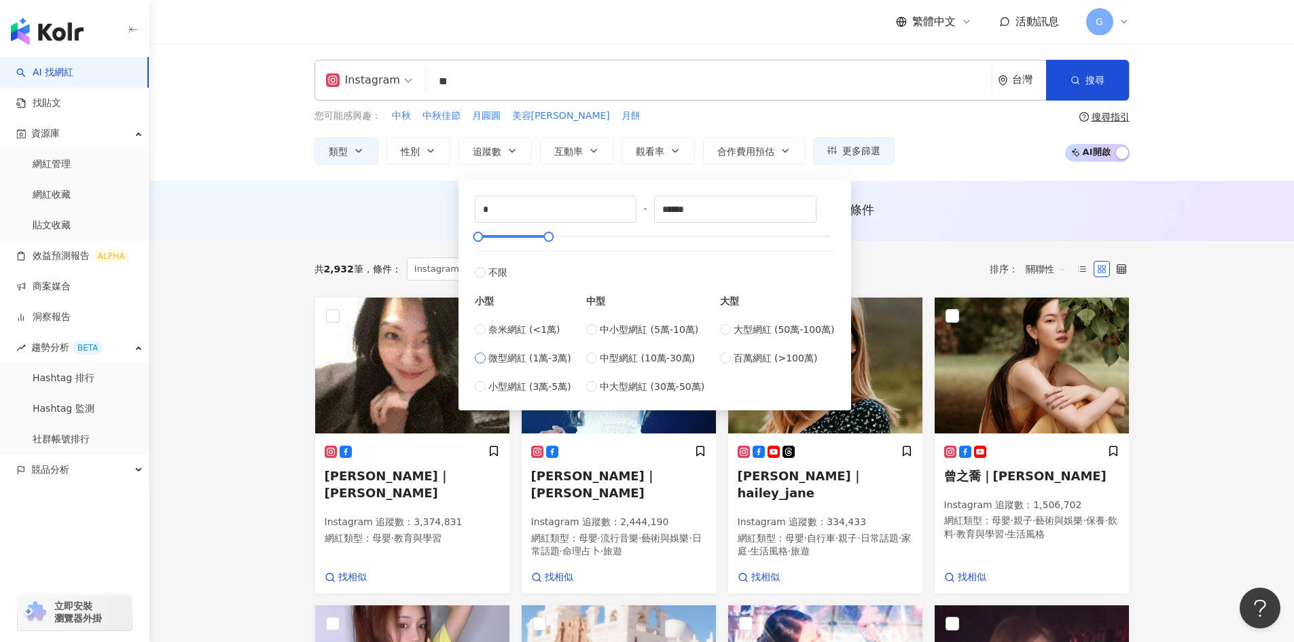
type input "*****"
click at [710, 214] on input "*****" at bounding box center [735, 209] width 161 height 26
click at [1081, 85] on button "搜尋" at bounding box center [1087, 80] width 83 height 41
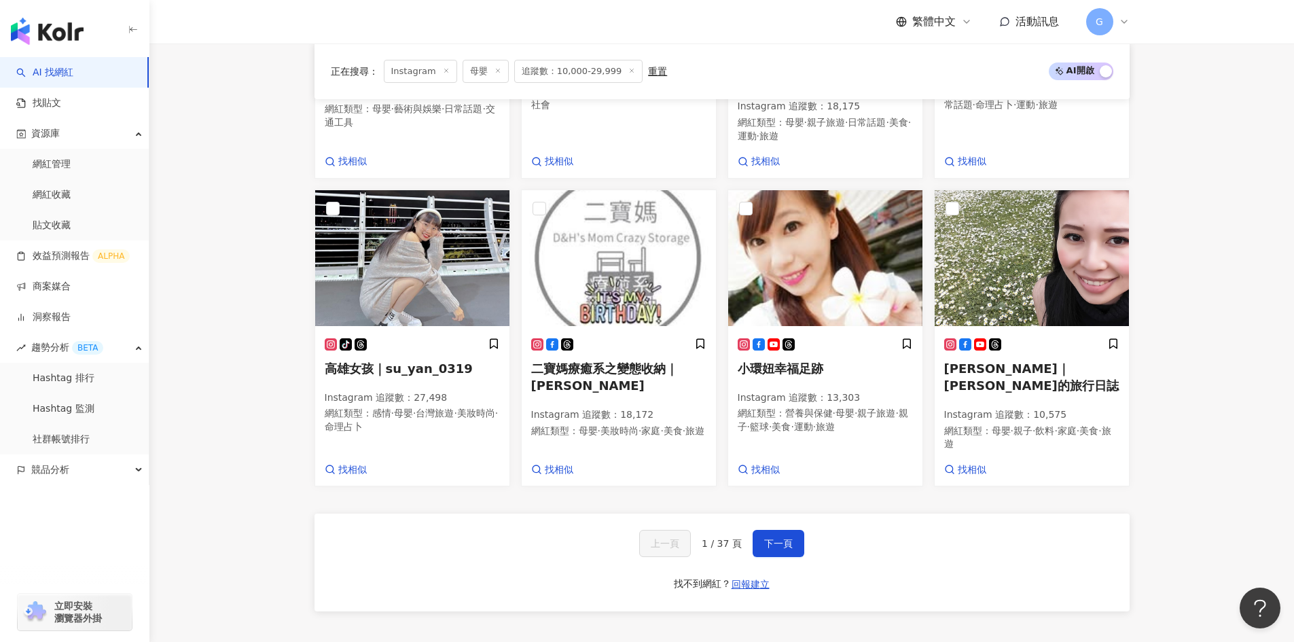
scroll to position [1155, 0]
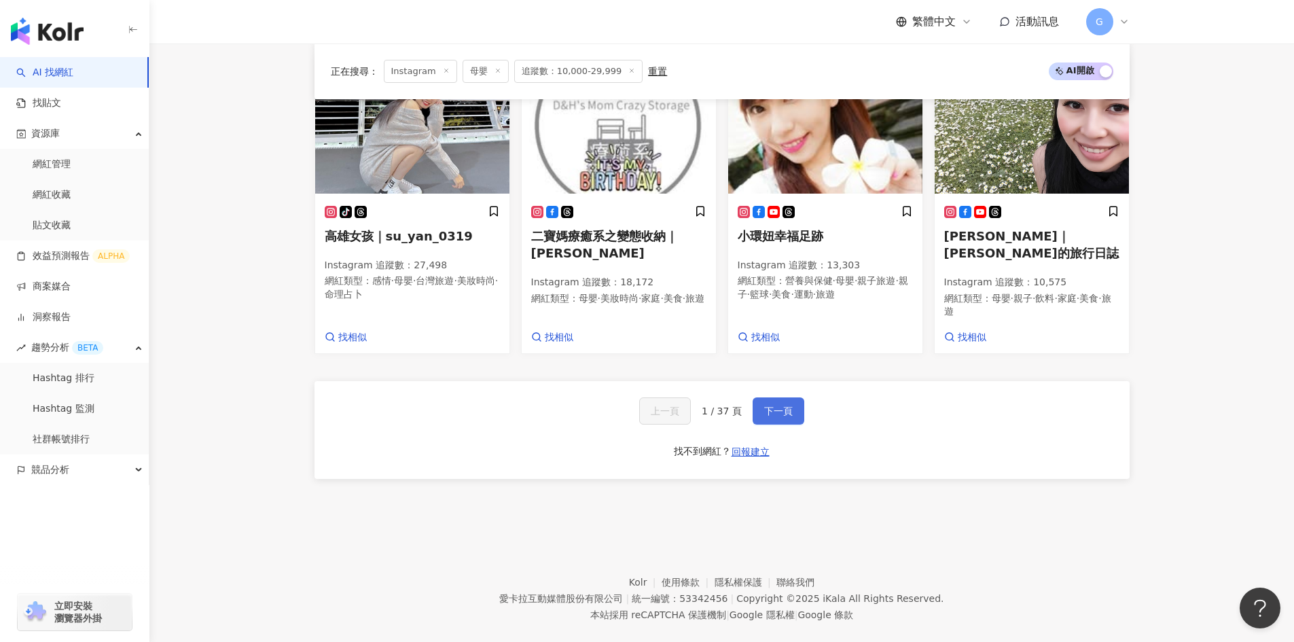
click at [771, 405] on span "下一頁" at bounding box center [778, 410] width 29 height 11
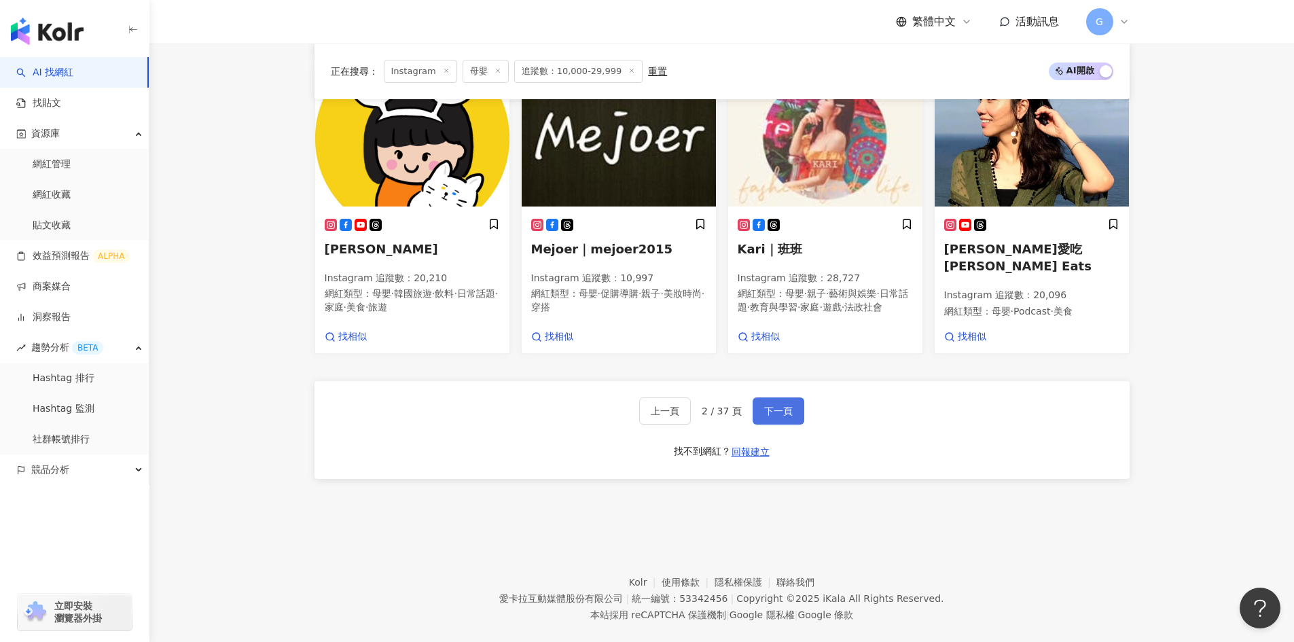
click at [790, 405] on span "下一頁" at bounding box center [778, 410] width 29 height 11
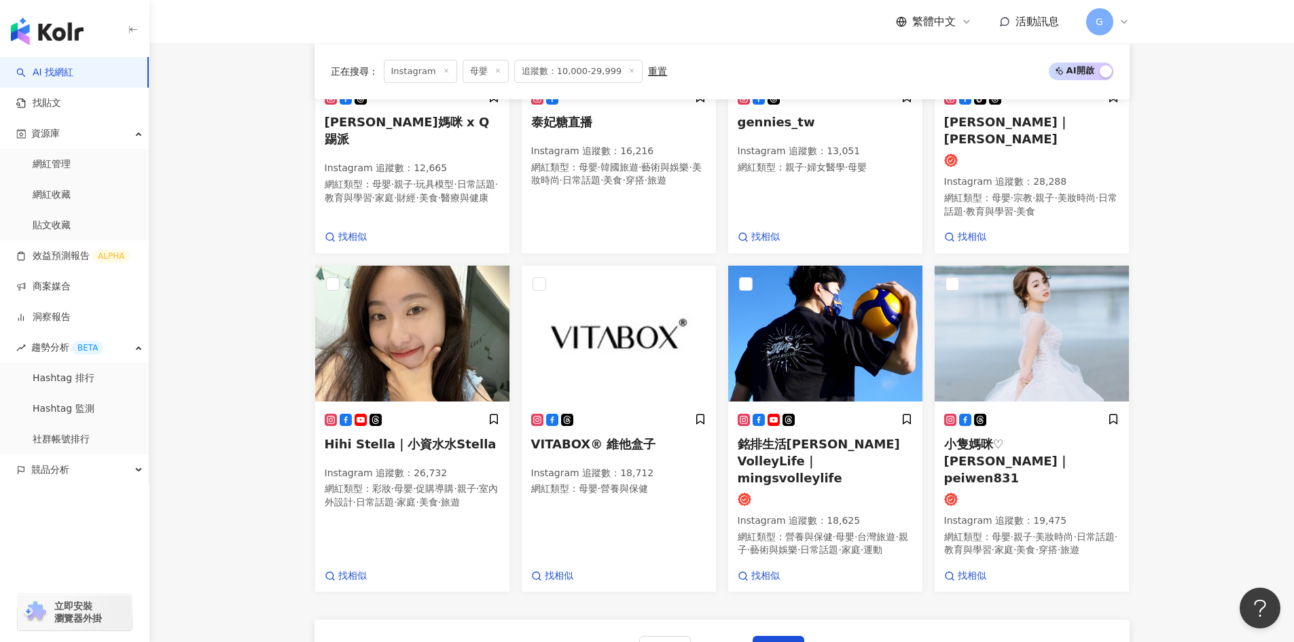
scroll to position [1100, 0]
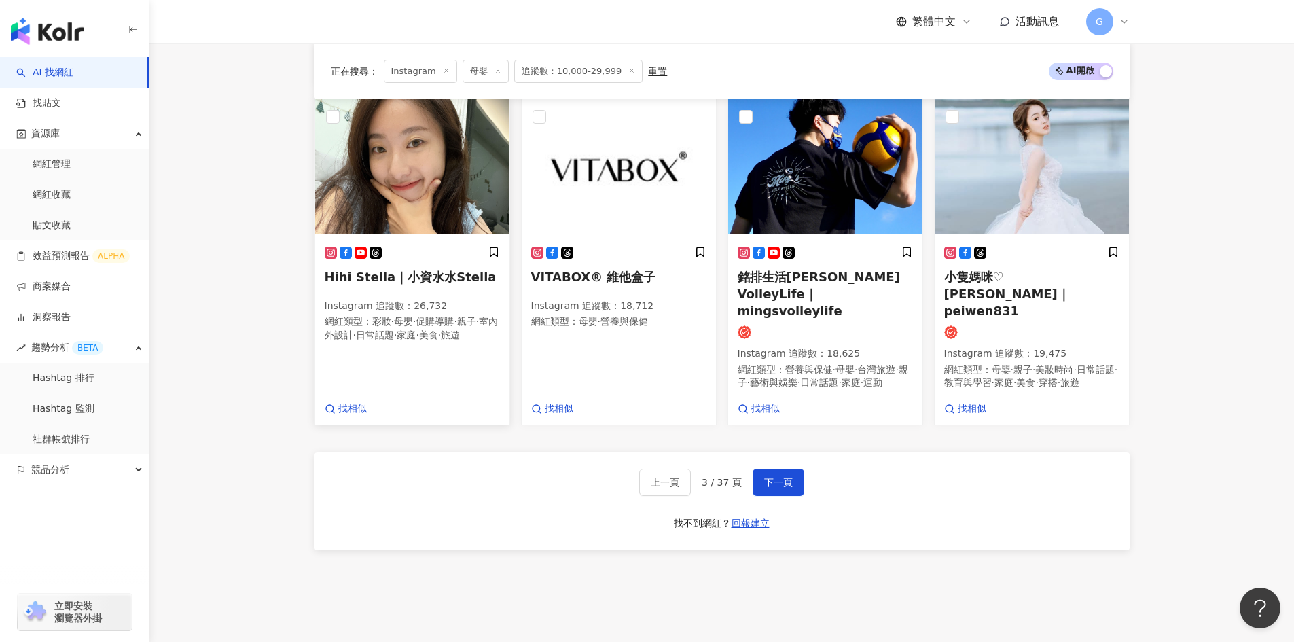
click at [421, 270] on span "Hihi Stella｜小資水水Stella" at bounding box center [411, 277] width 172 height 14
click at [780, 477] on span "下一頁" at bounding box center [778, 482] width 29 height 11
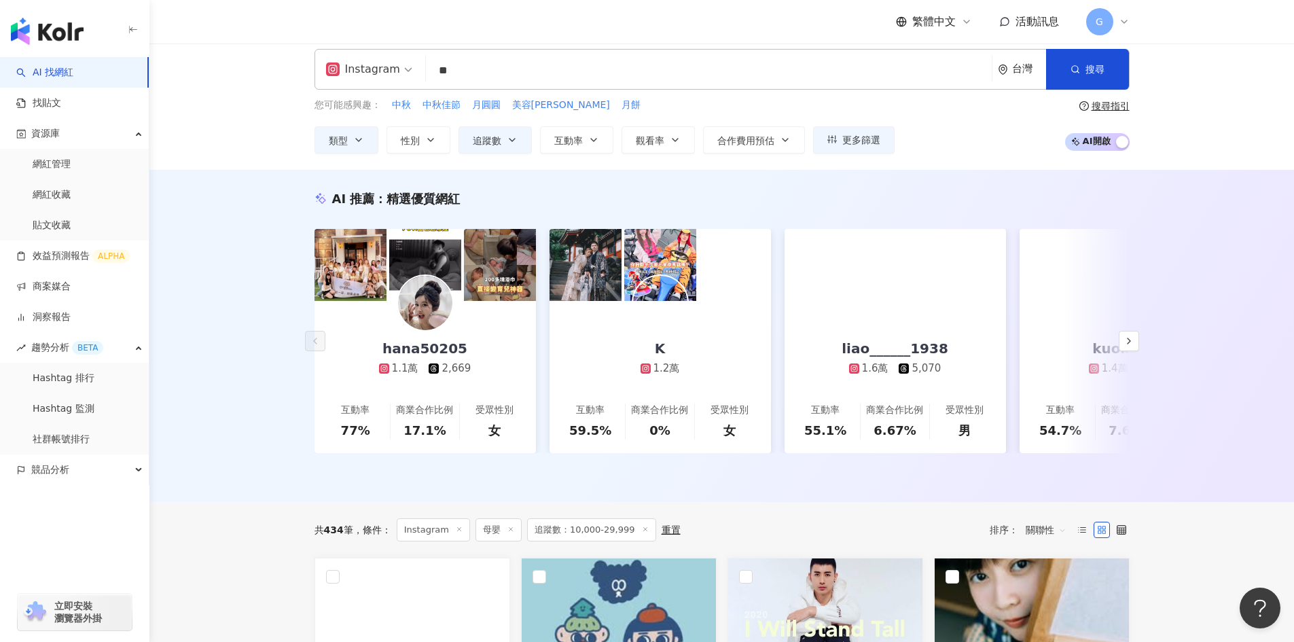
scroll to position [0, 0]
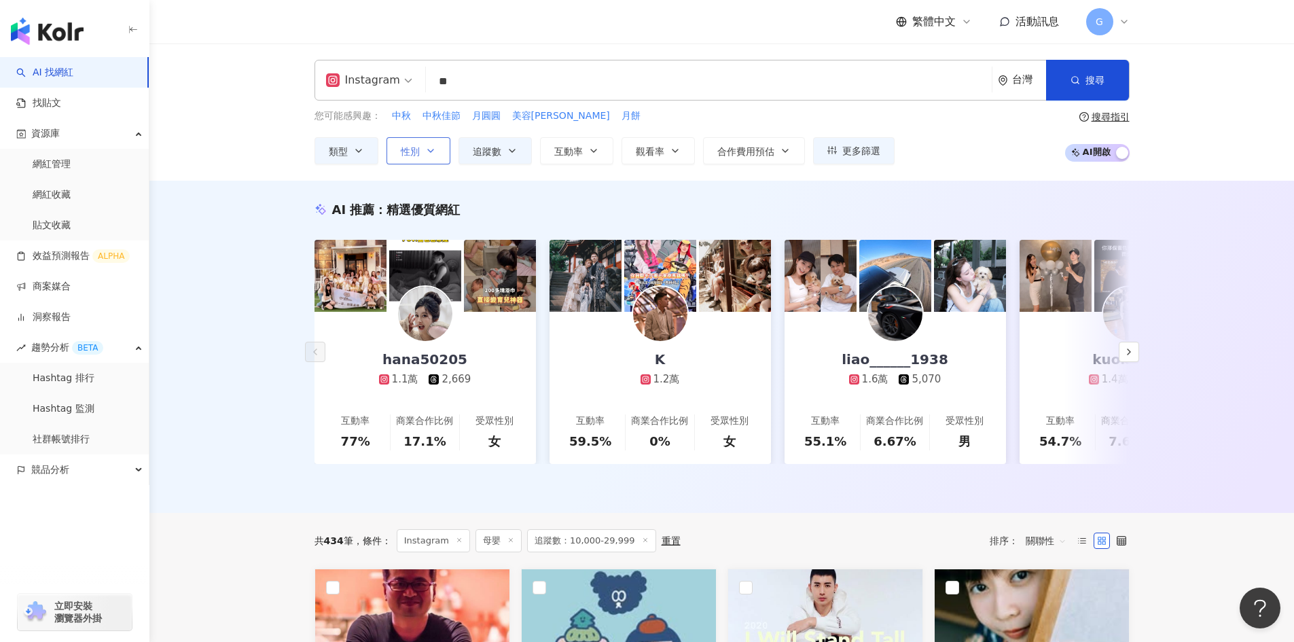
click at [429, 145] on icon "button" at bounding box center [430, 150] width 11 height 11
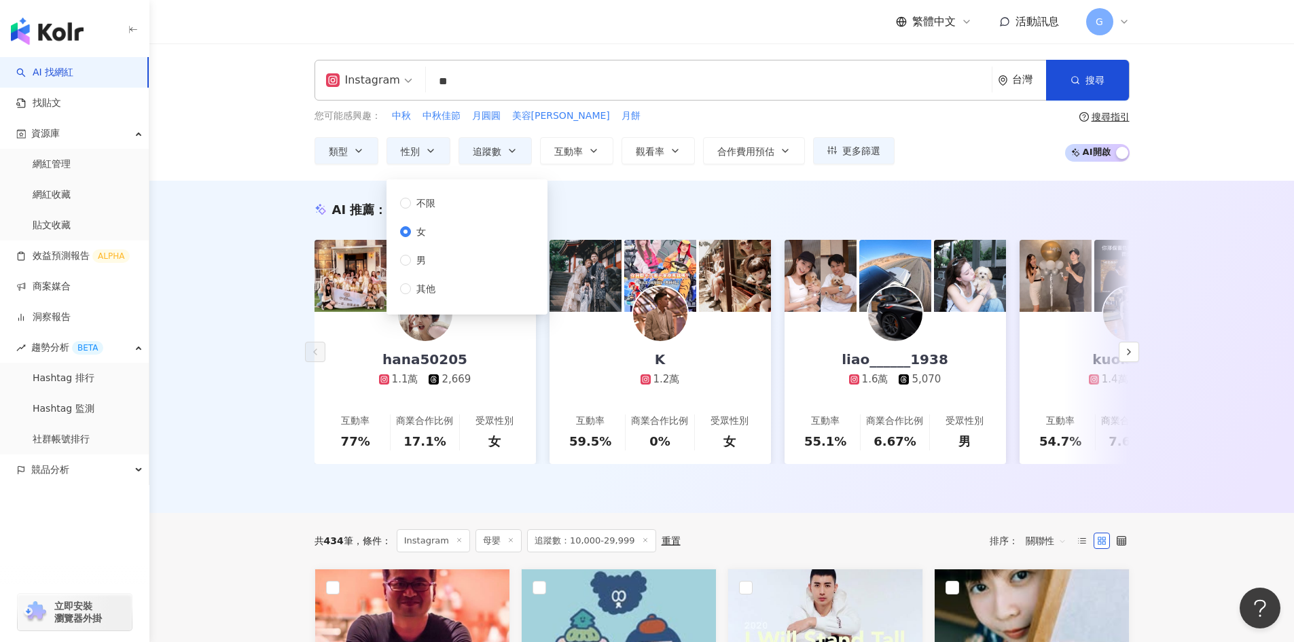
click at [242, 240] on div "AI 推薦 ： 精選優質網紅 hana50205 1.1萬 2,669 互動率 77% 商業合作比例 17.1% 受眾性別 女 K 1.2萬 互動率 59.5…" at bounding box center [721, 347] width 1144 height 332
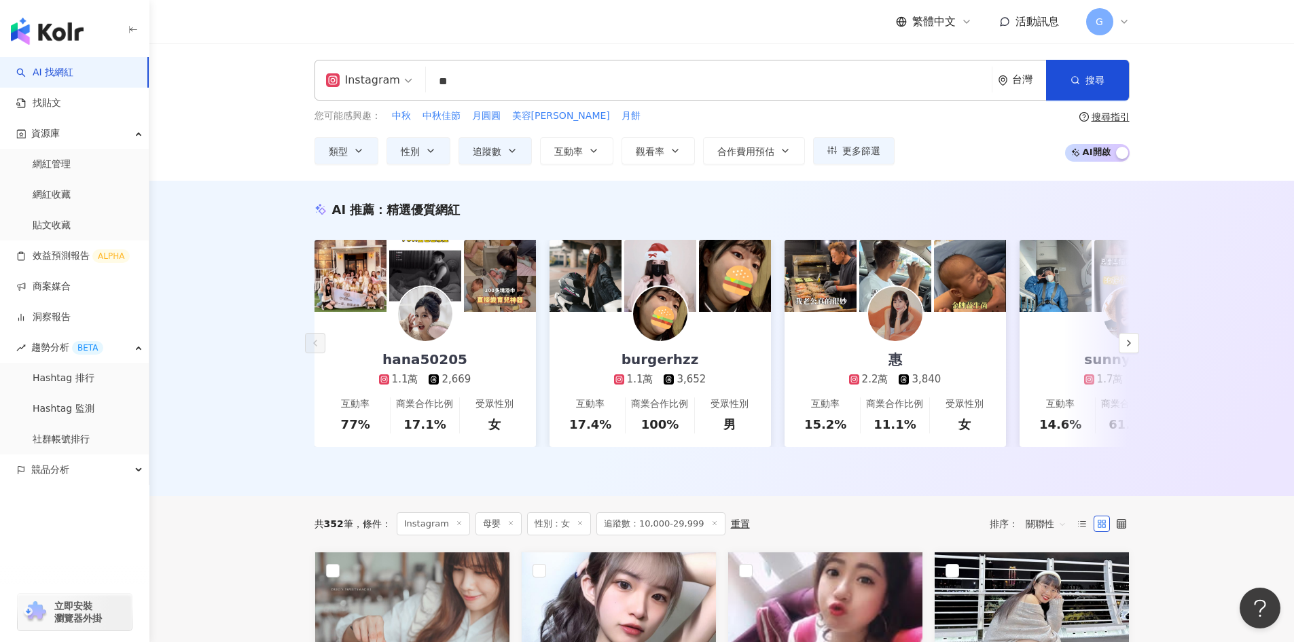
click at [204, 269] on div "AI 推薦 ： 精選優質網紅 hana50205 1.1萬 2,669 互動率 77% 商業合作比例 17.1% 受眾性別 女 burgerhzz 1.1萬 …" at bounding box center [721, 338] width 1144 height 315
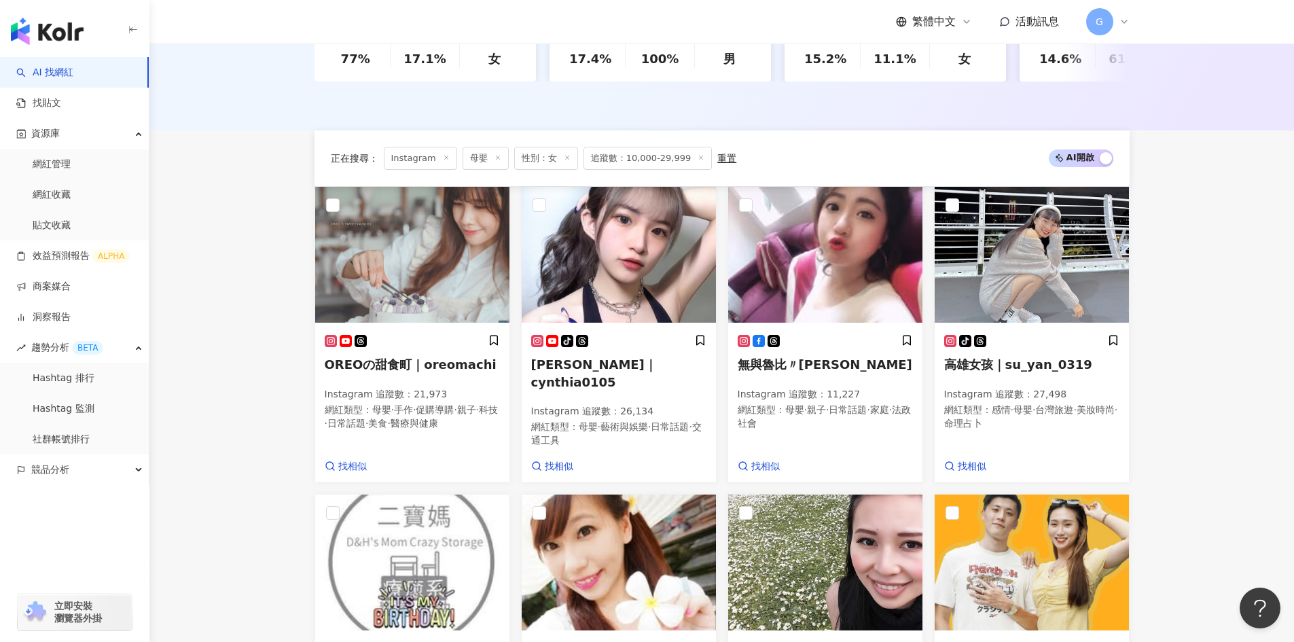
scroll to position [611, 0]
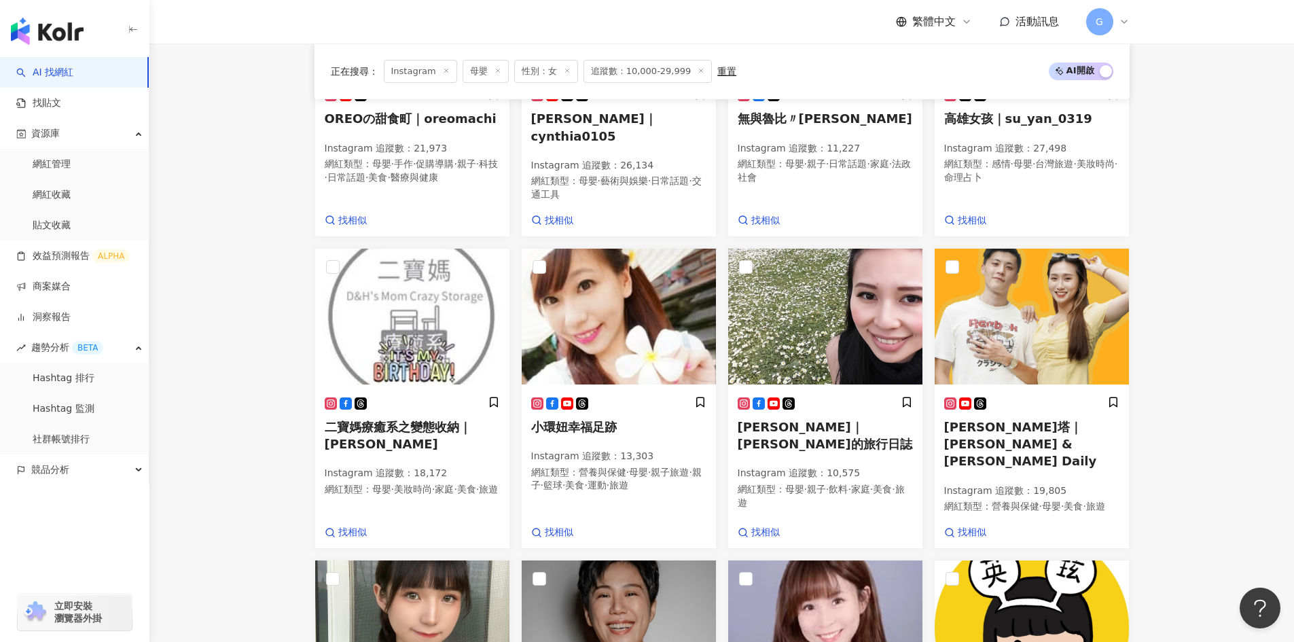
click at [1256, 310] on main "Instagram ** 台灣 搜尋 customizedTag b296b765-4e72-45fd-8bd3-7e0afd5e663f 網紅類型 家庭 /…" at bounding box center [721, 237] width 1144 height 1610
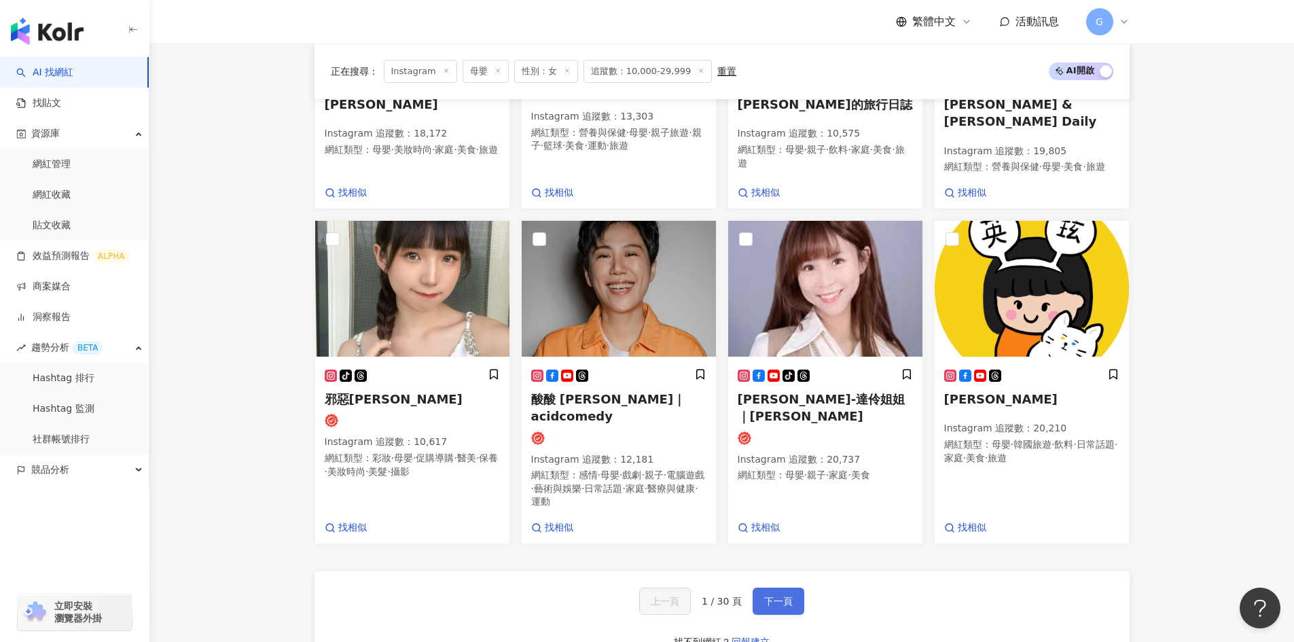
click at [768, 594] on button "下一頁" at bounding box center [778, 600] width 52 height 27
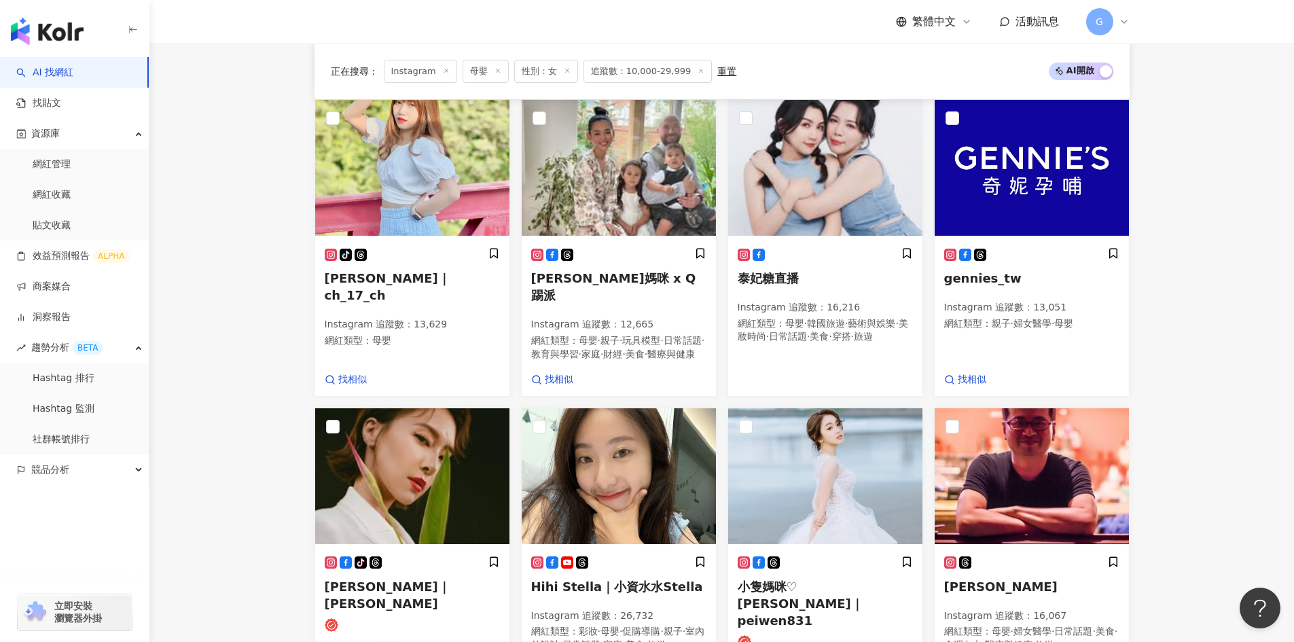
scroll to position [883, 0]
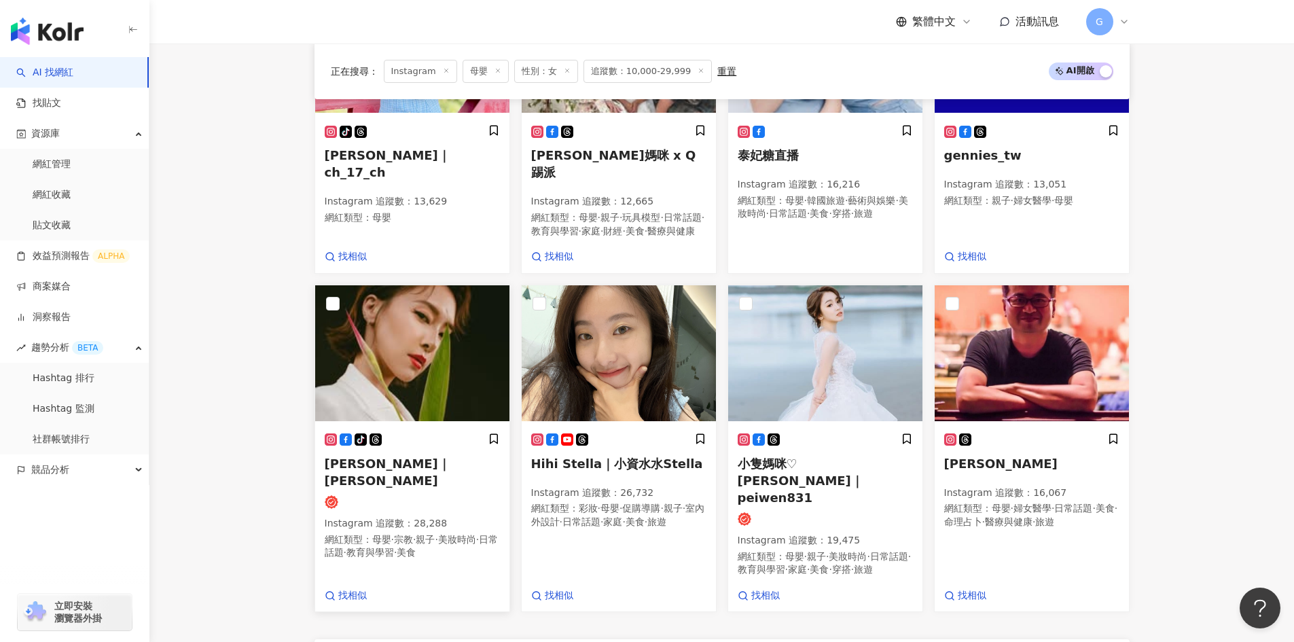
click at [360, 469] on span "陳瑋薇｜Christy" at bounding box center [388, 471] width 126 height 31
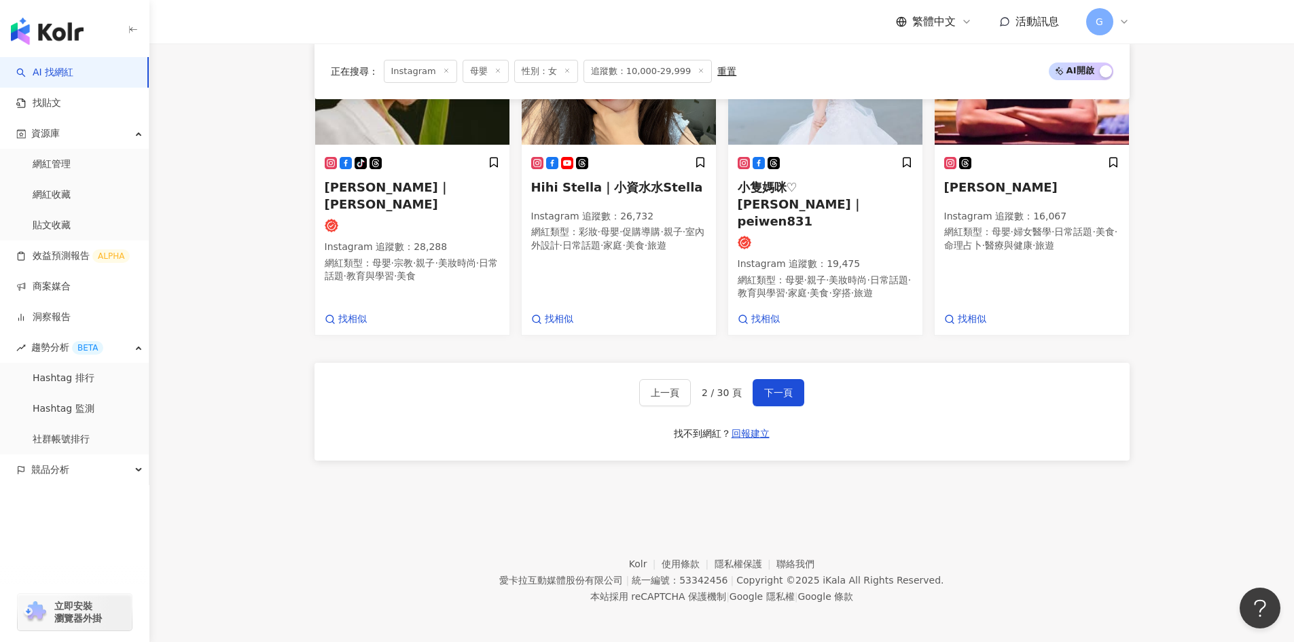
scroll to position [1160, 0]
click at [774, 391] on span "下一頁" at bounding box center [778, 391] width 29 height 11
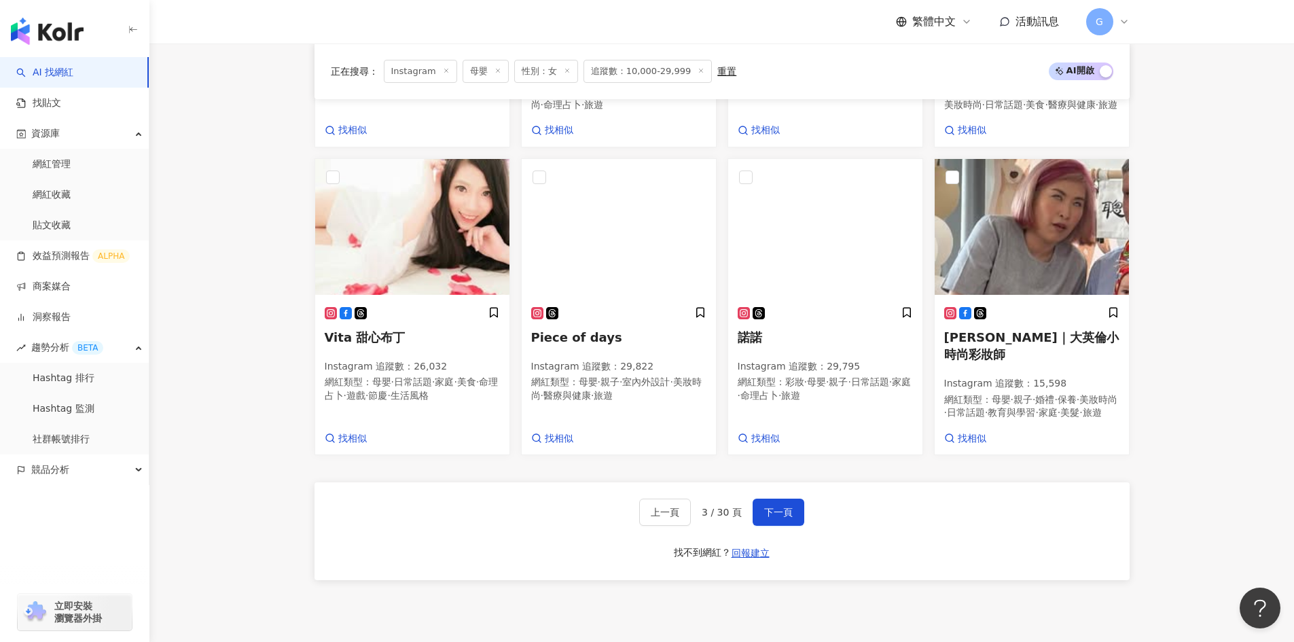
scroll to position [1163, 0]
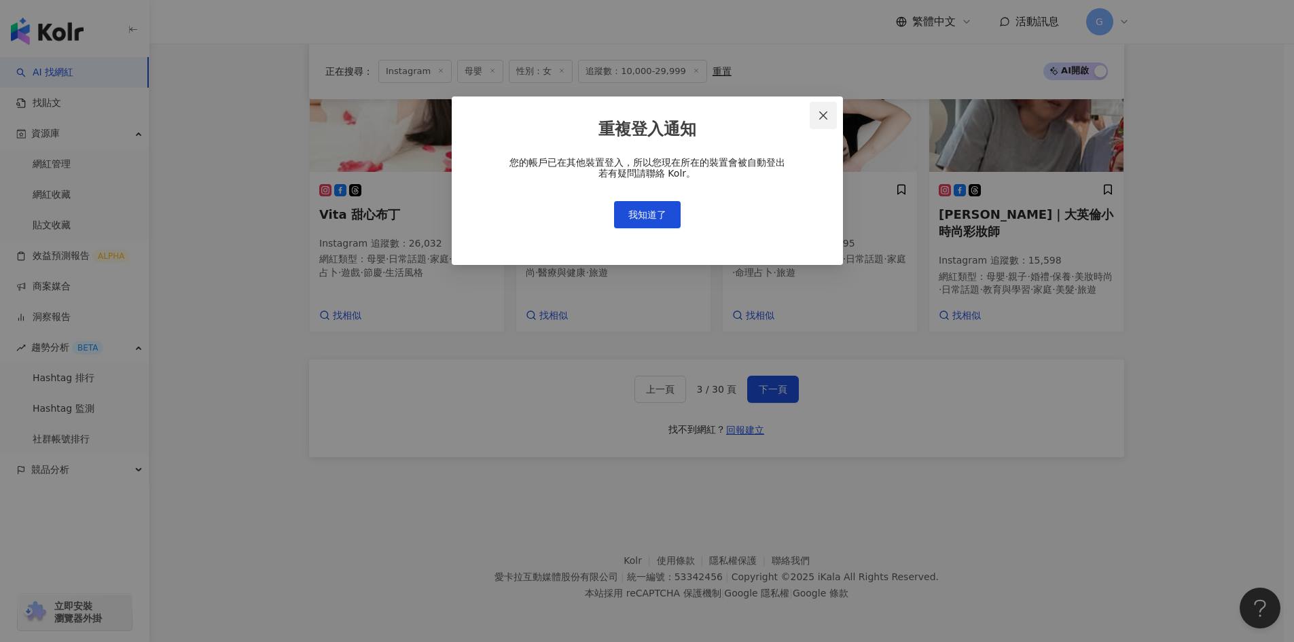
click at [823, 116] on icon "close" at bounding box center [823, 115] width 8 height 8
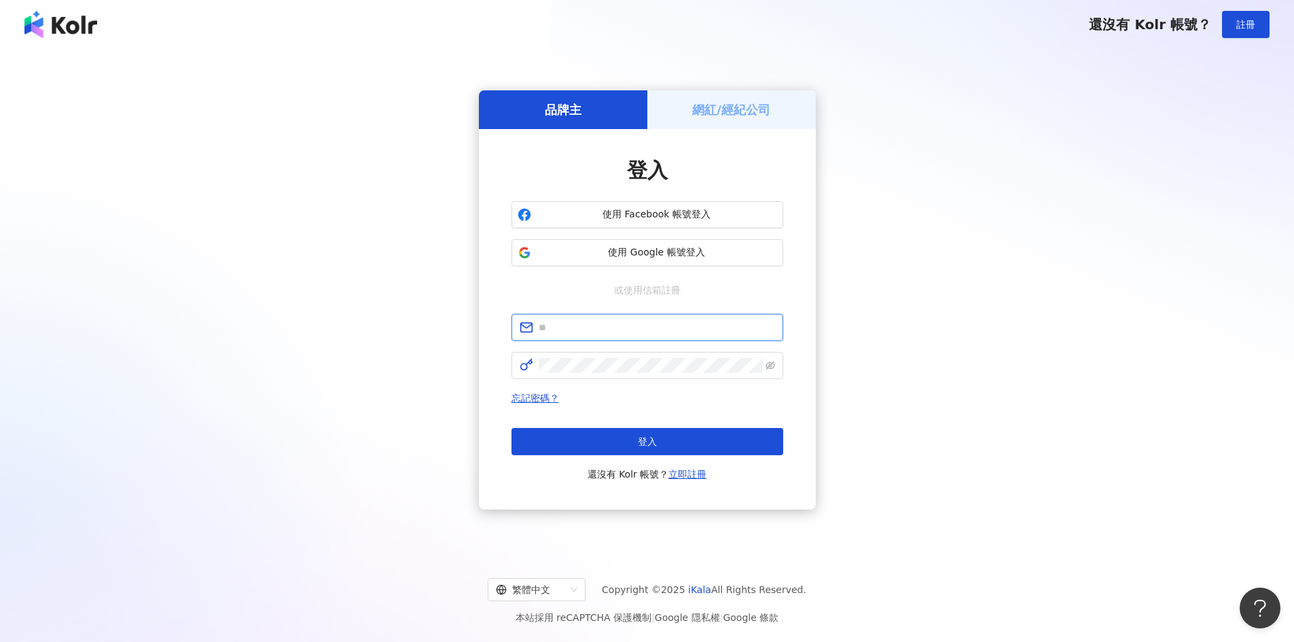
type input "**********"
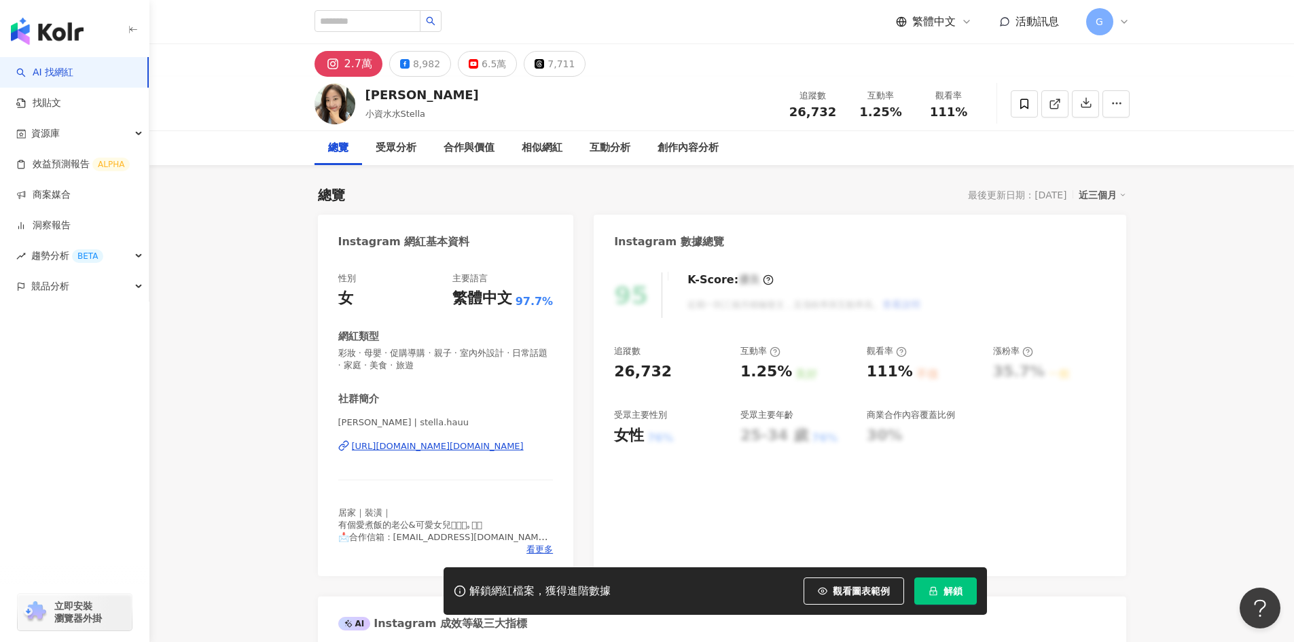
scroll to position [272, 0]
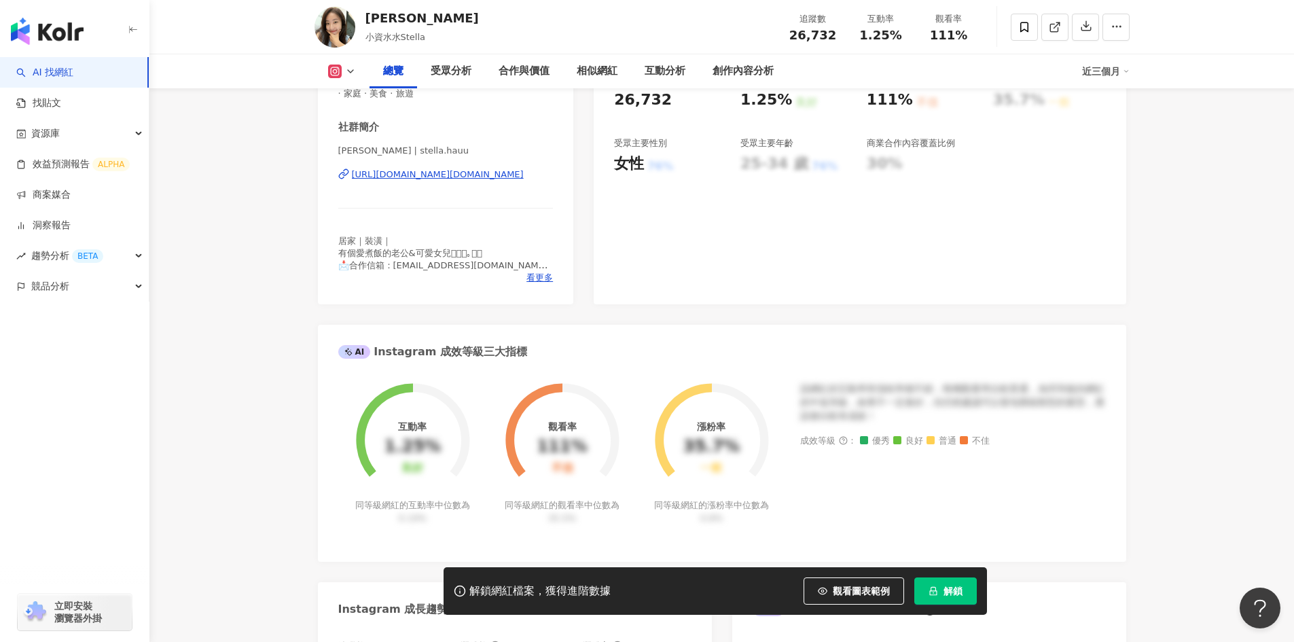
click at [442, 179] on div "https://www.instagram.com/stella.hauu/" at bounding box center [438, 174] width 172 height 12
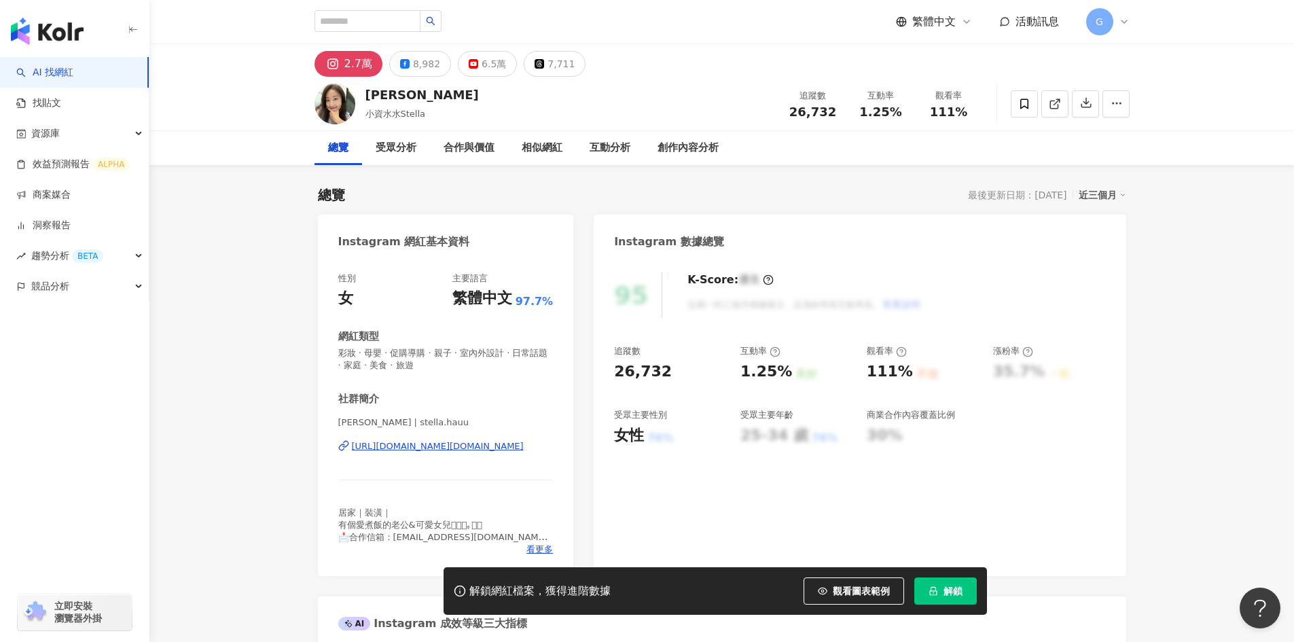
click at [399, 448] on div "https://www.instagram.com/stella.hauu/" at bounding box center [438, 446] width 172 height 12
